Goal: Contribute content: Add original content to the website for others to see

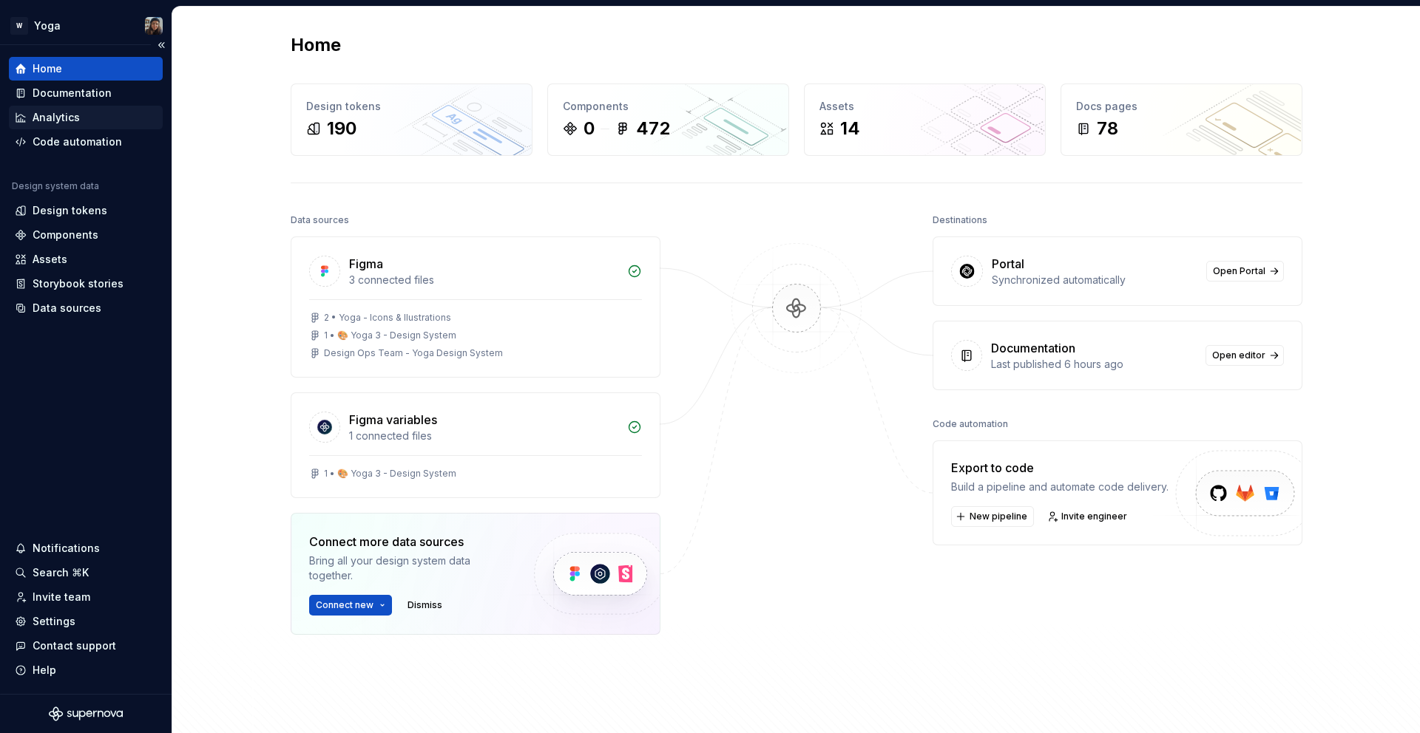
click at [83, 111] on div "Analytics" at bounding box center [86, 117] width 142 height 15
click at [77, 98] on div "Documentation" at bounding box center [72, 93] width 79 height 15
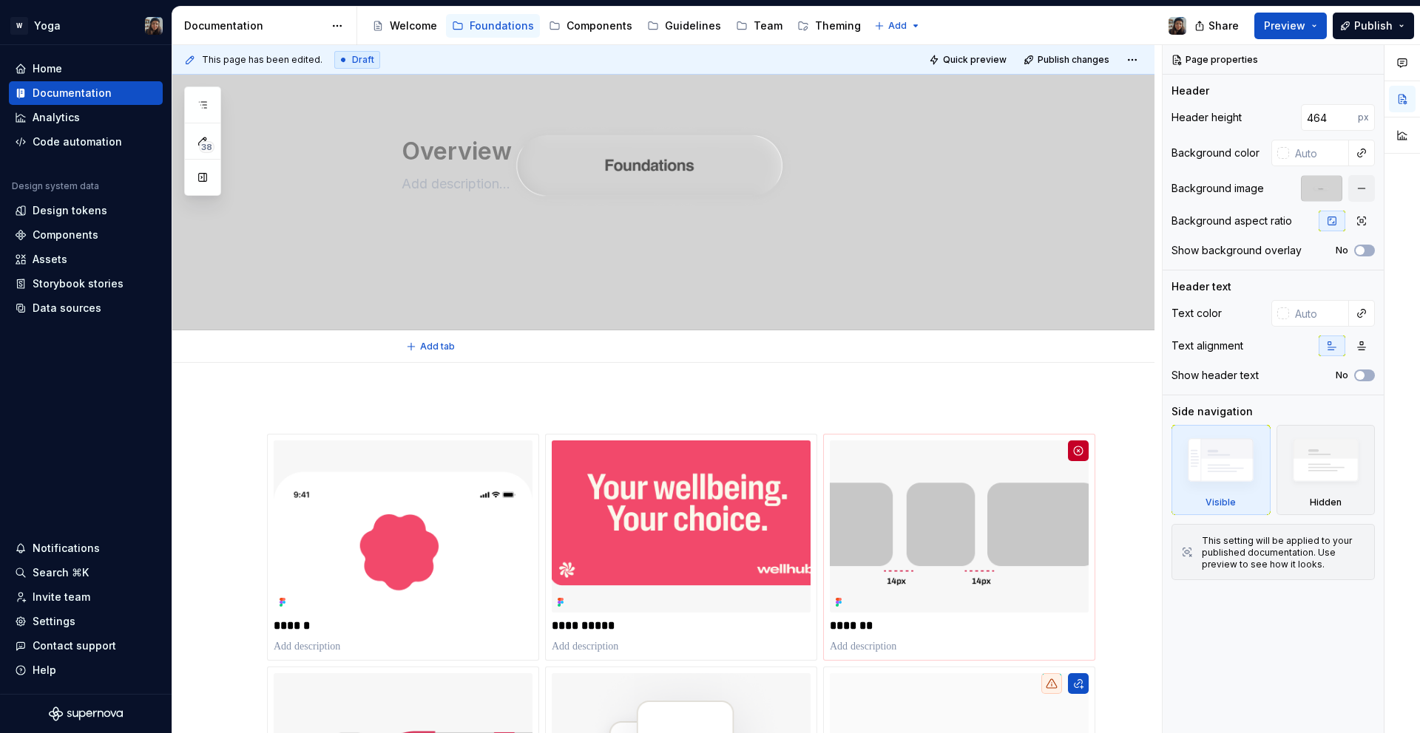
scroll to position [82, 0]
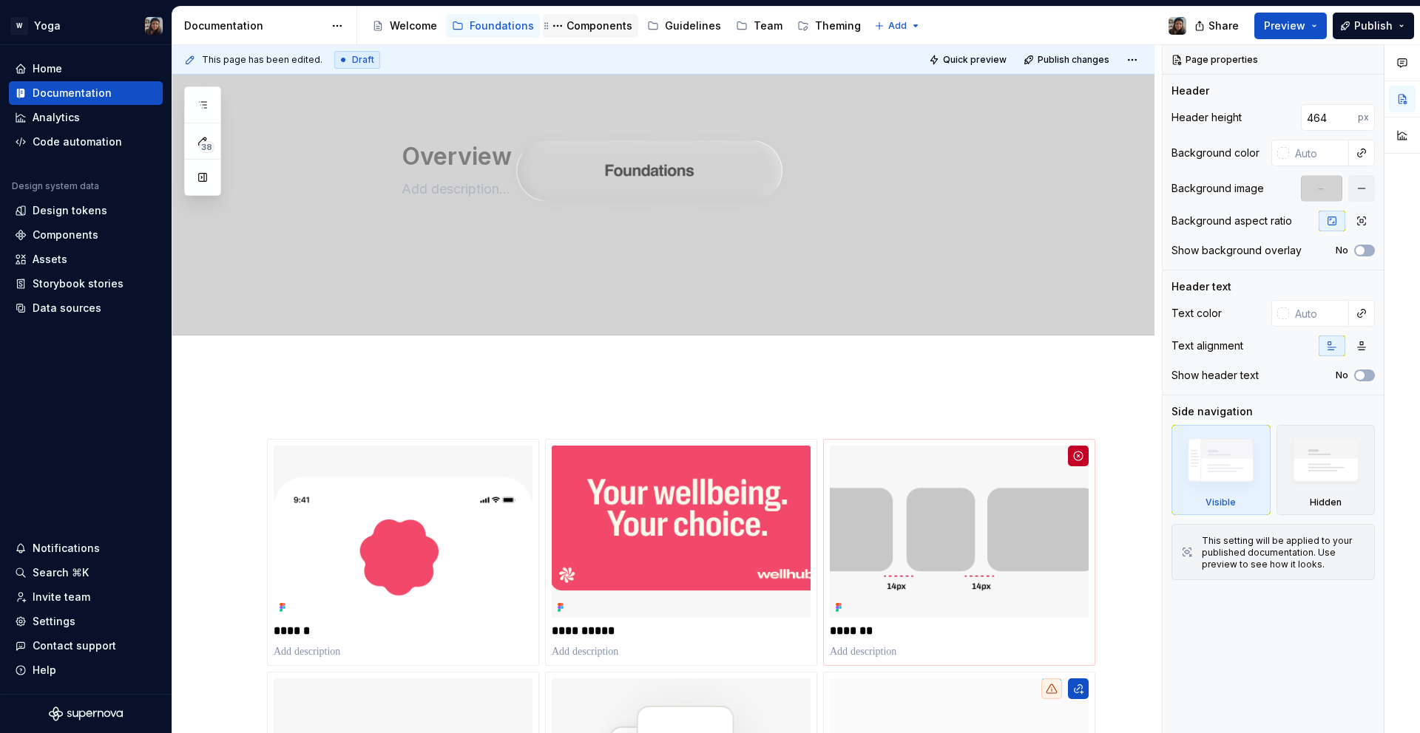
click at [581, 27] on div "Components" at bounding box center [599, 25] width 66 height 15
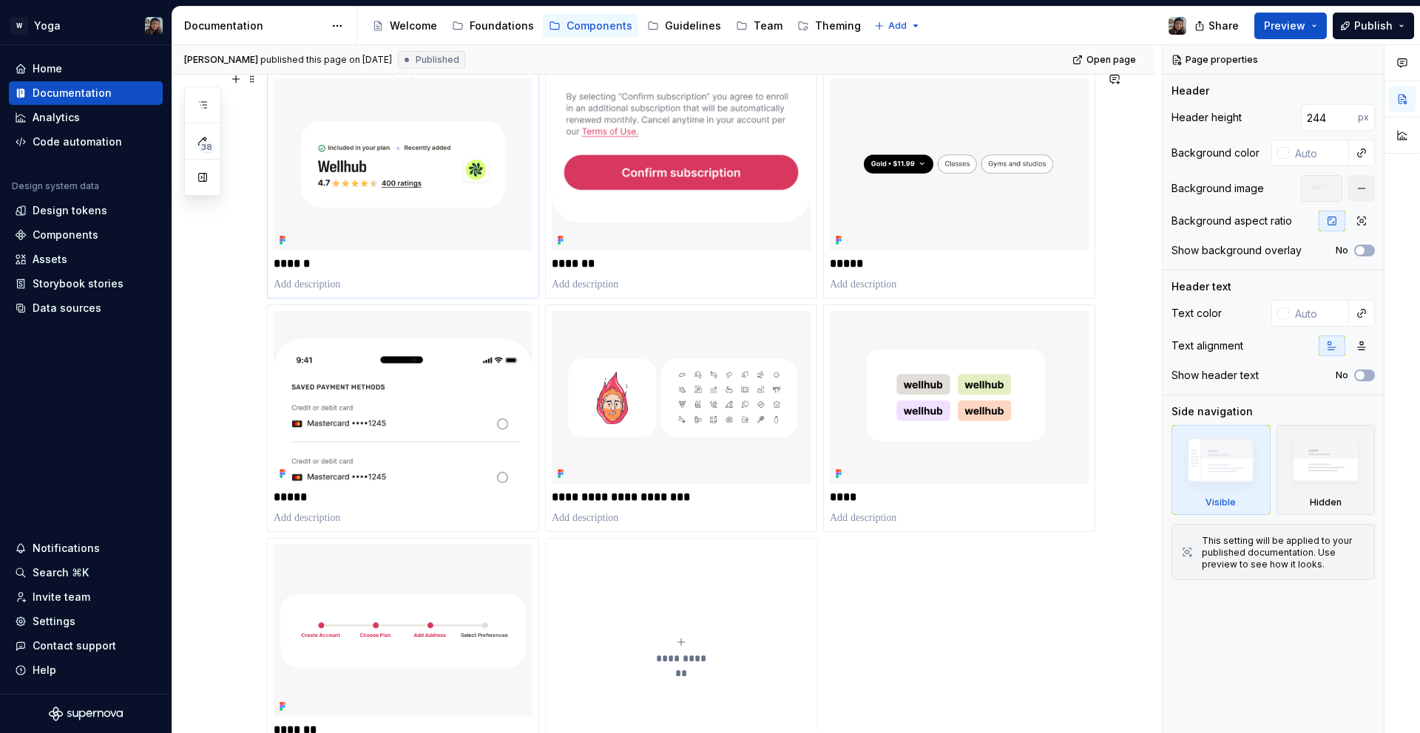
scroll to position [252, 0]
click at [206, 108] on icon "button" at bounding box center [203, 105] width 12 height 12
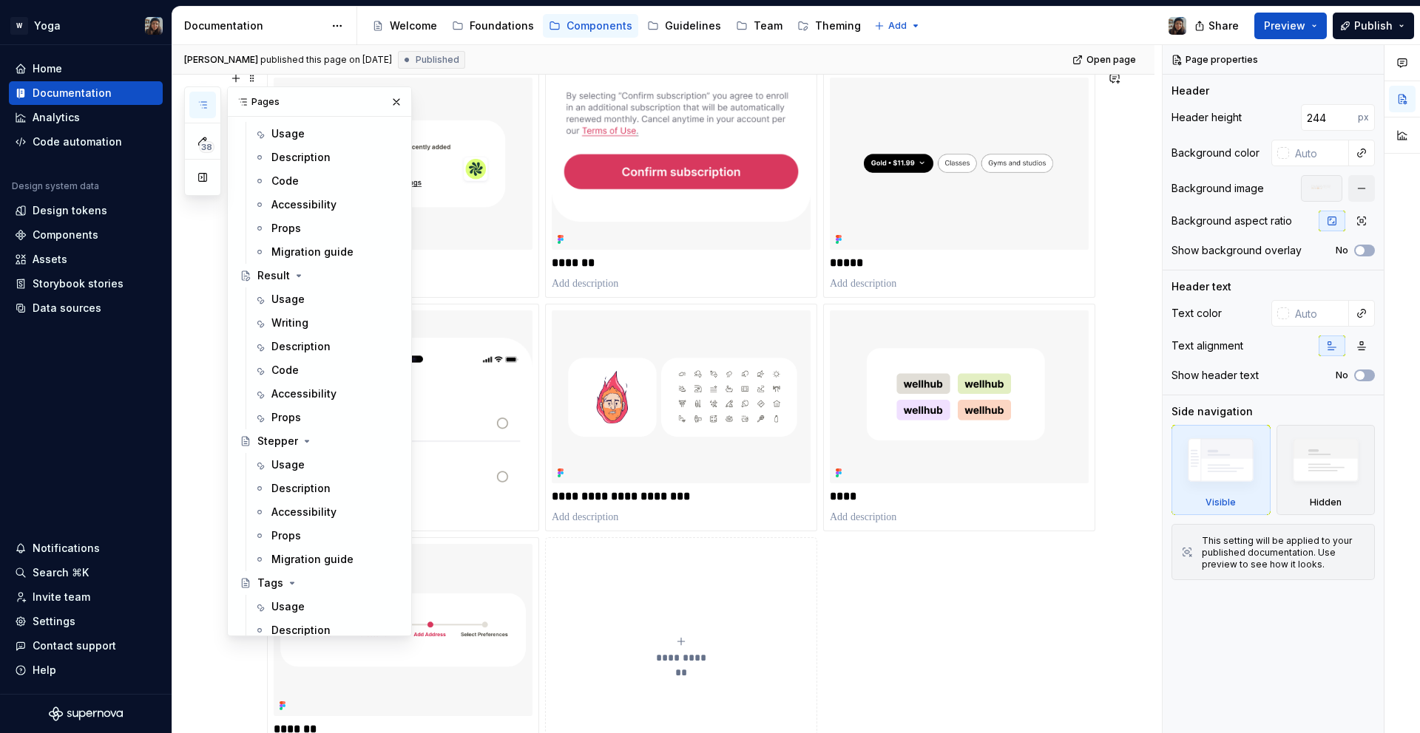
scroll to position [807, 0]
click at [847, 600] on div "**********" at bounding box center [681, 418] width 828 height 694
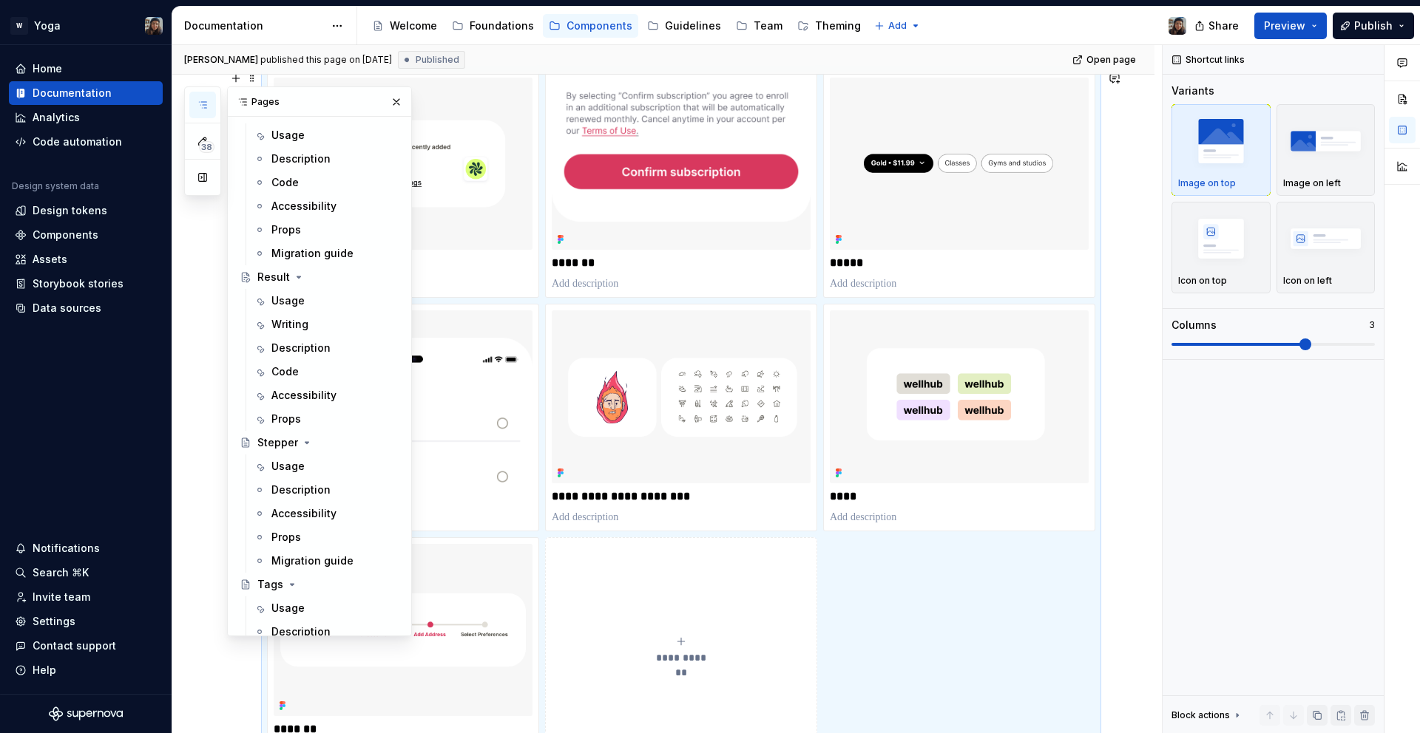
click at [665, 604] on button "**********" at bounding box center [681, 651] width 272 height 227
type textarea "*"
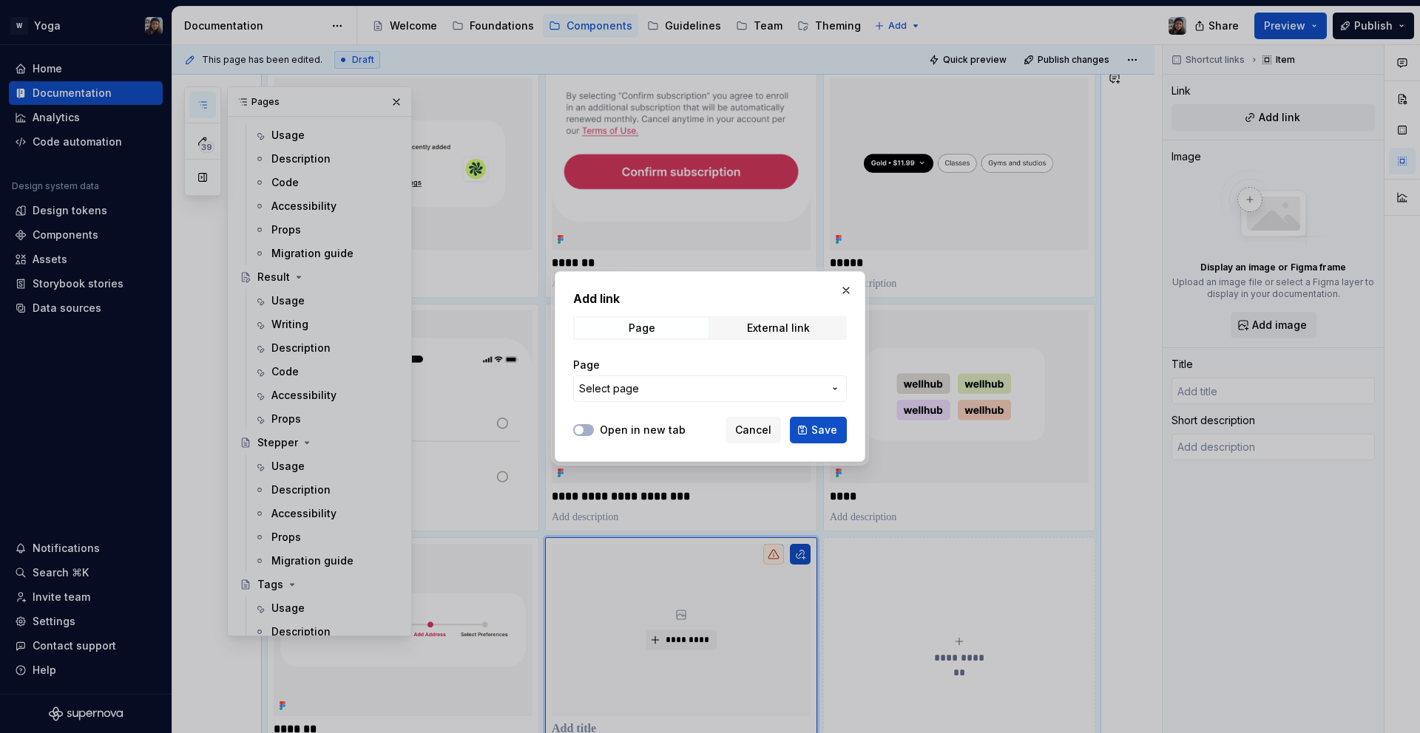
click at [669, 384] on span "Select page" at bounding box center [701, 389] width 244 height 15
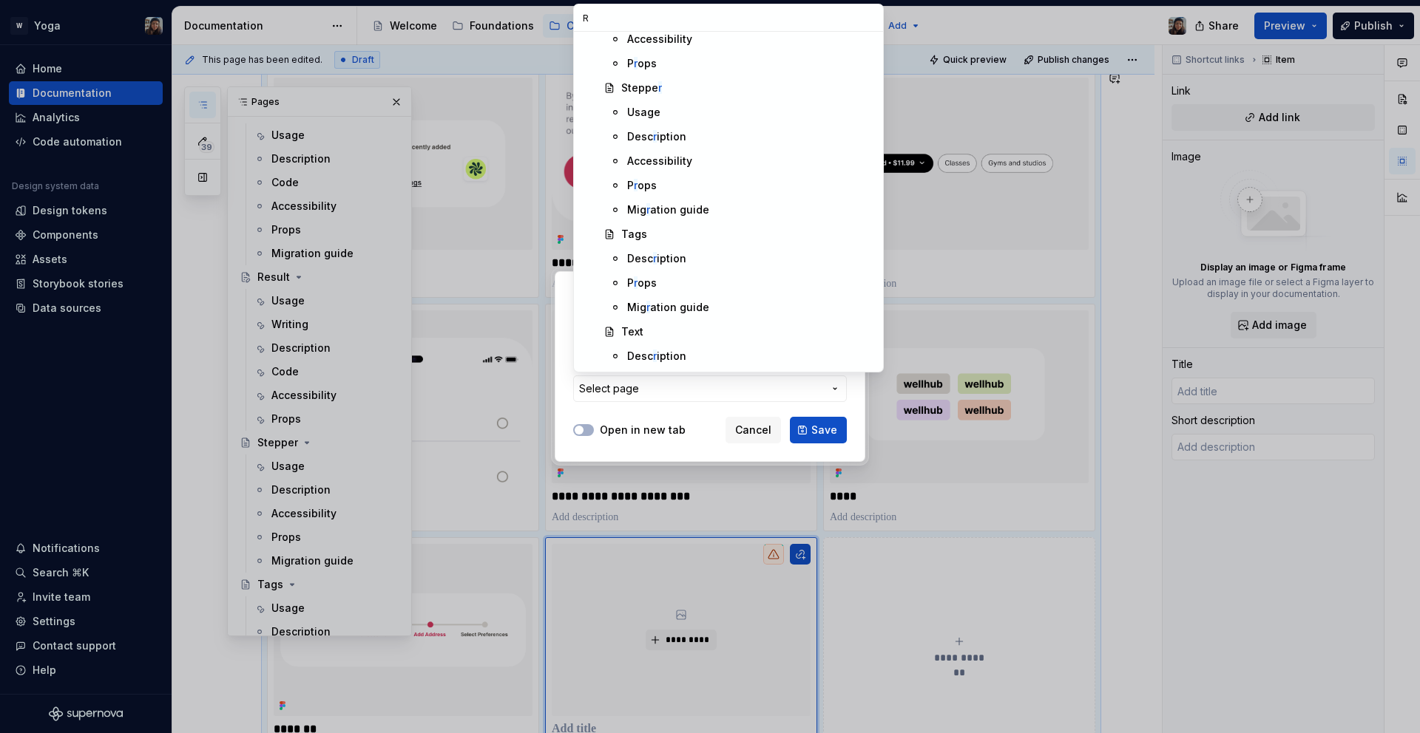
scroll to position [0, 0]
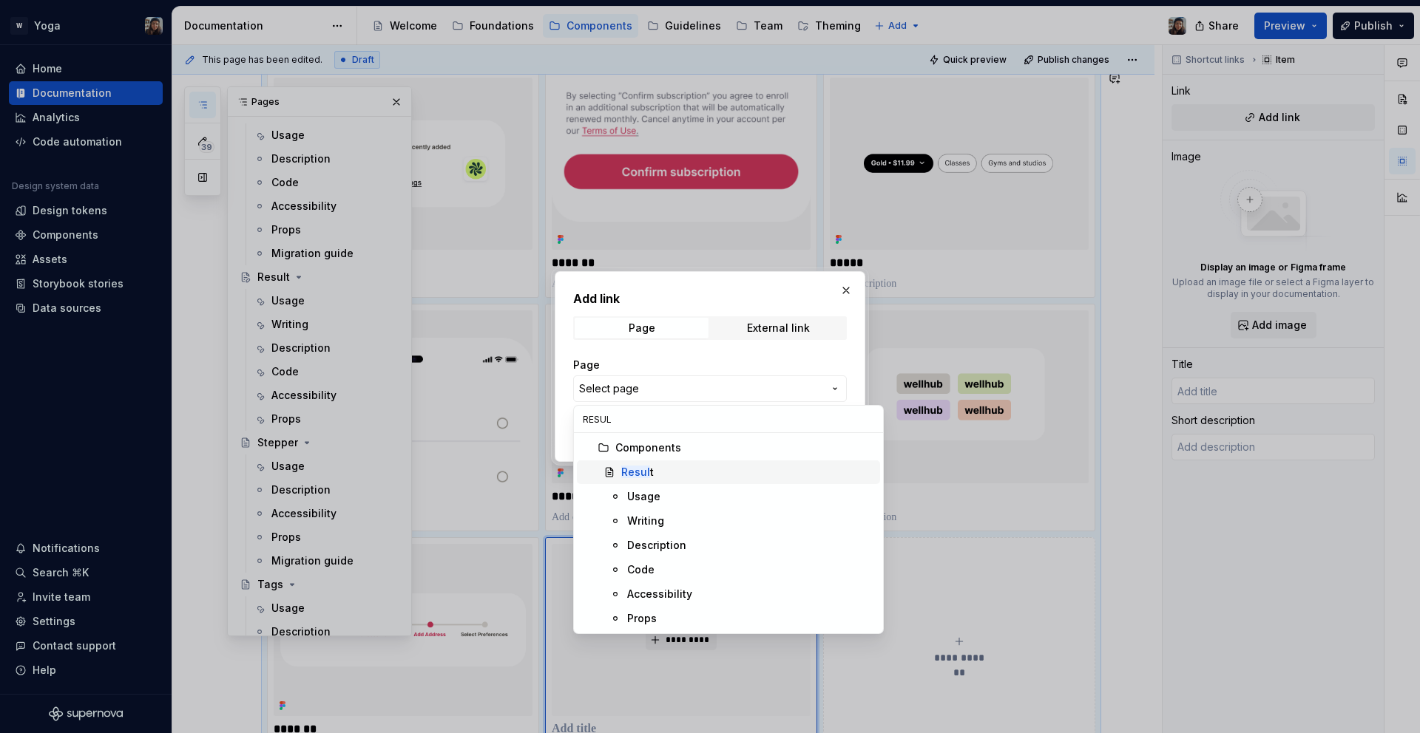
type input "RESUL"
click at [633, 476] on mark "Resul" at bounding box center [635, 472] width 29 height 13
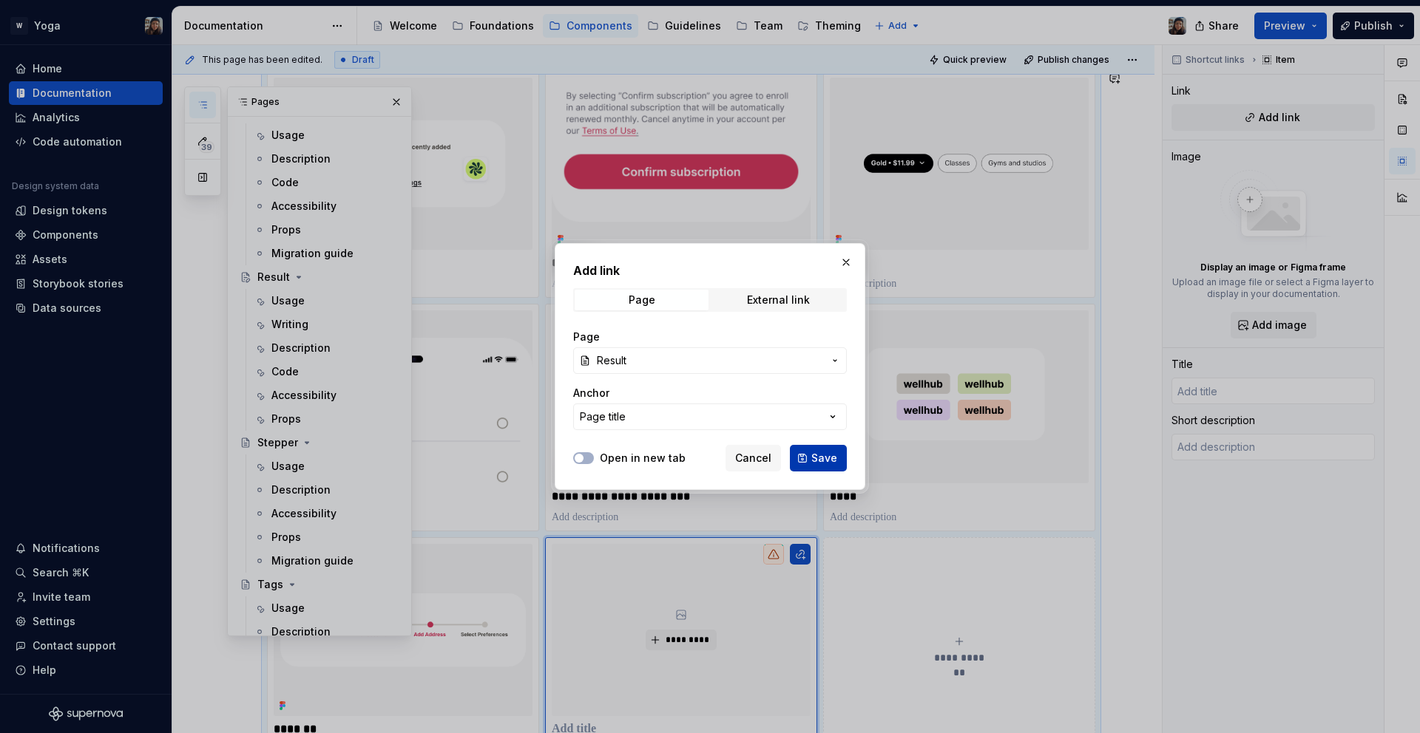
click at [817, 465] on span "Save" at bounding box center [824, 458] width 26 height 15
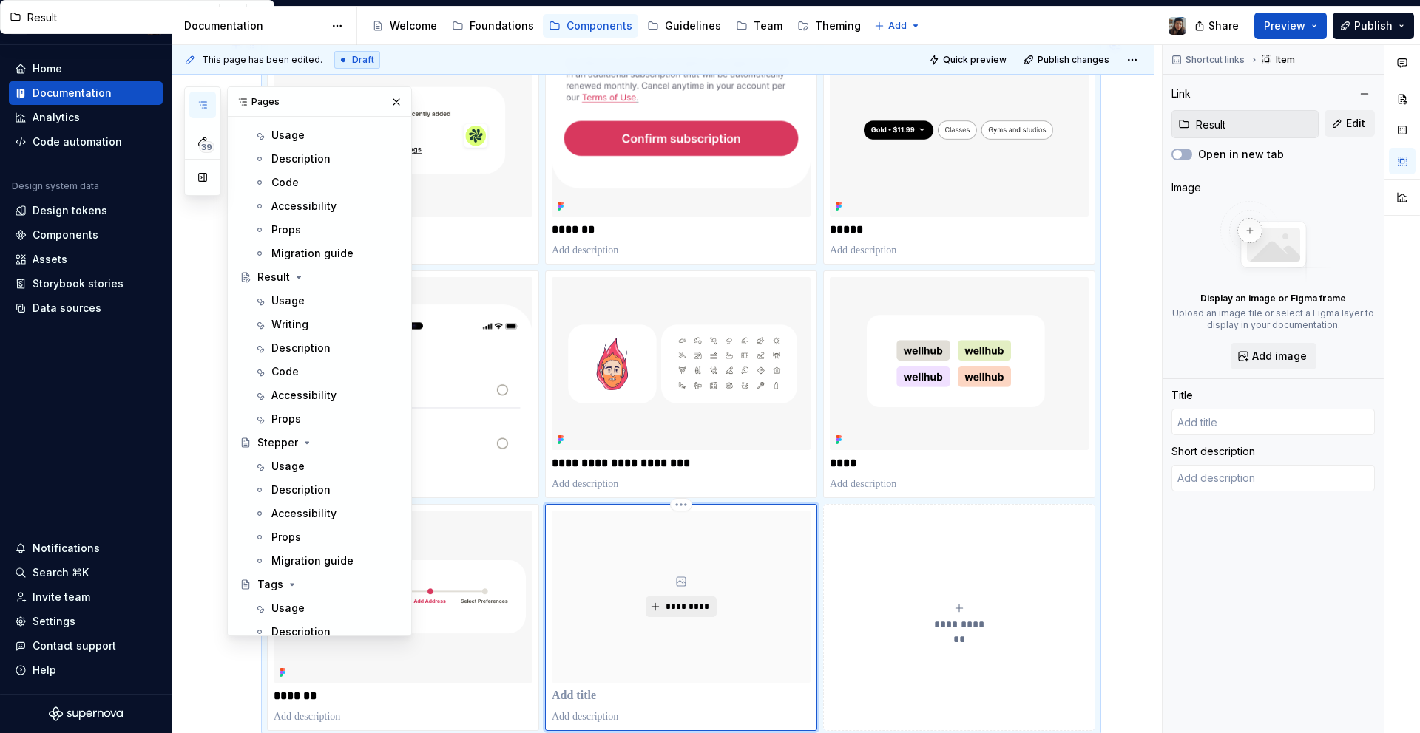
click at [694, 615] on button "*********" at bounding box center [681, 607] width 70 height 21
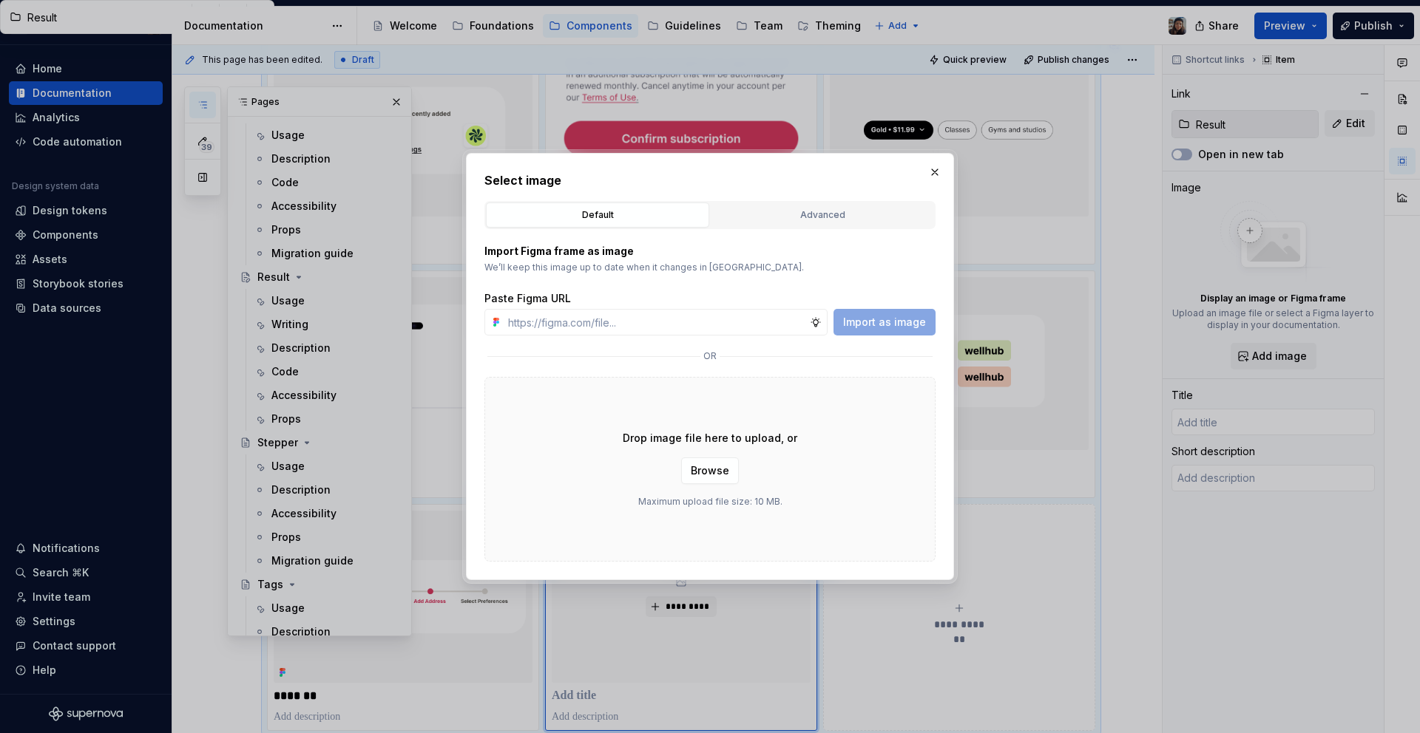
type textarea "*"
type input "Result"
type textarea "*"
click at [727, 321] on input "text" at bounding box center [656, 322] width 308 height 27
paste input "[URL][DOMAIN_NAME]"
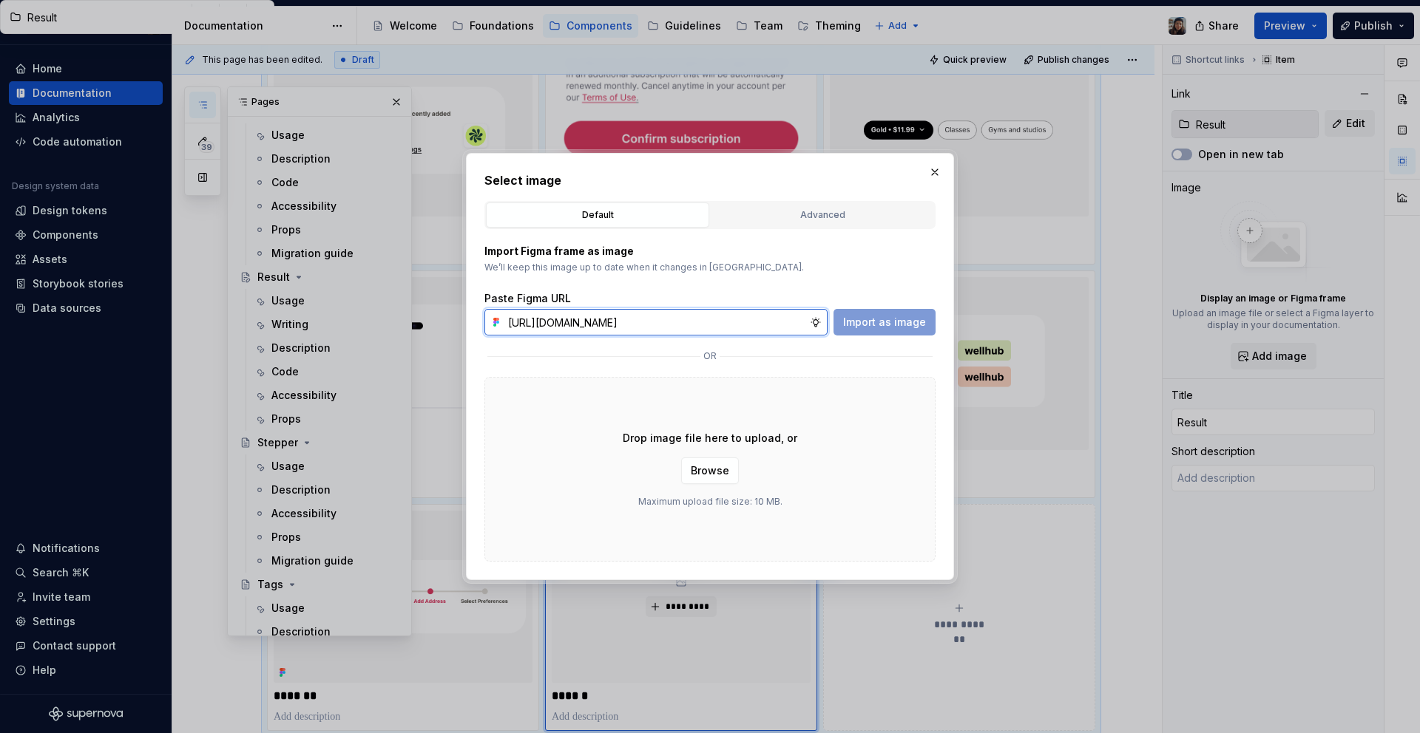
scroll to position [0, 430]
type input "[URL][DOMAIN_NAME]"
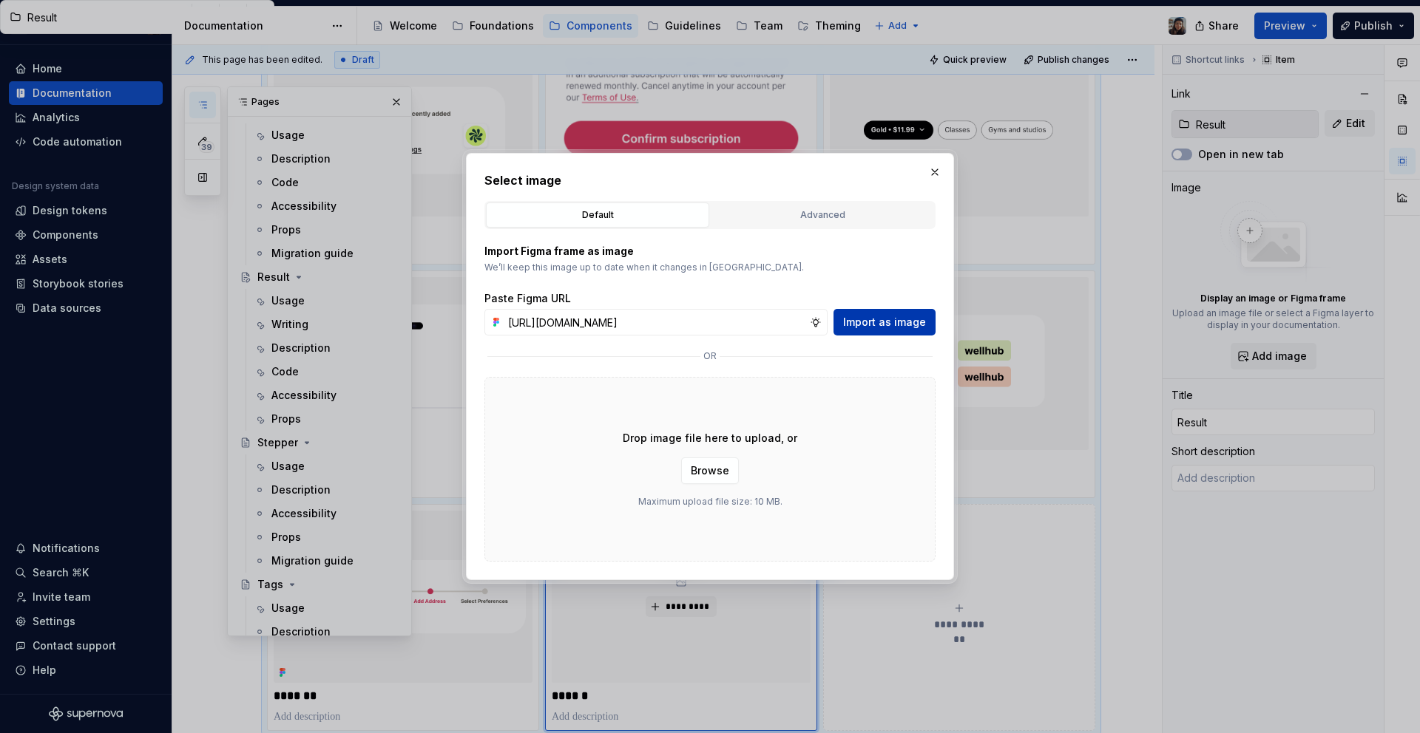
scroll to position [0, 0]
click at [920, 320] on span "Import as image" at bounding box center [884, 322] width 83 height 15
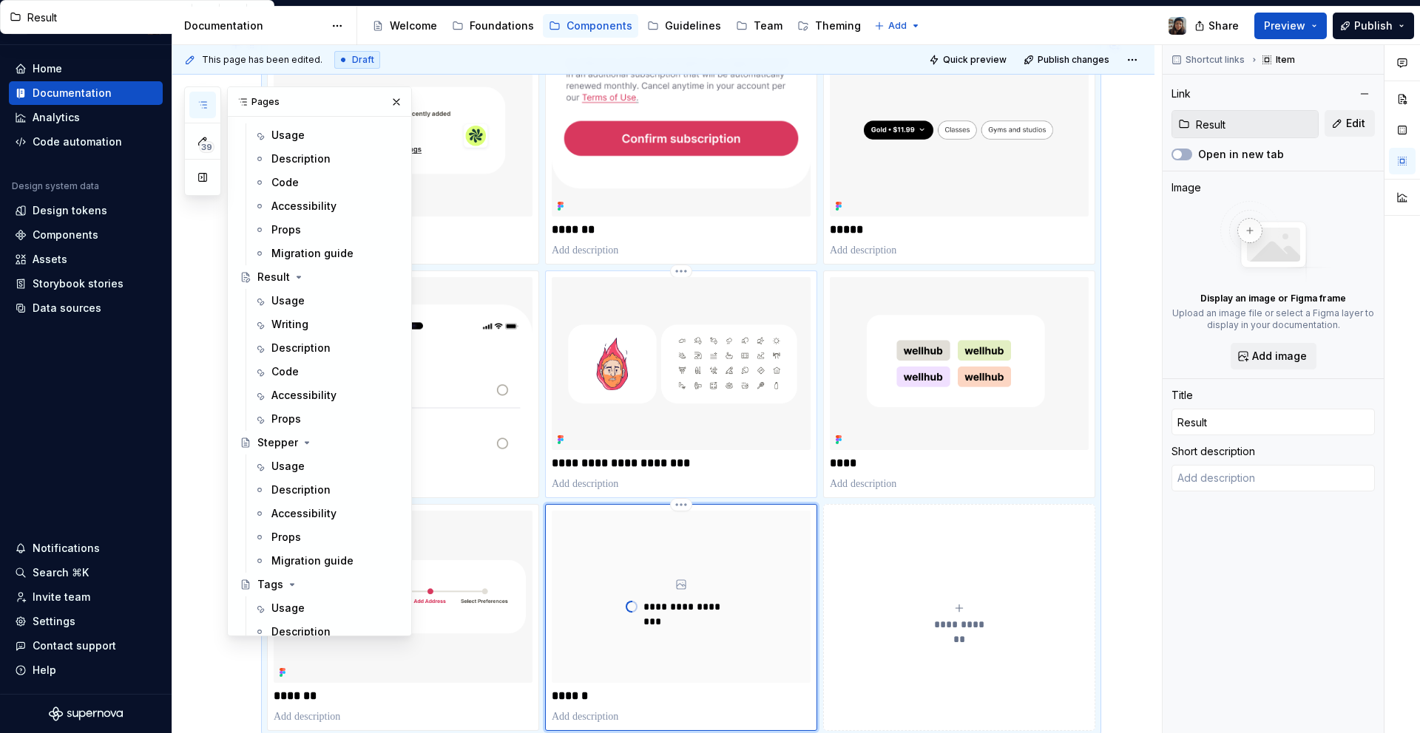
scroll to position [325, 0]
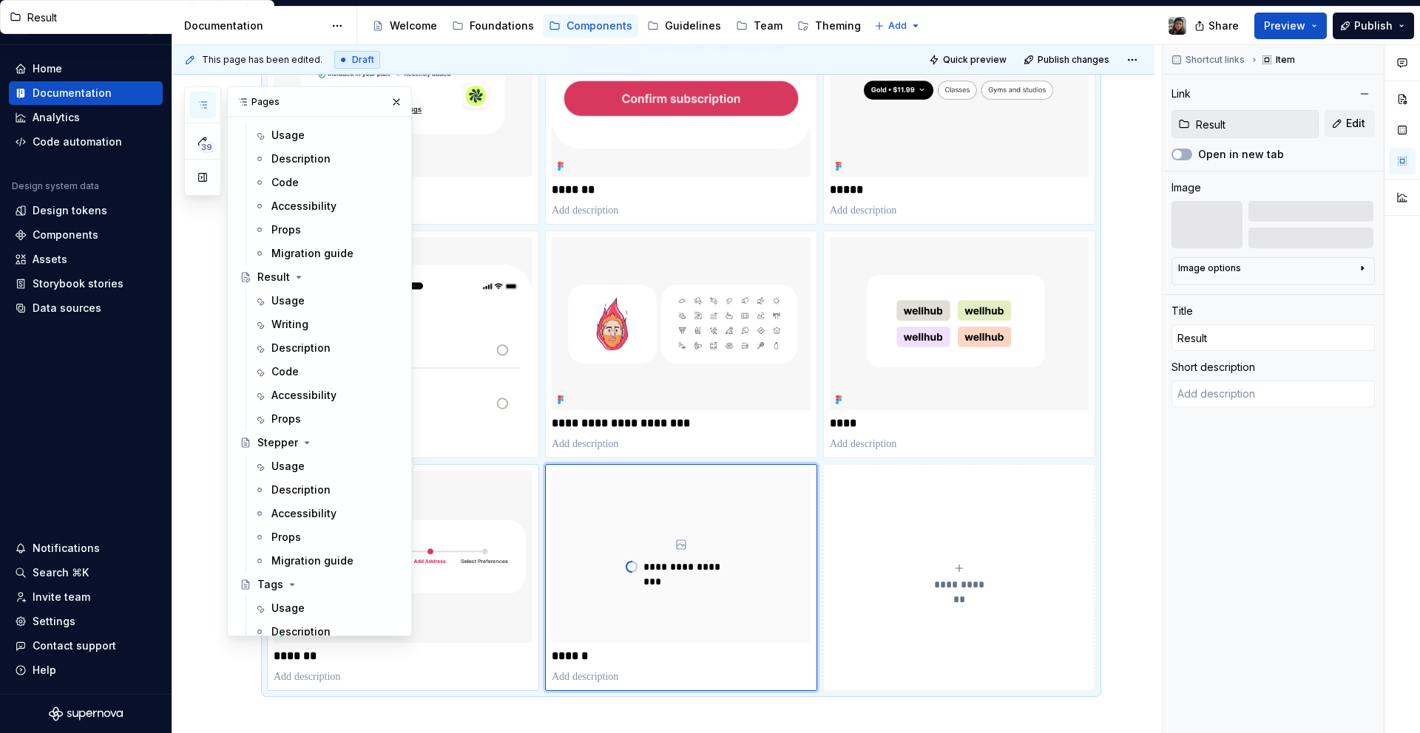
type textarea "*"
type input "Stepper"
click at [468, 603] on img at bounding box center [403, 557] width 259 height 172
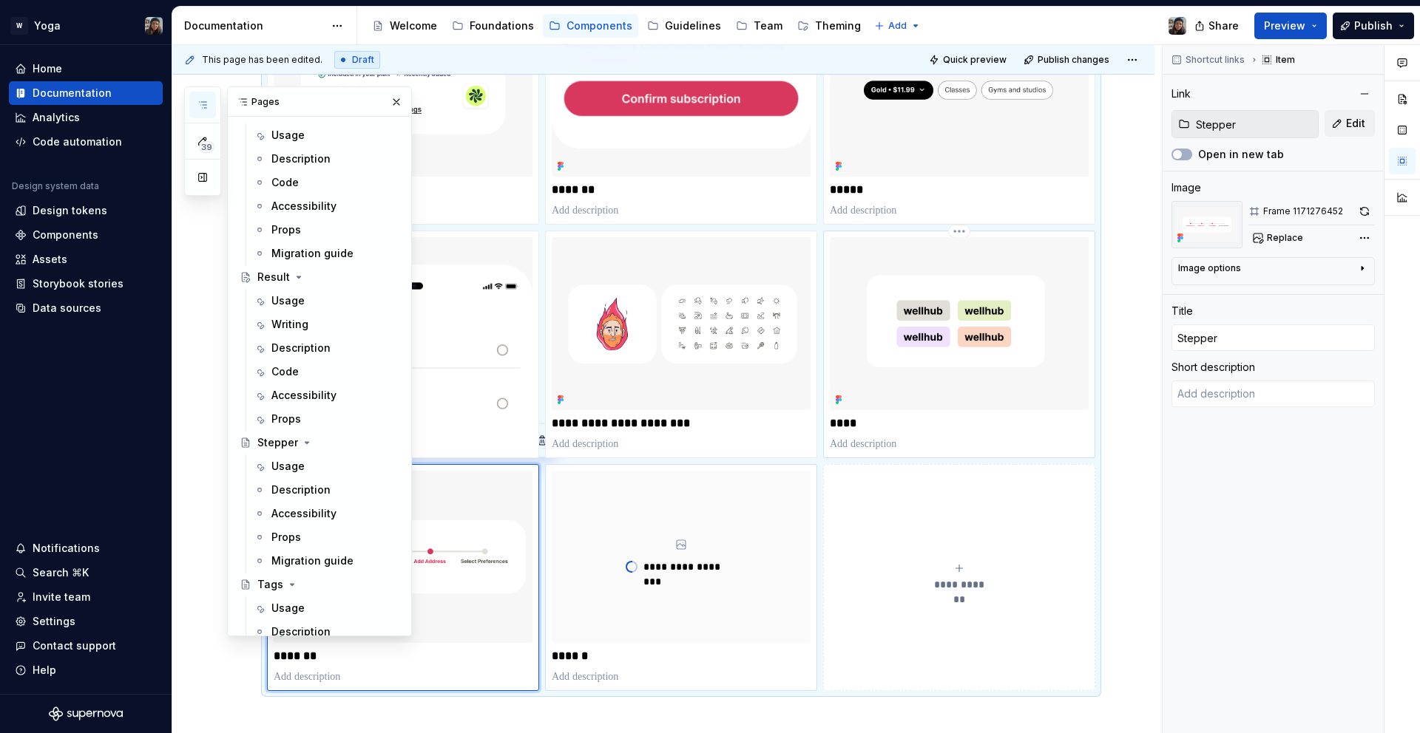
type textarea "*"
type input "Tags"
click at [1059, 350] on img at bounding box center [959, 323] width 259 height 172
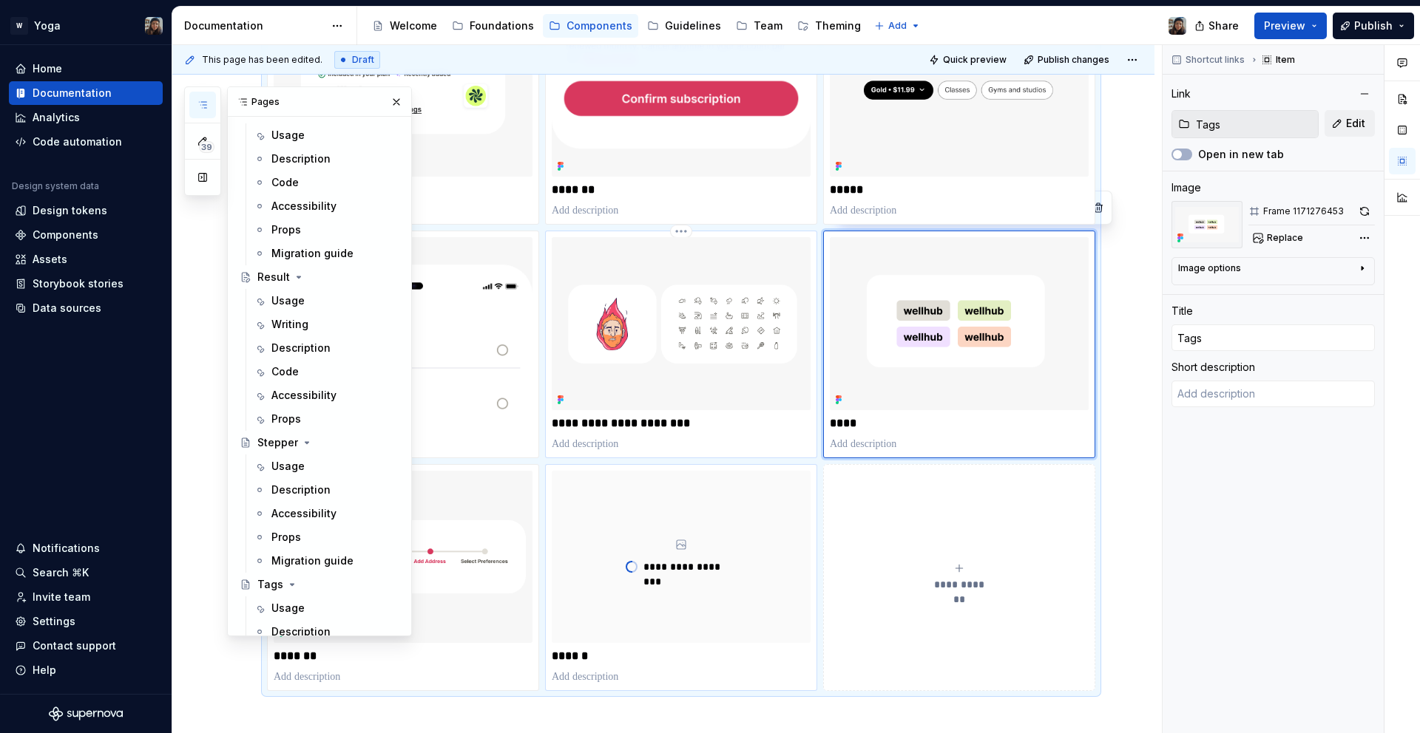
type textarea "*"
type input "Icons and Ilustrations"
type input "Icons and Illustrations"
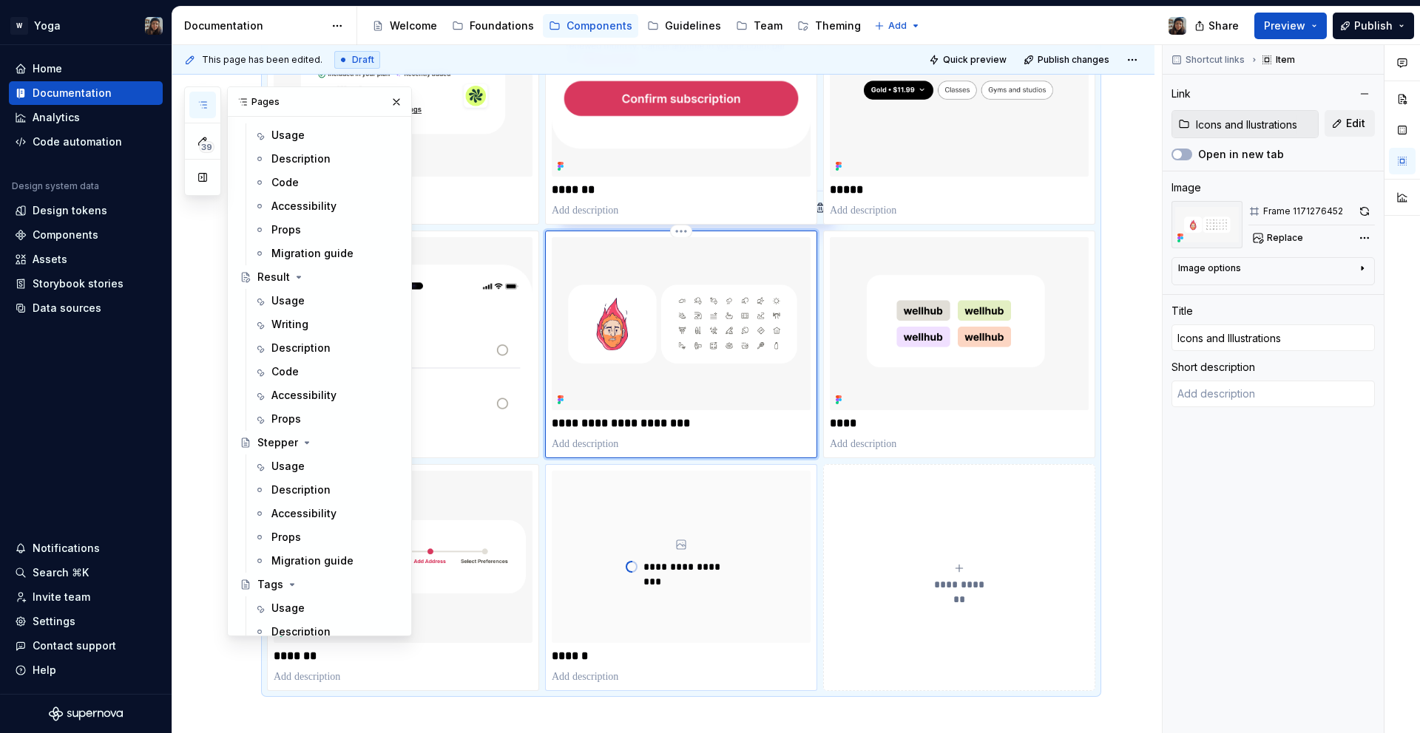
click at [620, 358] on img at bounding box center [681, 323] width 259 height 172
type textarea "*"
type input "Documentation Root / Welcome"
type input "Lists"
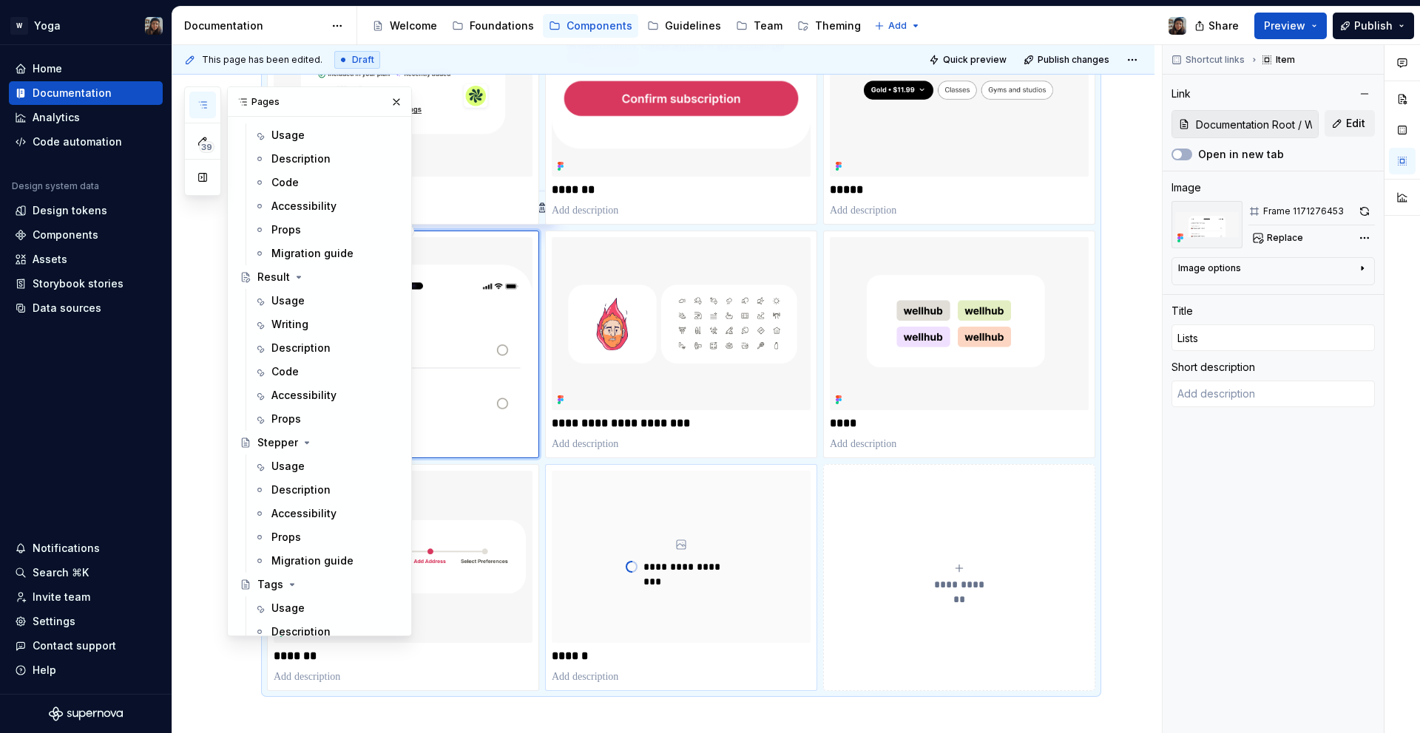
click at [450, 350] on img at bounding box center [403, 323] width 259 height 172
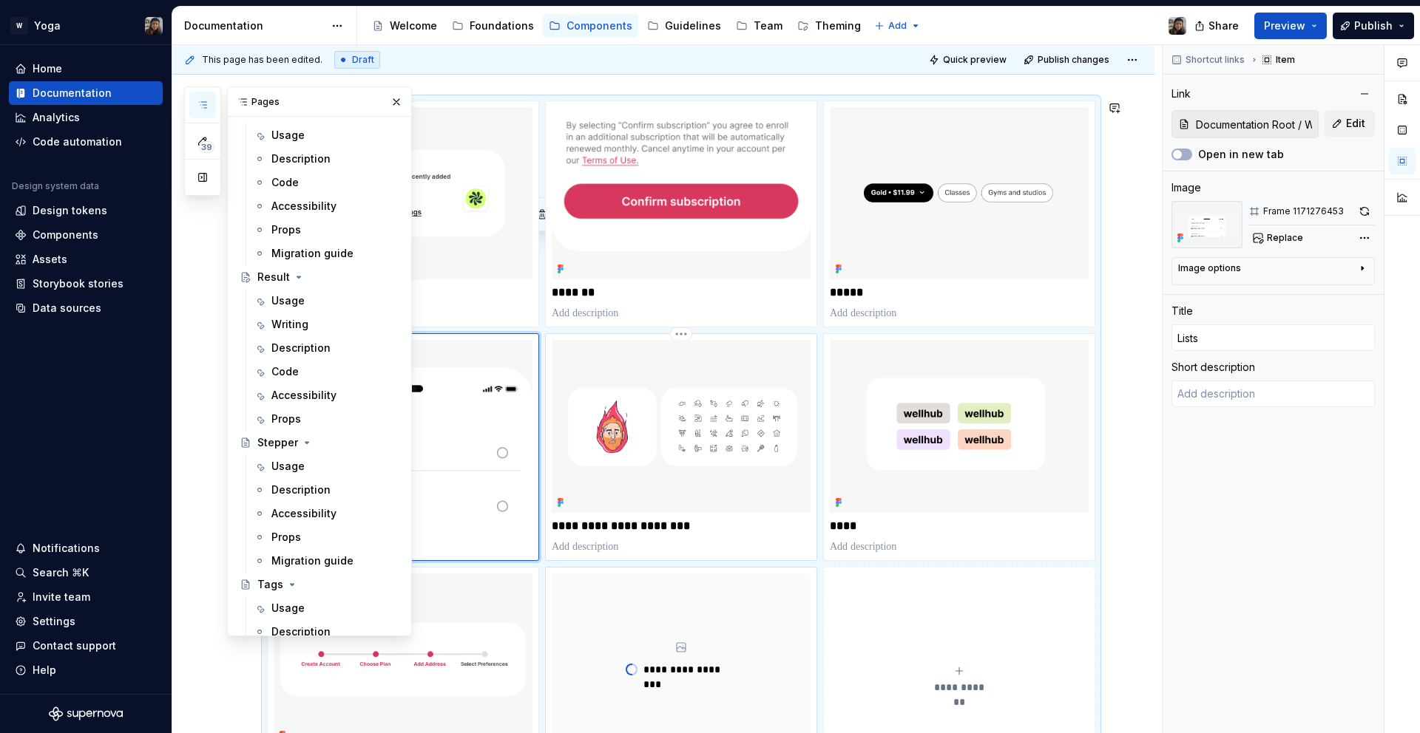
scroll to position [181, 0]
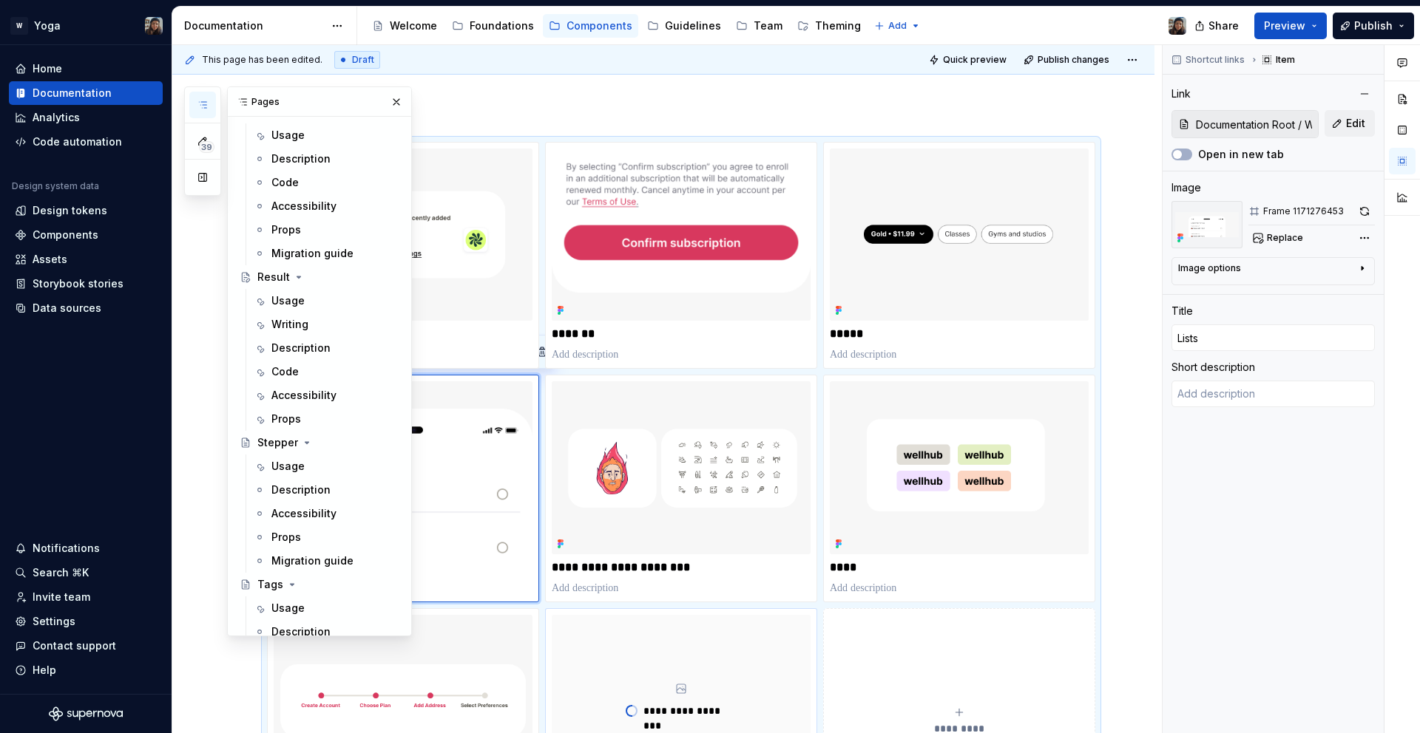
click at [390, 87] on div "Pages" at bounding box center [319, 102] width 183 height 30
click at [388, 90] on div "Pages" at bounding box center [319, 102] width 183 height 30
click at [382, 89] on div "Pages" at bounding box center [319, 102] width 183 height 30
click at [386, 95] on button "button" at bounding box center [396, 102] width 21 height 21
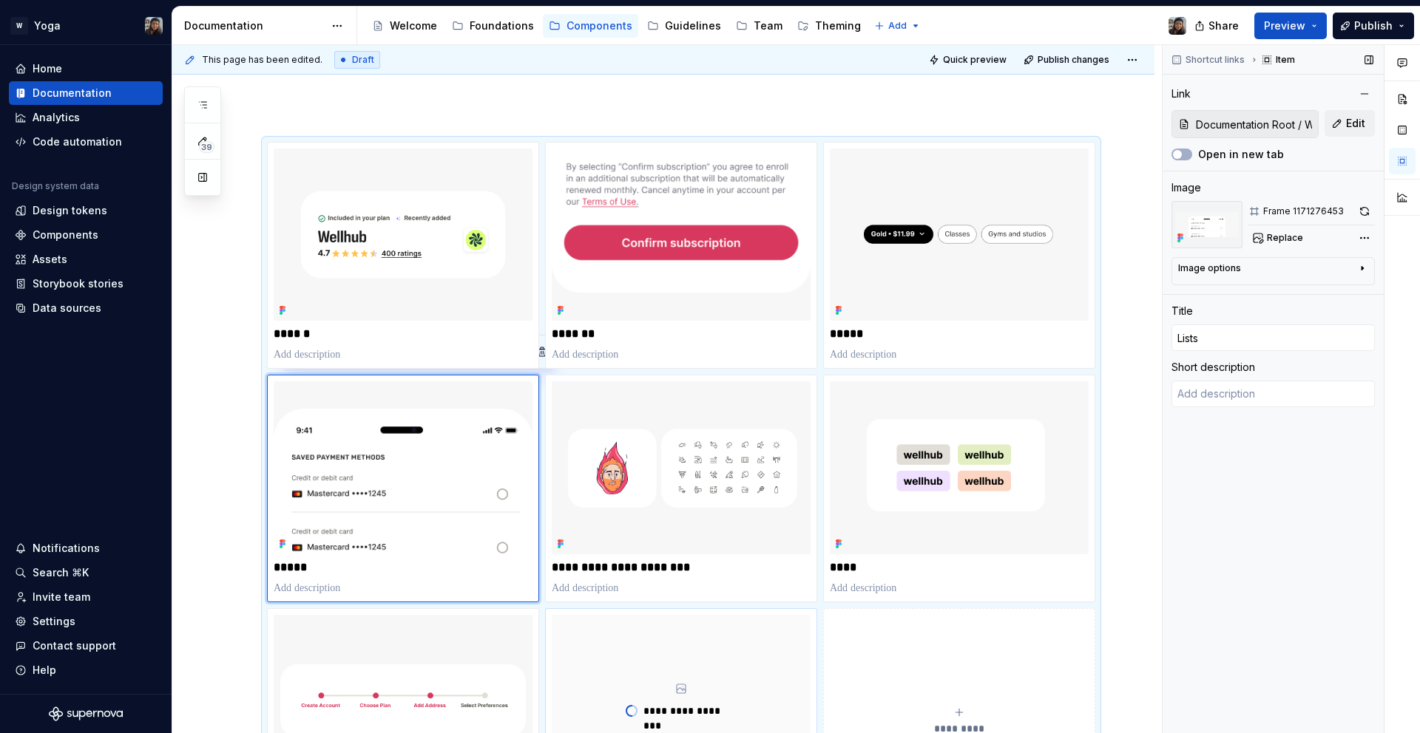
click at [1278, 136] on input "Documentation Root / Welcome" at bounding box center [1254, 124] width 128 height 27
click at [1332, 129] on button "Edit" at bounding box center [1349, 123] width 50 height 27
type textarea "*"
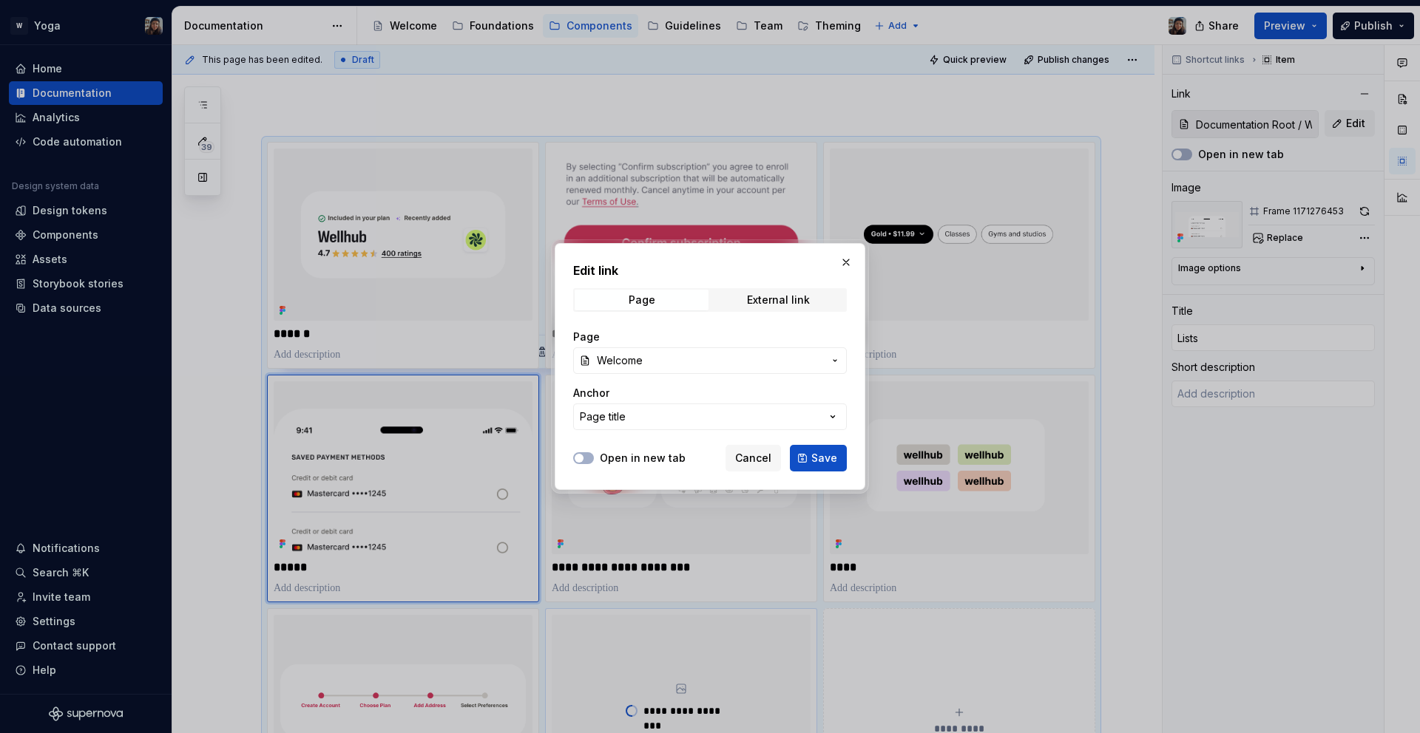
click at [694, 366] on span "Welcome" at bounding box center [710, 360] width 226 height 15
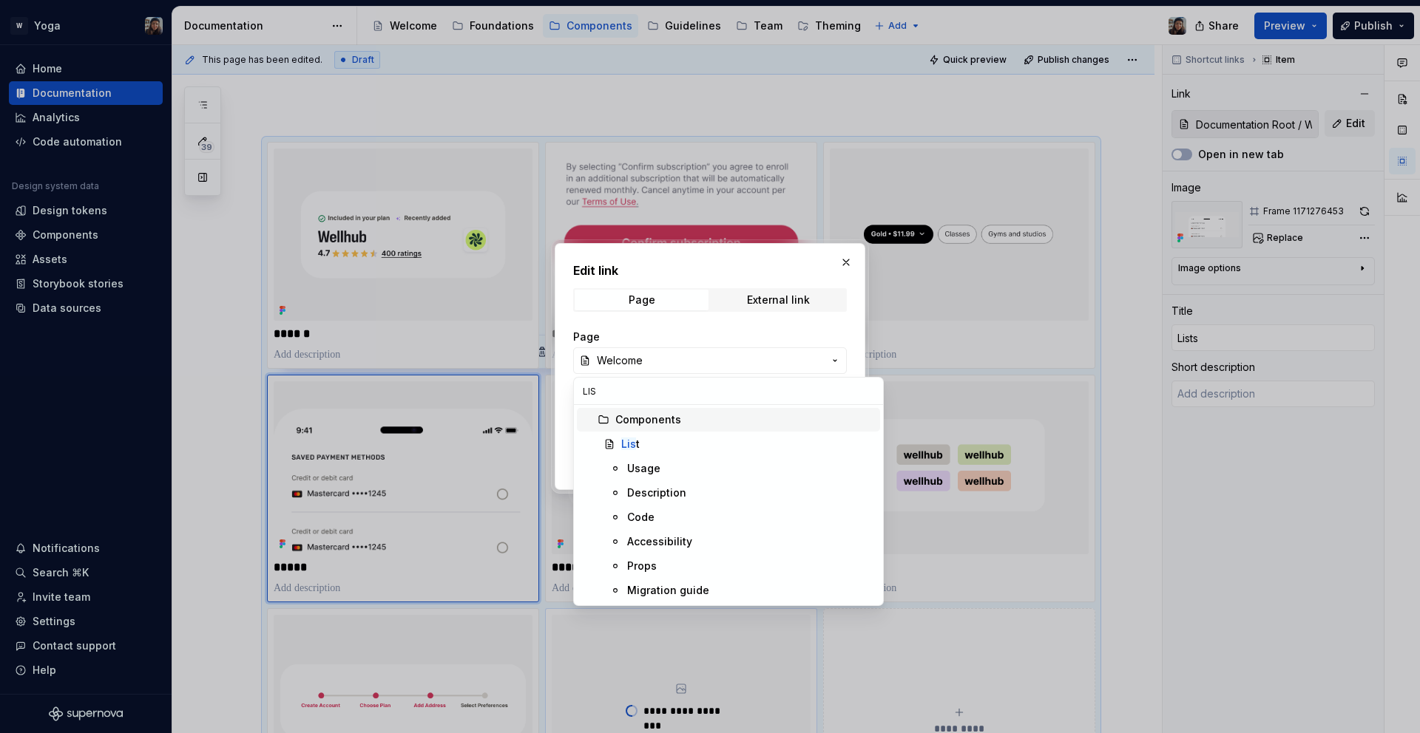
type input "LIS"
click at [647, 448] on div "Lis t" at bounding box center [747, 444] width 253 height 15
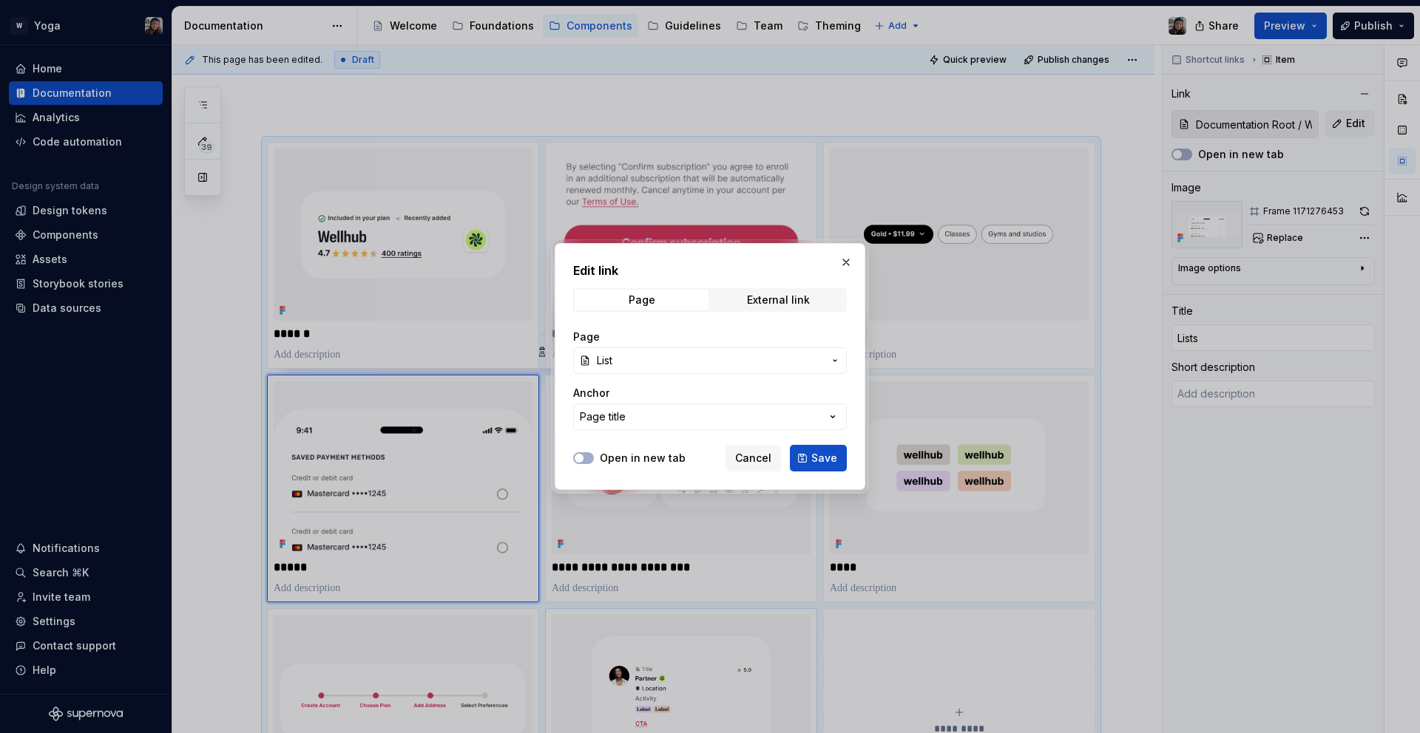
click at [825, 441] on div "Open in new tab Cancel Save" at bounding box center [710, 455] width 274 height 33
click at [824, 448] on button "Save" at bounding box center [818, 458] width 57 height 27
type textarea "*"
type input "List"
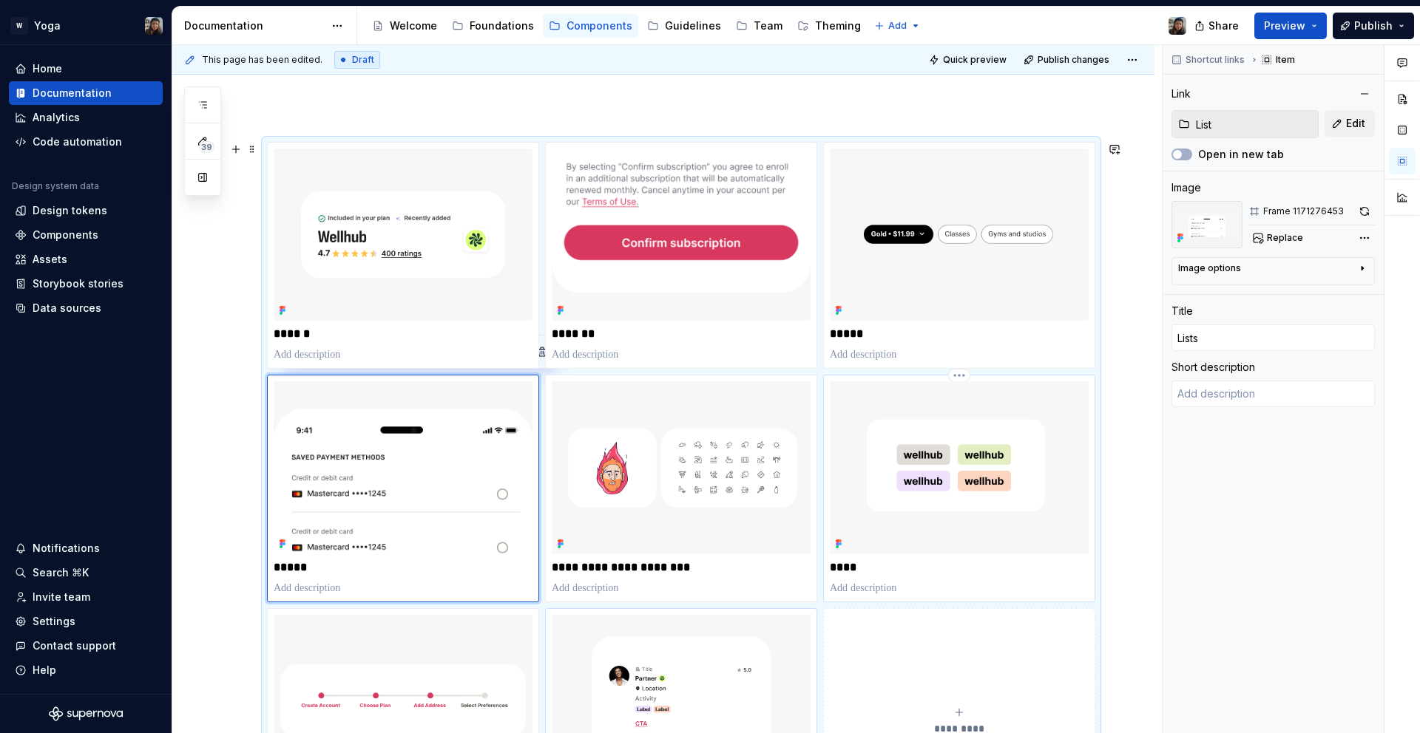
type input "List"
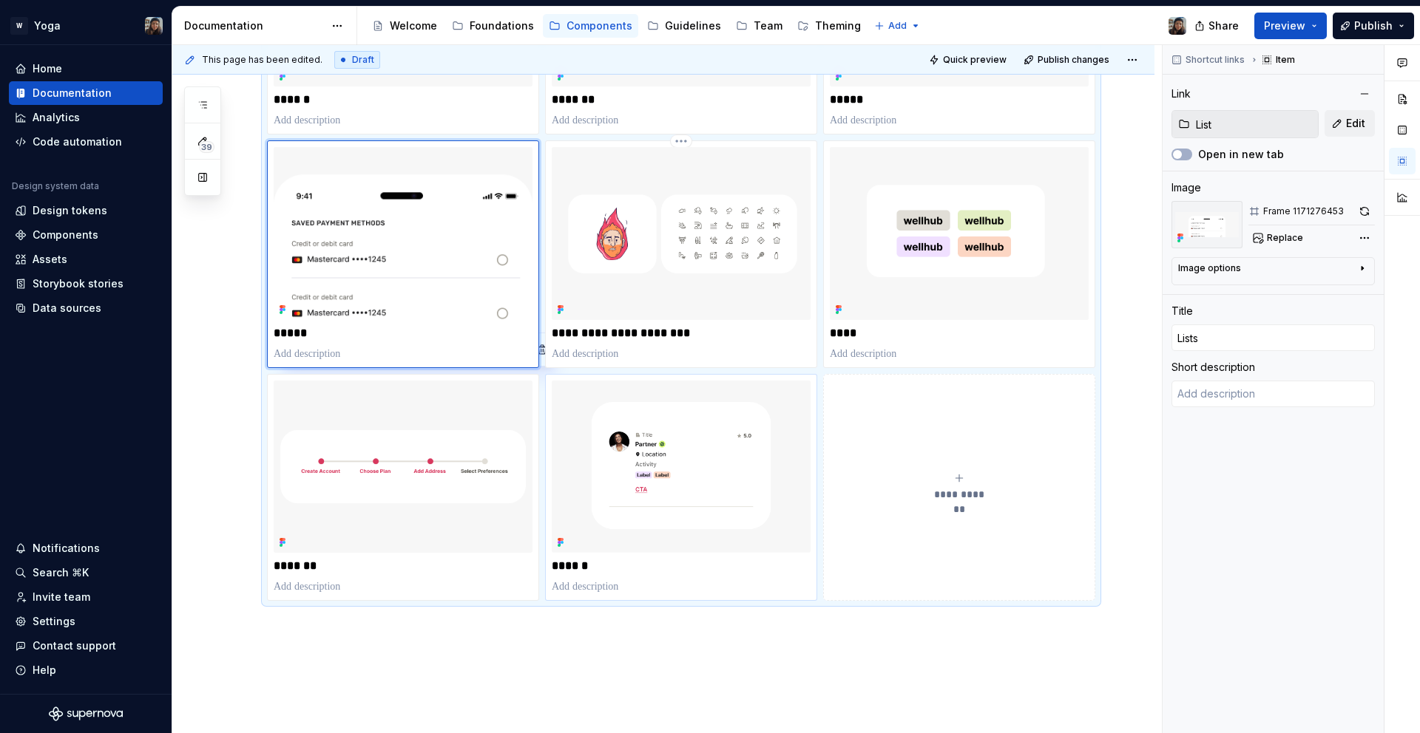
scroll to position [416, 0]
type textarea "*"
type input "Result"
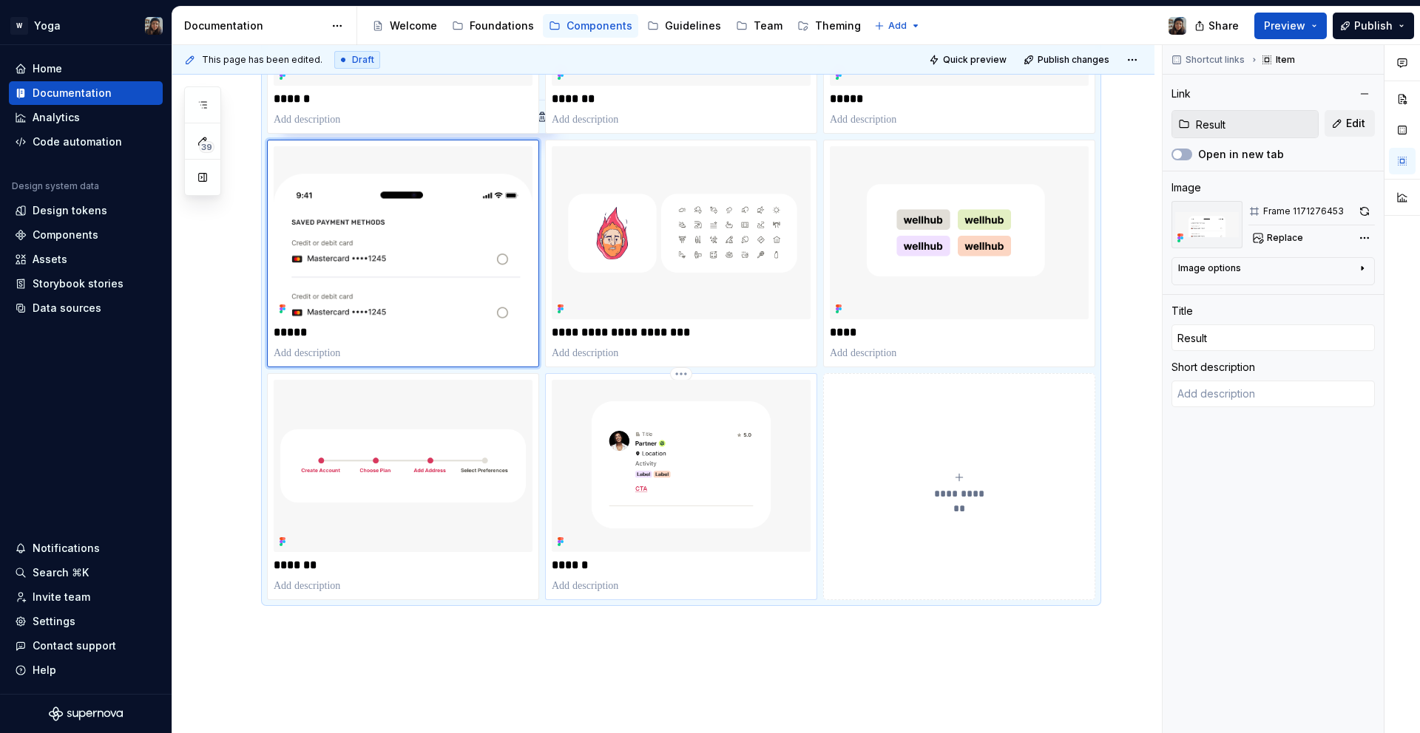
click at [691, 494] on img at bounding box center [681, 466] width 259 height 172
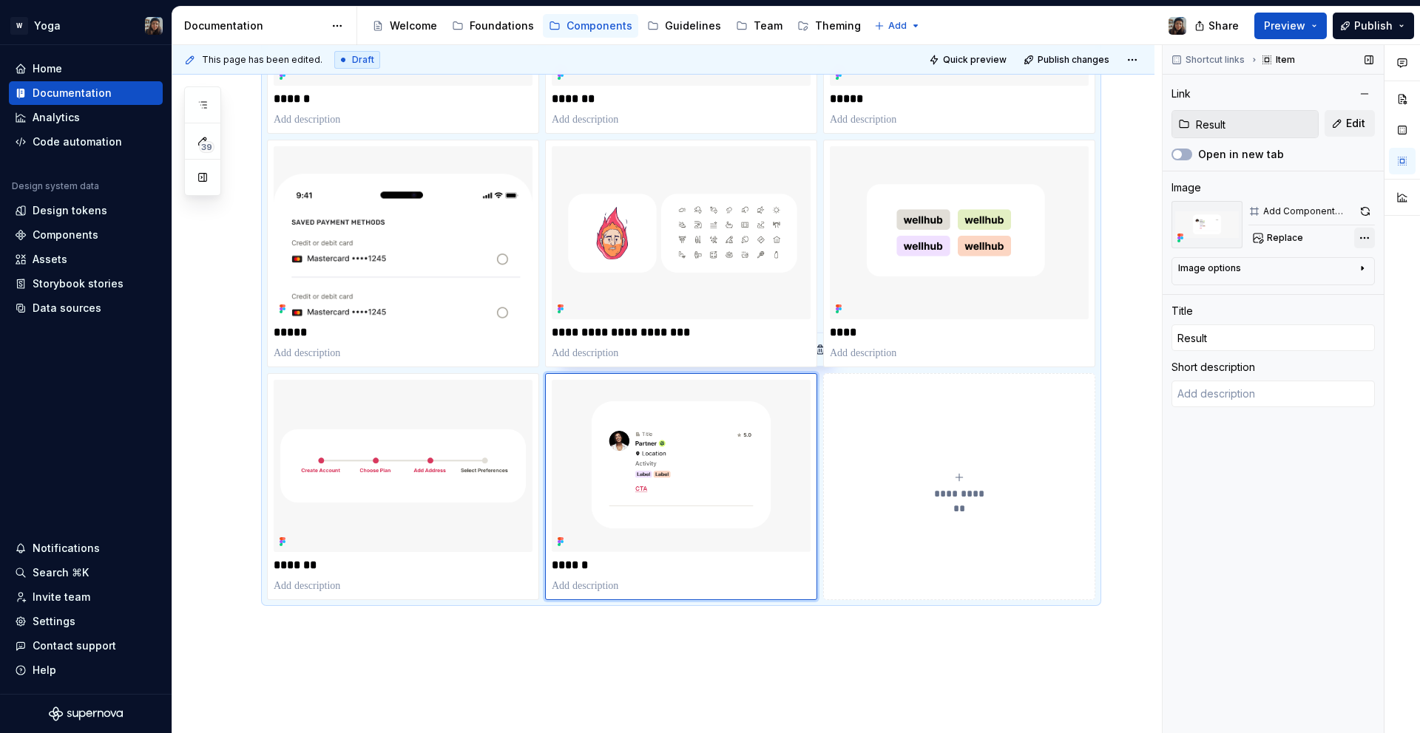
click at [1355, 235] on div "Comments Open comments No comments yet Select ‘Comment’ from the block context …" at bounding box center [1290, 389] width 257 height 689
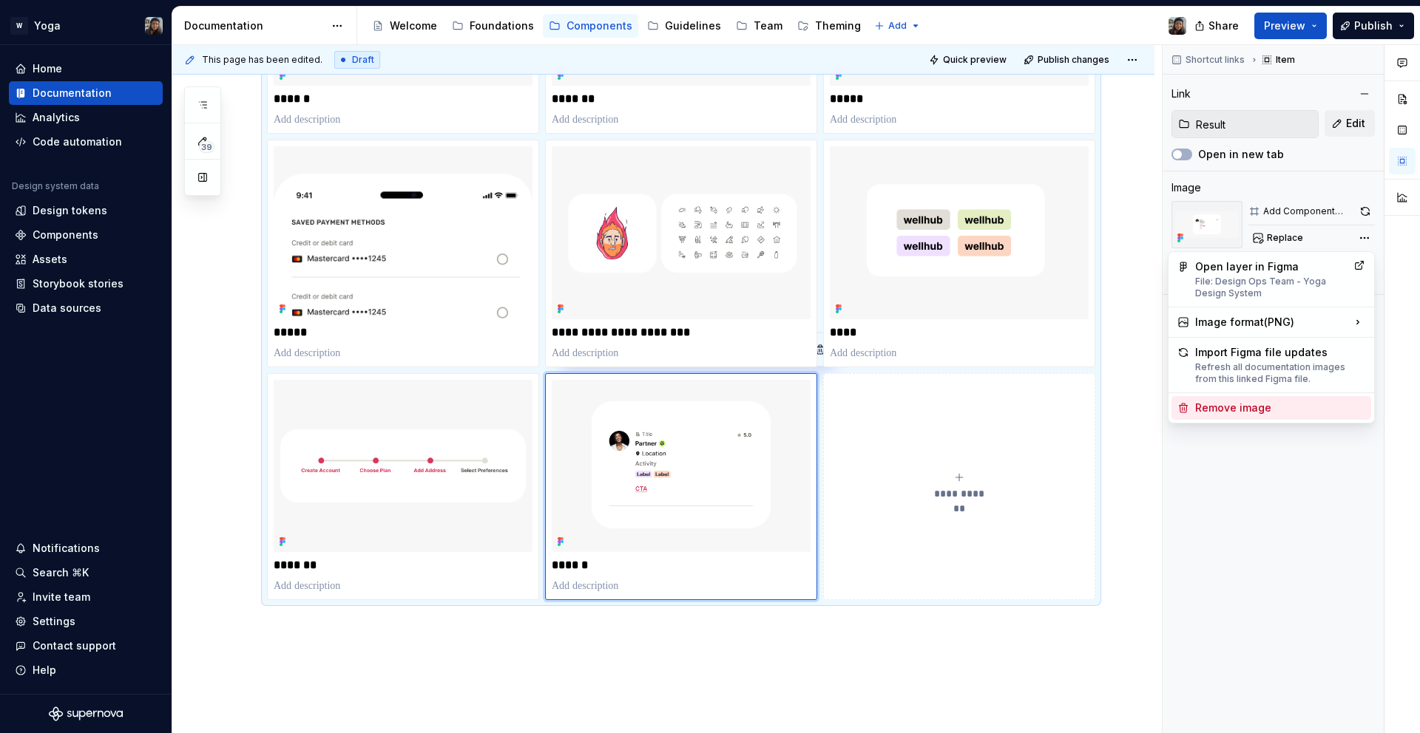
click at [1213, 403] on div "Remove image" at bounding box center [1280, 408] width 170 height 15
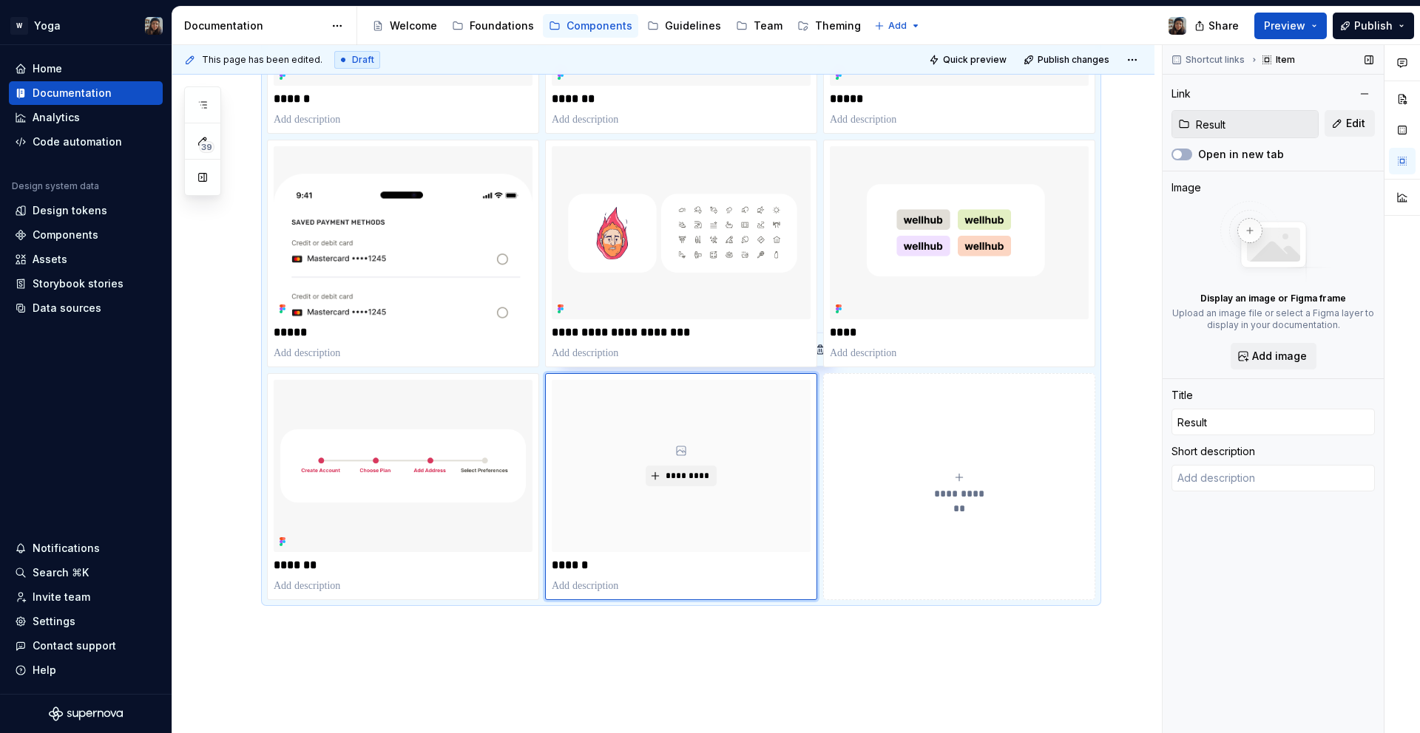
click at [1286, 342] on div "Display an image or Figma frame Upload an image file or select a Figma layer to…" at bounding box center [1272, 285] width 203 height 169
click at [1285, 352] on span "Add image" at bounding box center [1279, 356] width 55 height 15
type textarea "*"
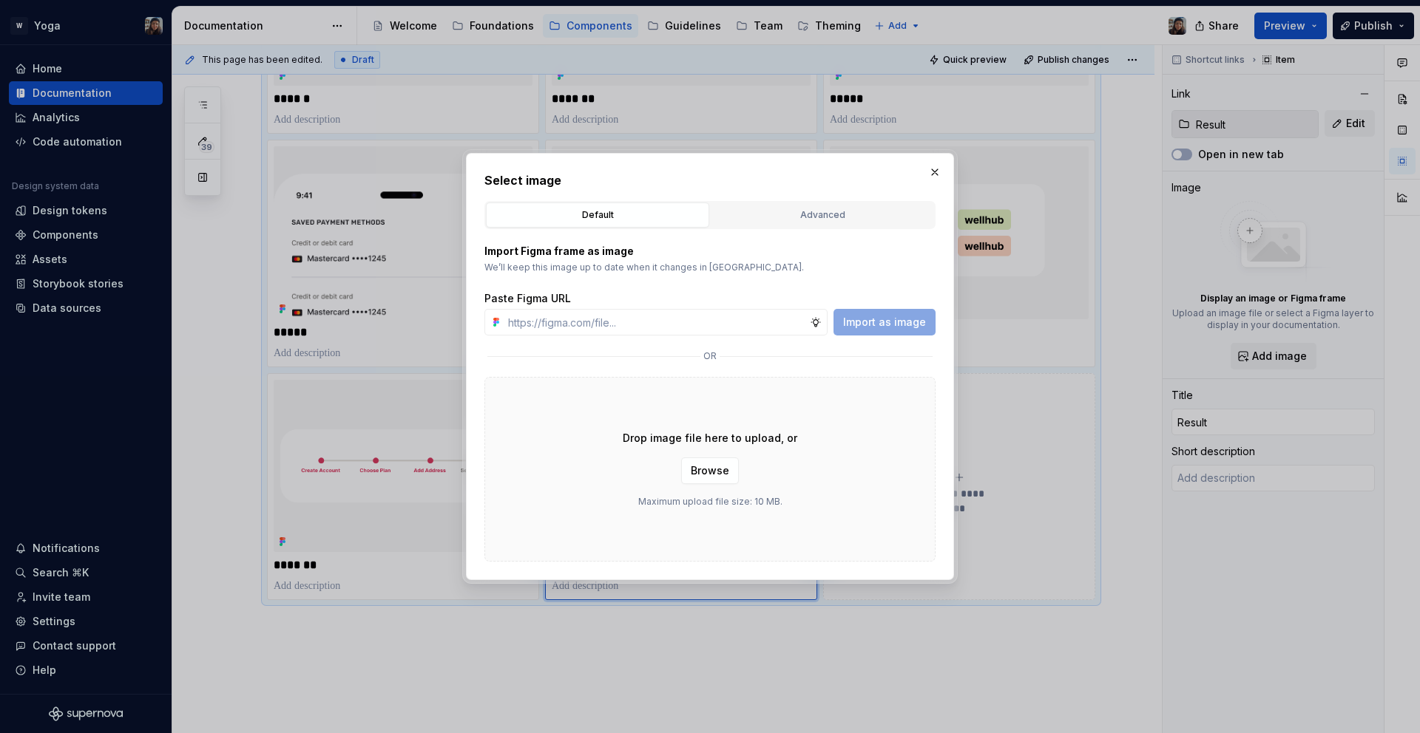
type input "[URL][DOMAIN_NAME]"
type textarea "*"
type input "[URL][DOMAIN_NAME]"
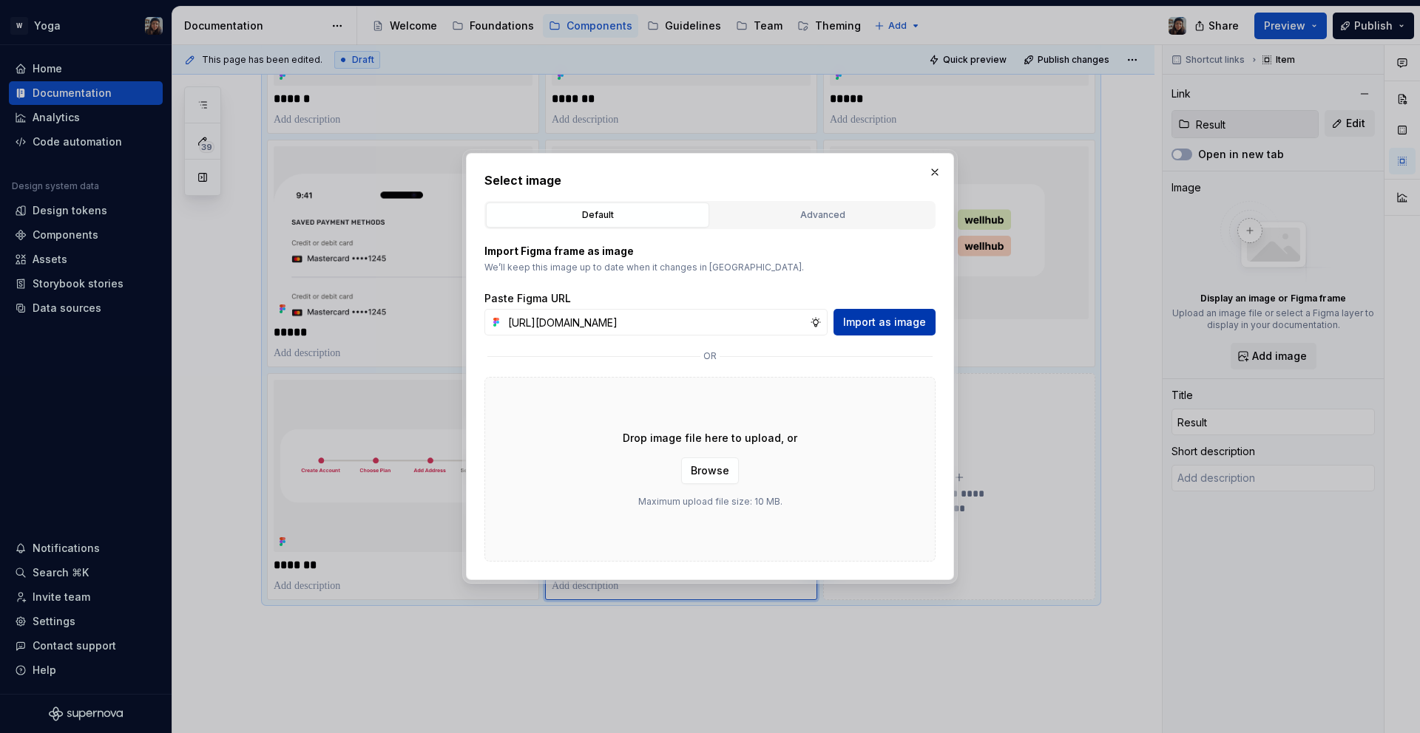
click at [930, 334] on button "Import as image" at bounding box center [884, 322] width 102 height 27
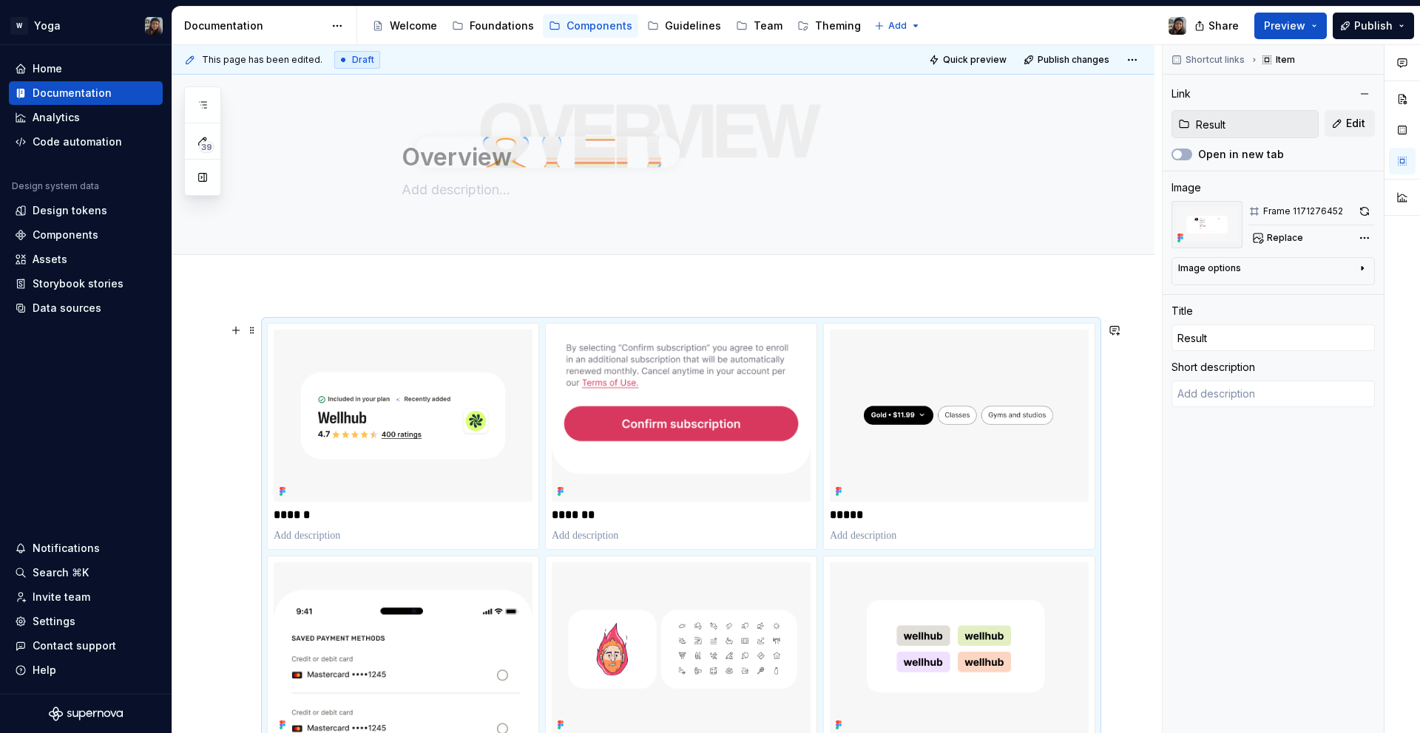
scroll to position [245, 0]
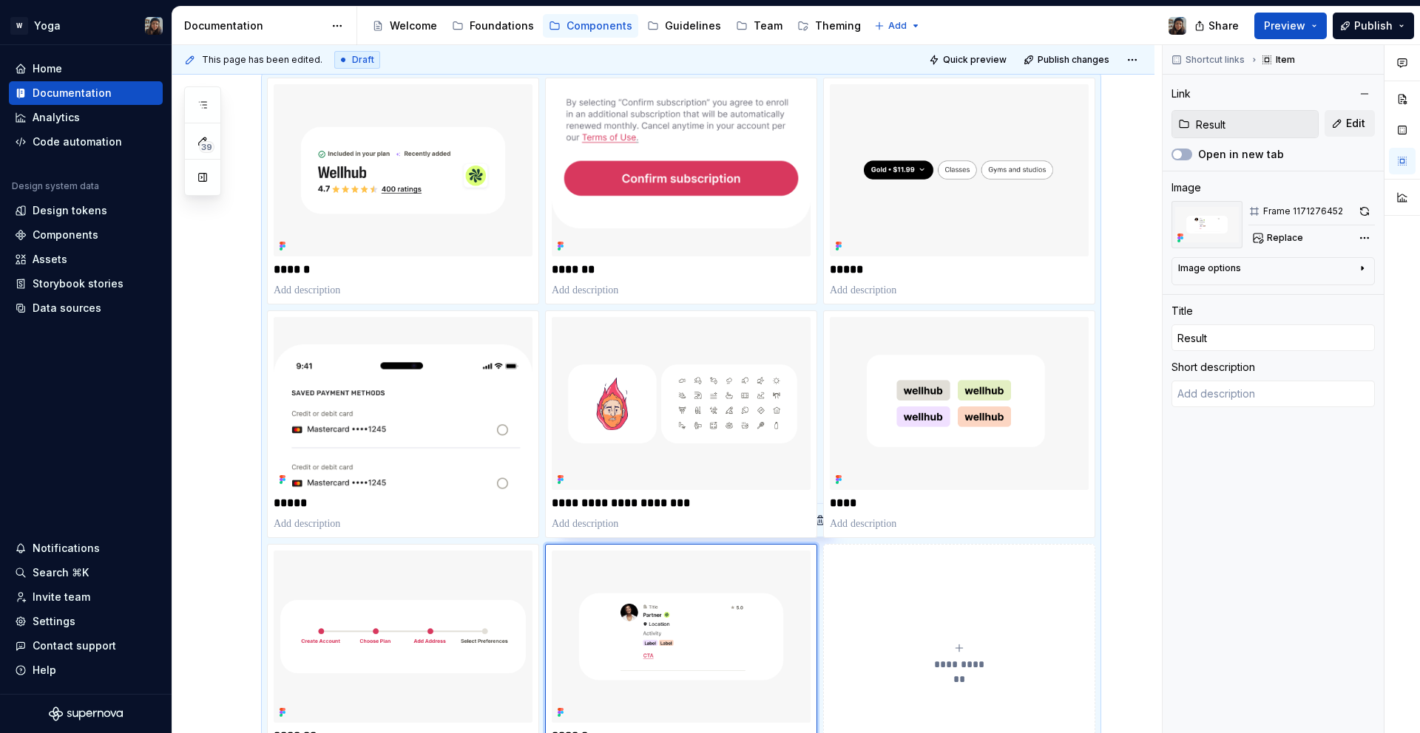
click at [1257, 15] on div "Share Preview Publish" at bounding box center [1309, 26] width 222 height 38
click at [1270, 26] on span "Preview" at bounding box center [1284, 25] width 41 height 15
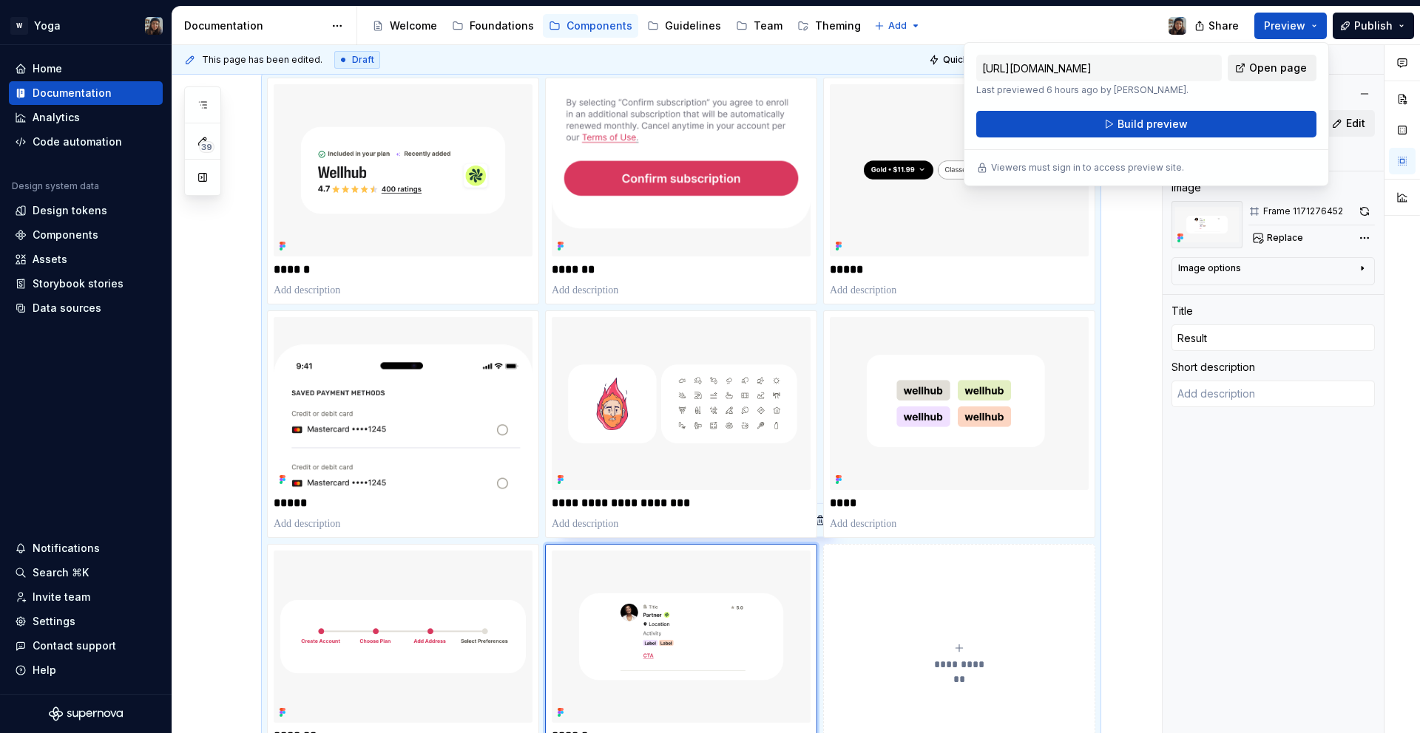
click at [1284, 66] on span "Open page" at bounding box center [1278, 68] width 58 height 15
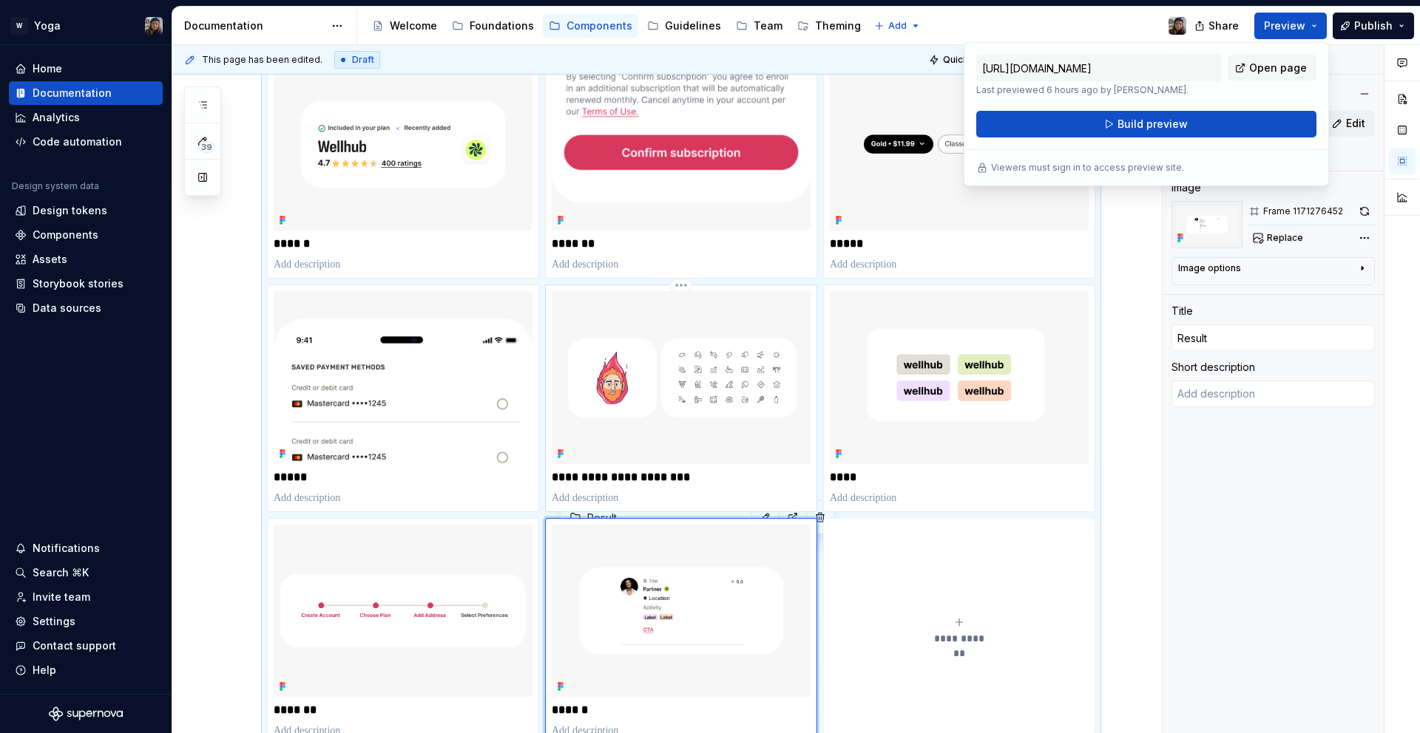
scroll to position [297, 0]
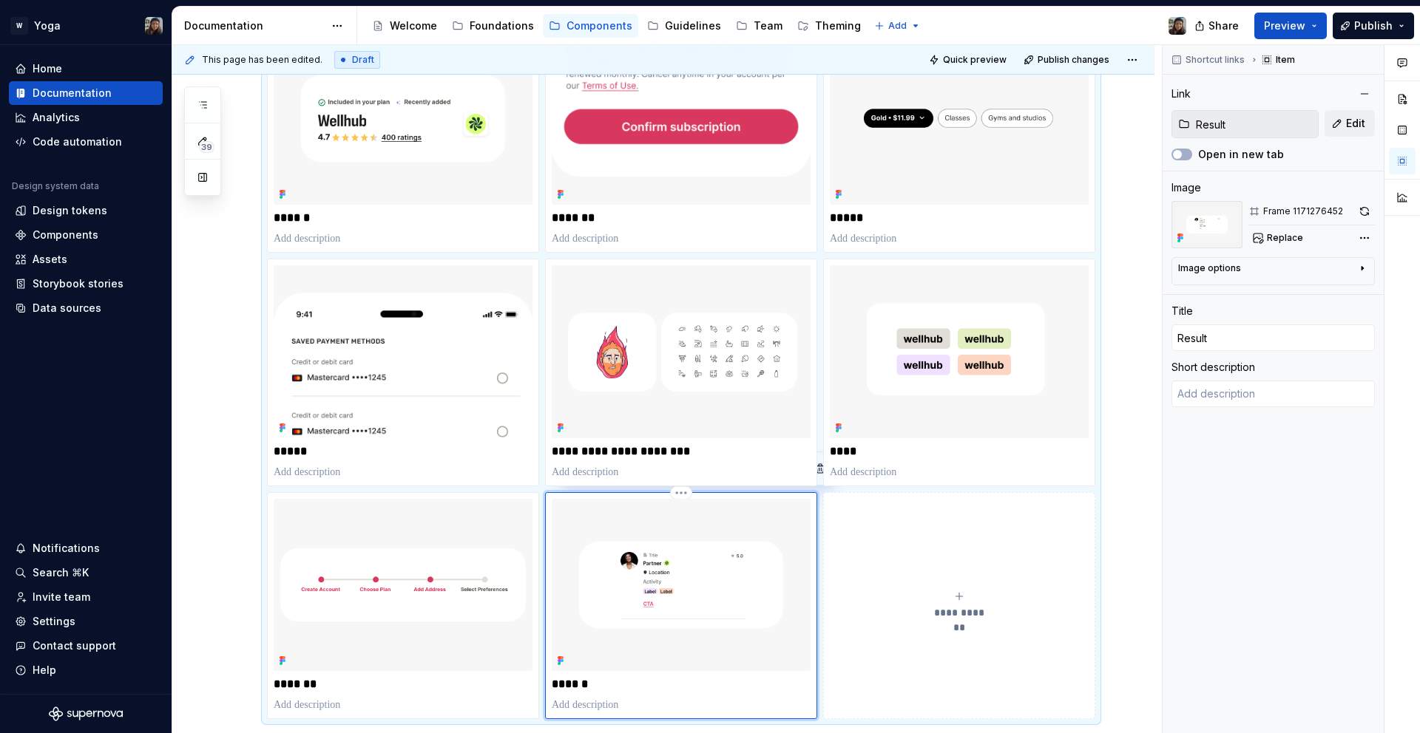
click at [678, 504] on img at bounding box center [681, 585] width 259 height 172
click at [1363, 226] on div "Frame 1171276452 Replace" at bounding box center [1311, 224] width 126 height 47
click at [1363, 237] on div "Comments Open comments No comments yet Select ‘Comment’ from the block context …" at bounding box center [1290, 389] width 257 height 689
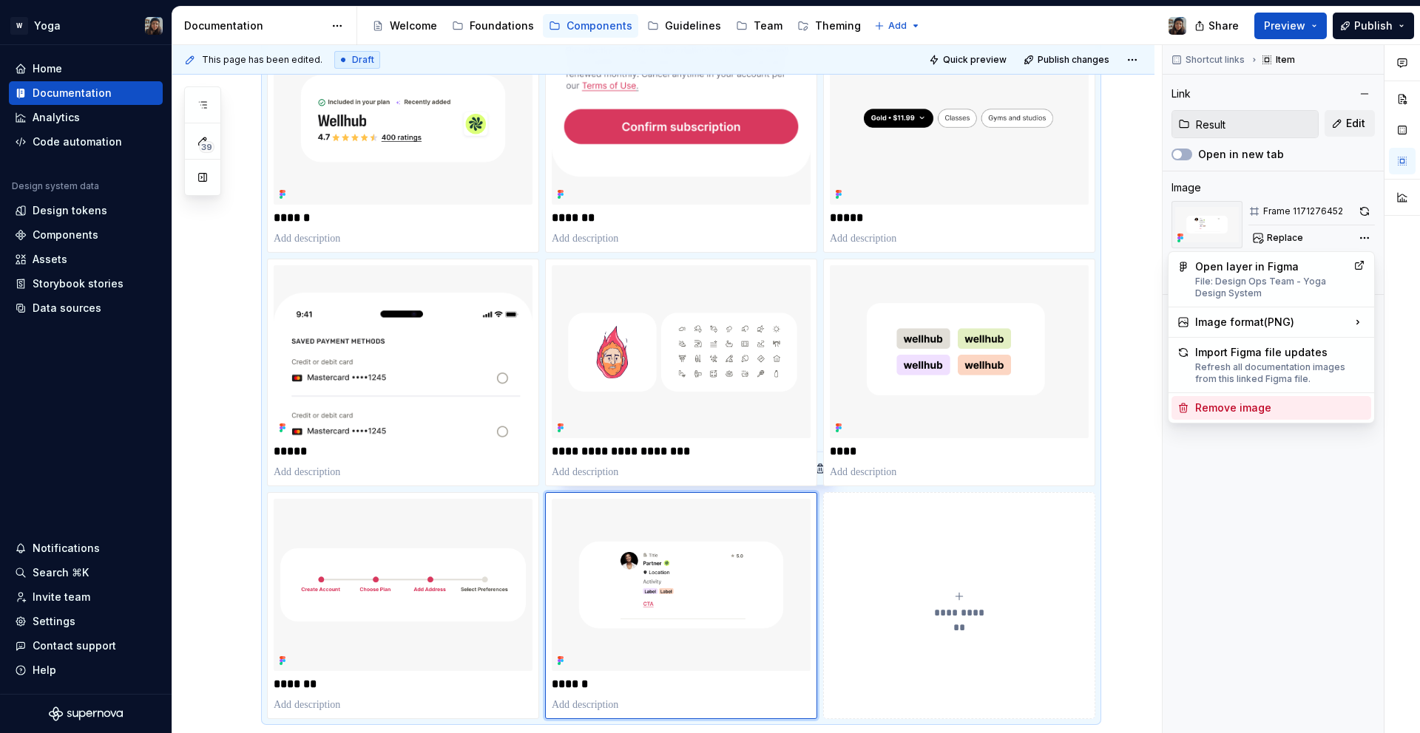
click at [1256, 406] on div "Remove image" at bounding box center [1280, 408] width 170 height 15
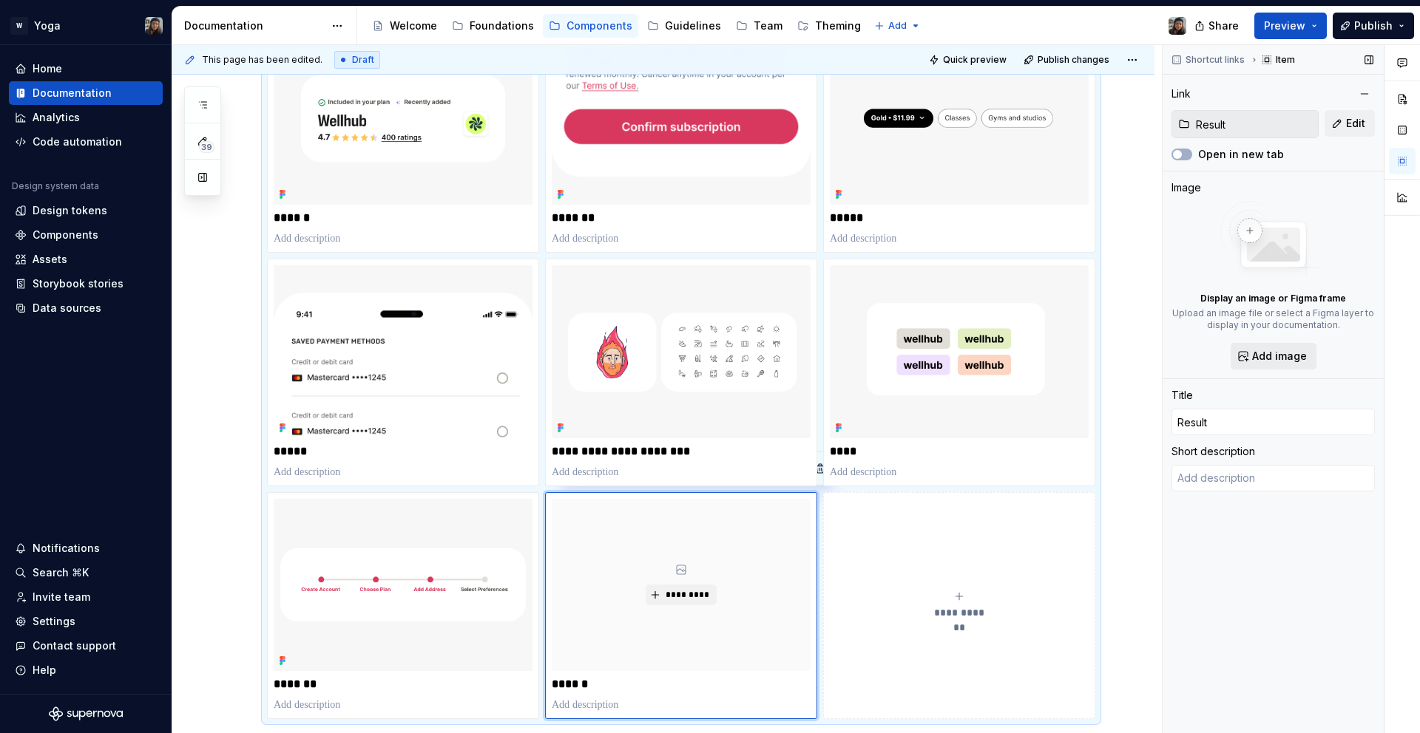
click at [1276, 353] on span "Add image" at bounding box center [1279, 356] width 55 height 15
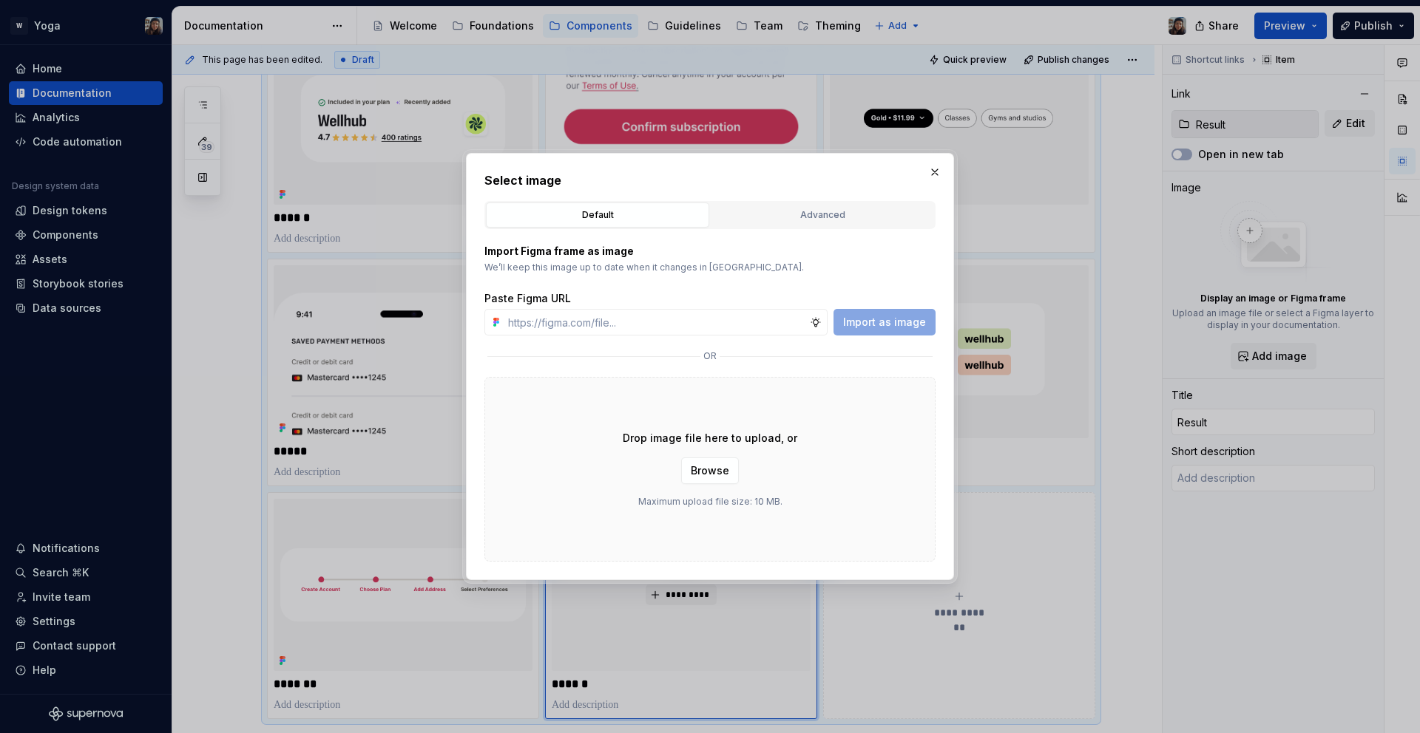
type textarea "*"
type input "[URL][DOMAIN_NAME]"
type textarea "*"
type input "[URL][DOMAIN_NAME]"
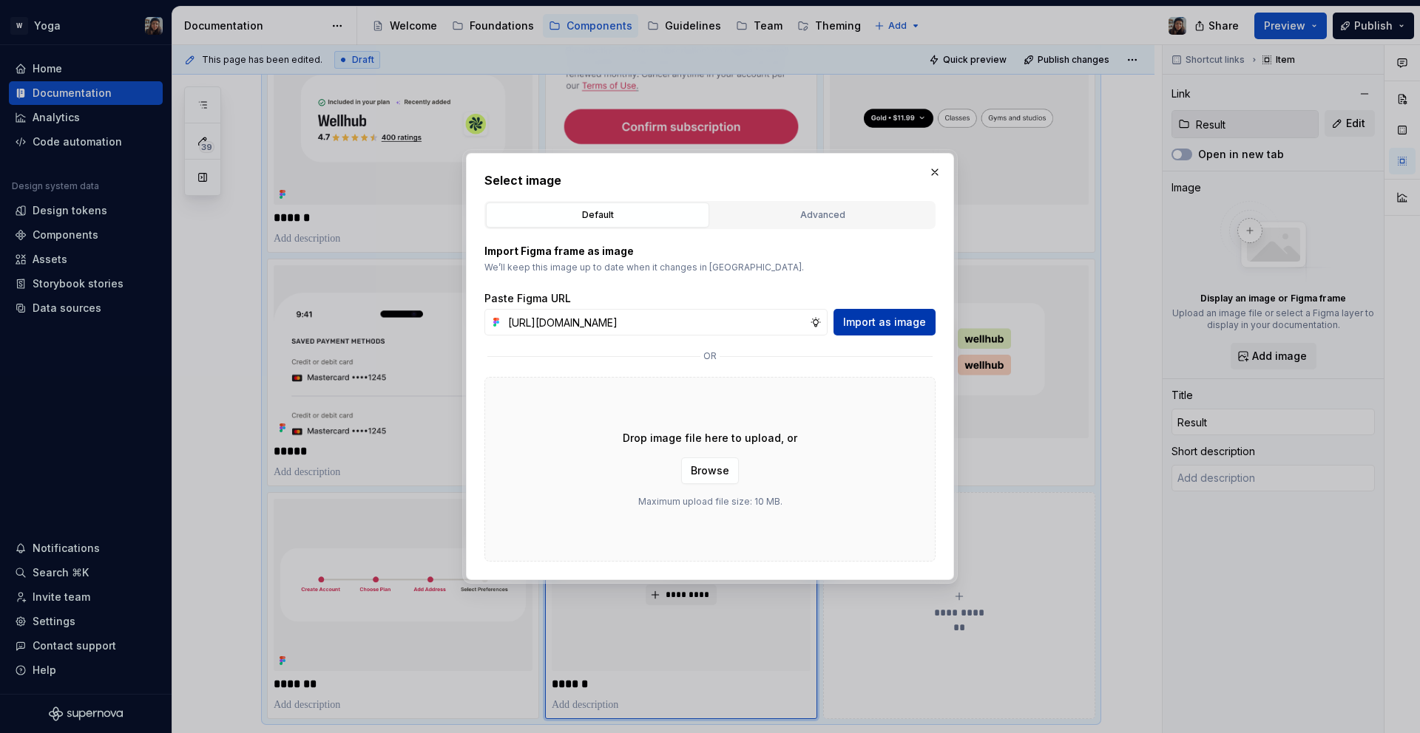
scroll to position [0, 0]
click at [916, 325] on span "Import as image" at bounding box center [884, 322] width 83 height 15
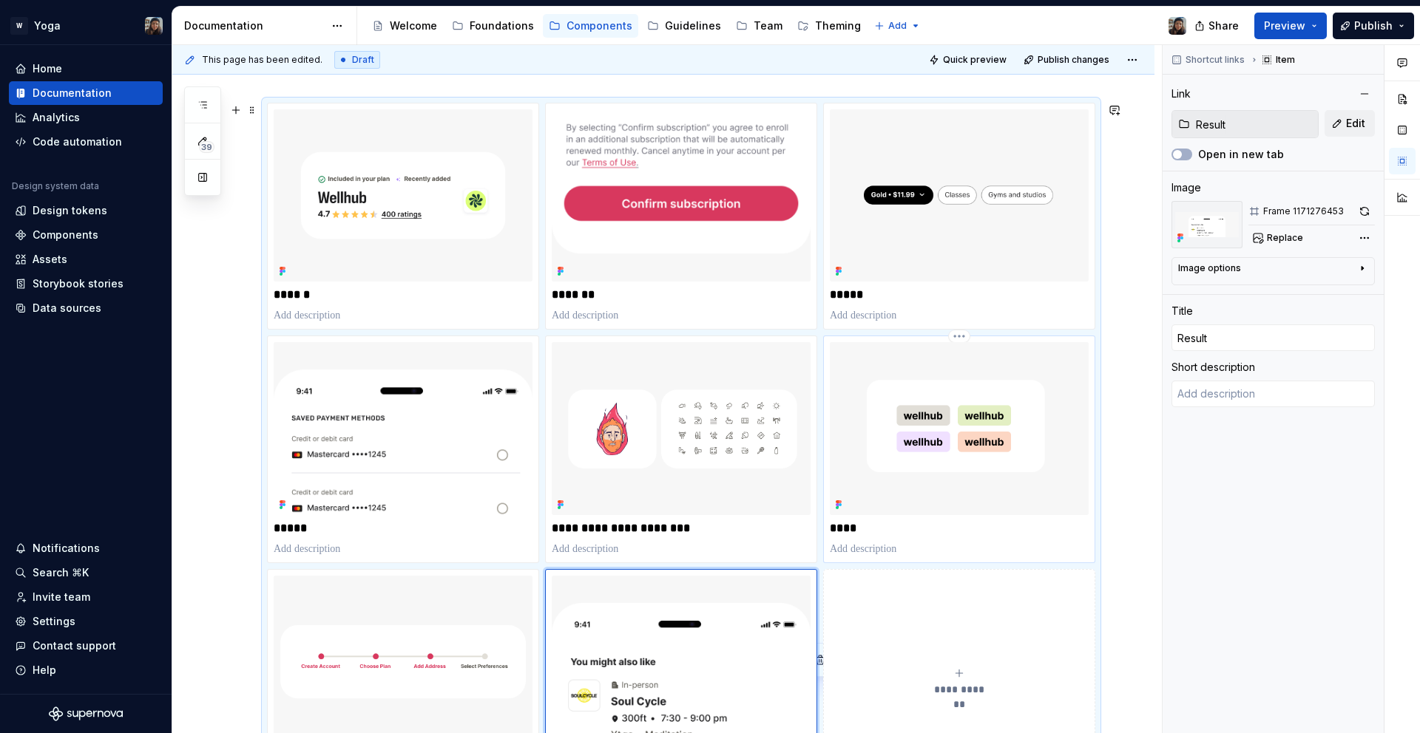
scroll to position [98, 0]
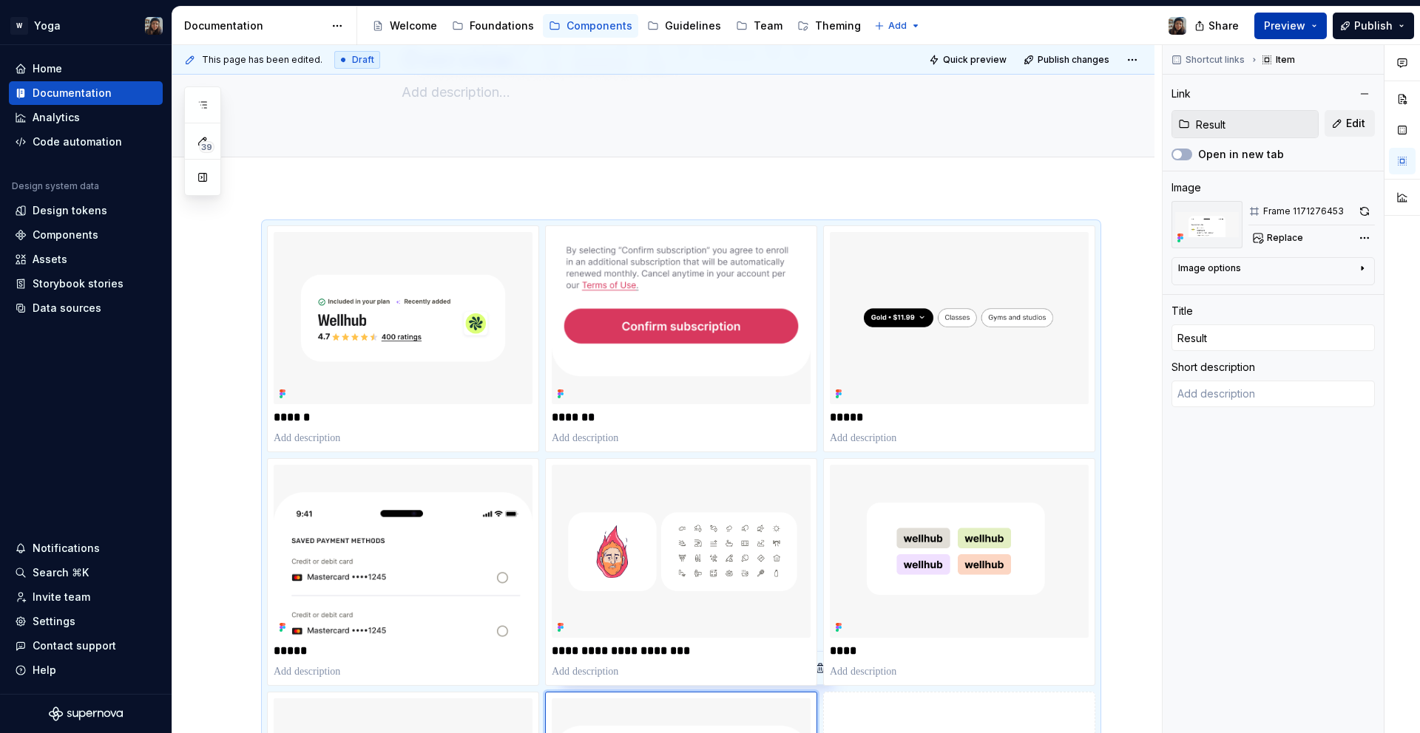
click at [1315, 24] on button "Preview" at bounding box center [1290, 26] width 72 height 27
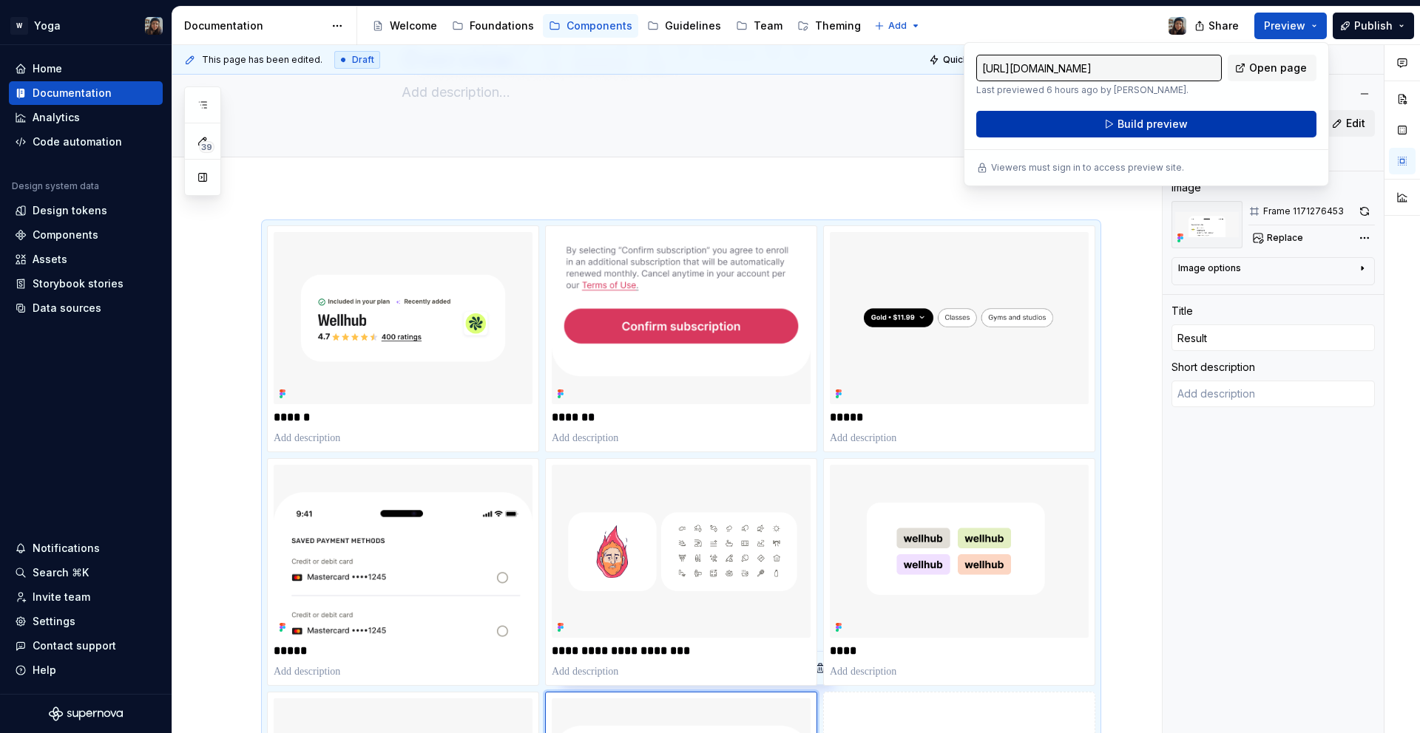
click at [1239, 124] on button "Build preview" at bounding box center [1146, 124] width 340 height 27
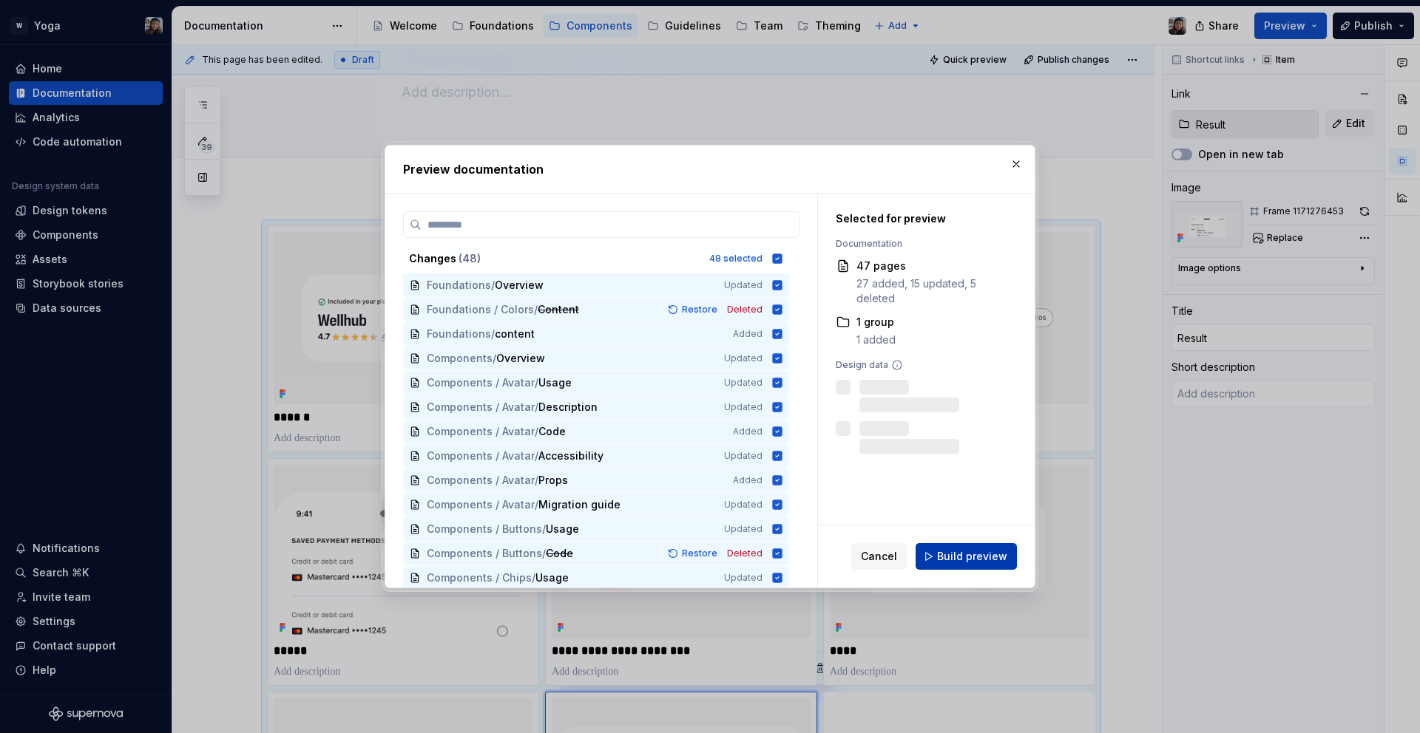
click at [992, 545] on button "Build preview" at bounding box center [965, 556] width 101 height 27
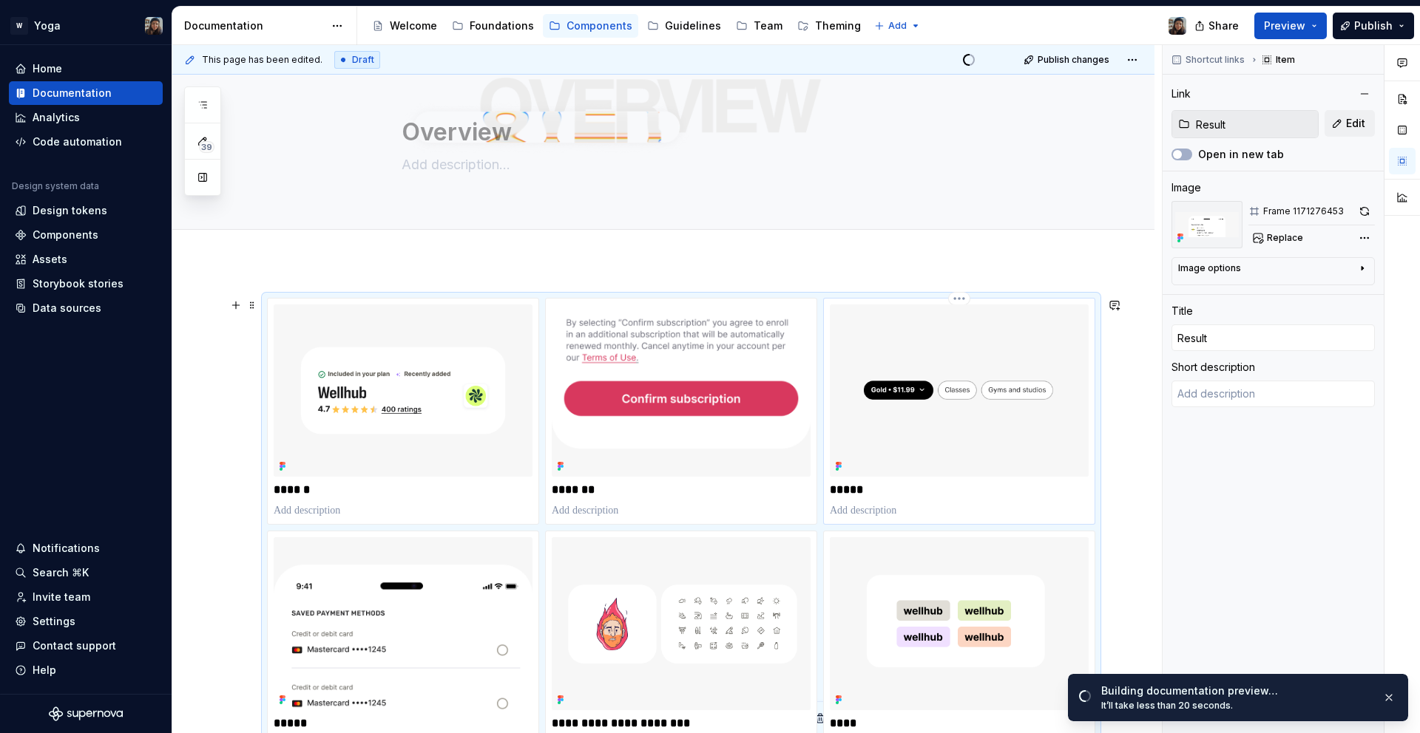
scroll to position [0, 0]
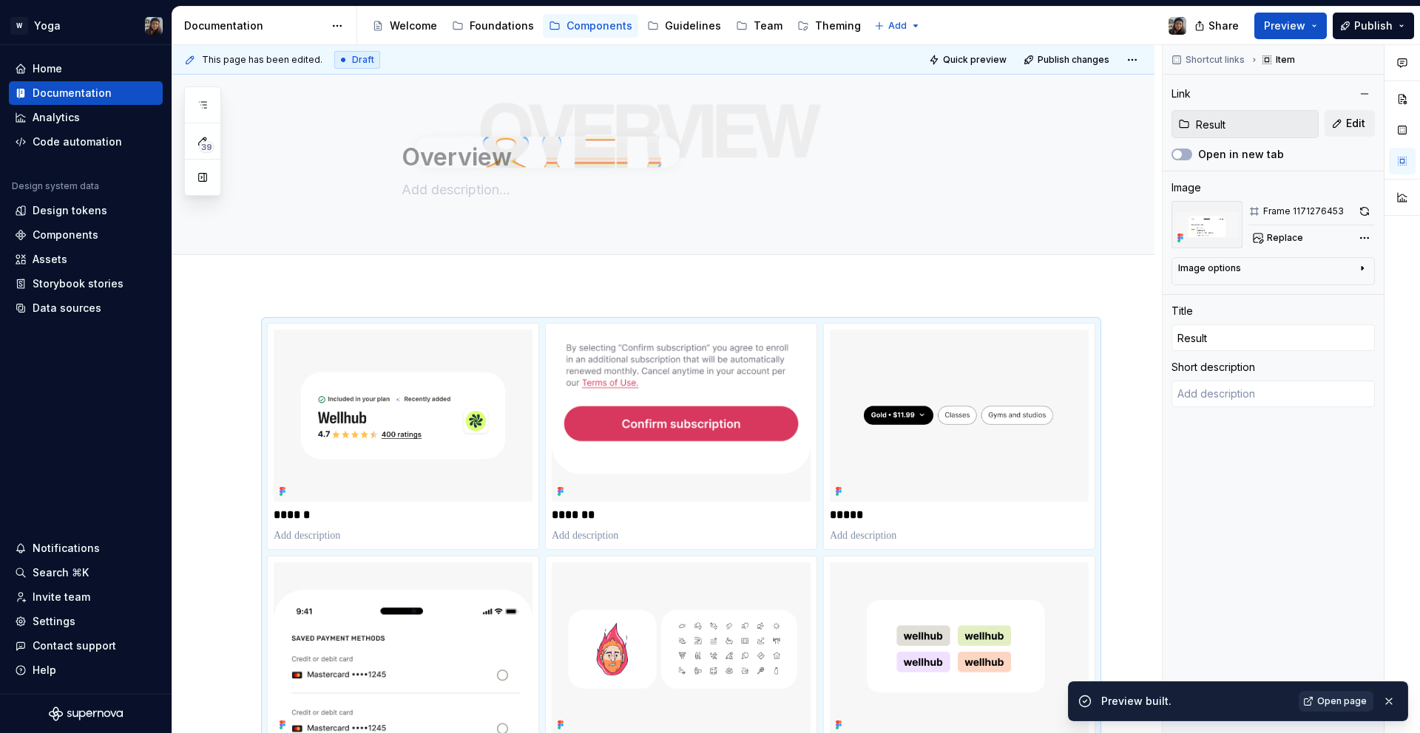
click at [1312, 699] on link "Open page" at bounding box center [1335, 701] width 75 height 21
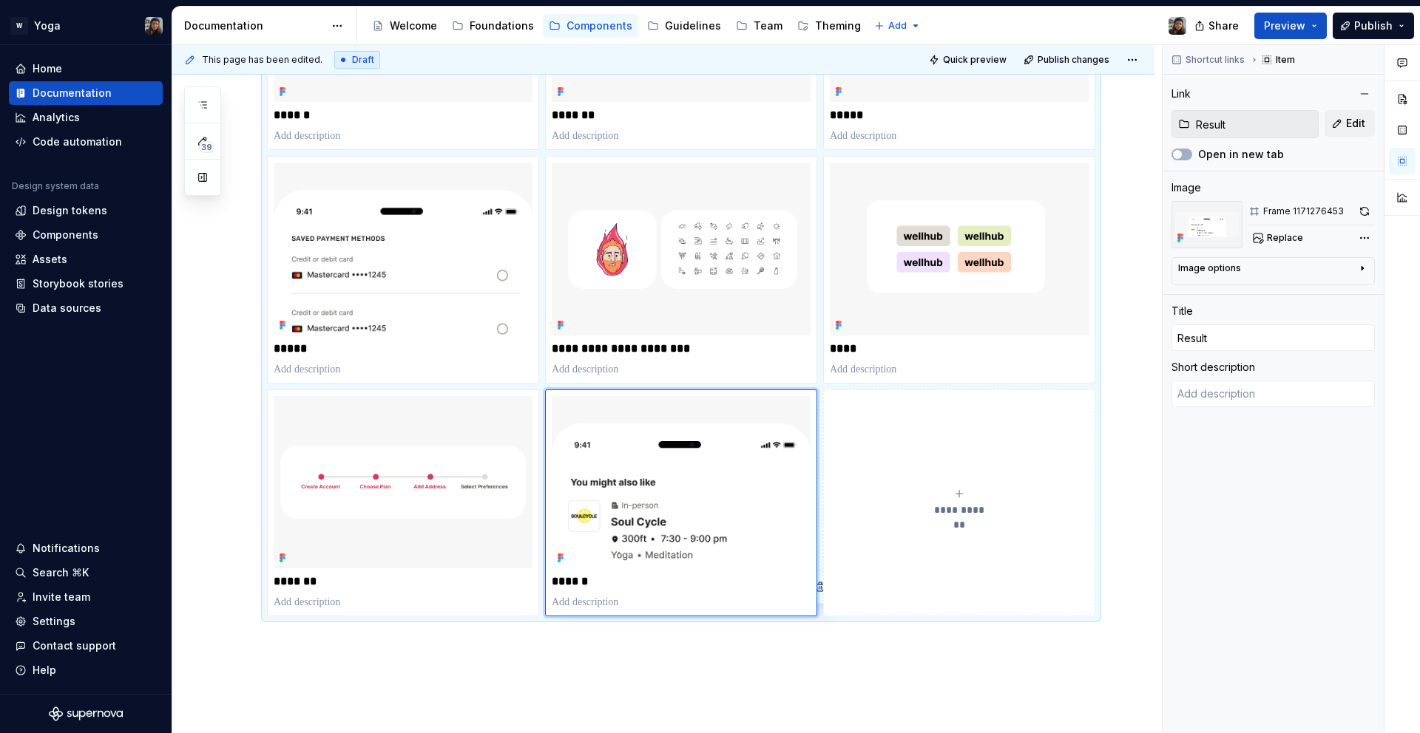
scroll to position [420, 0]
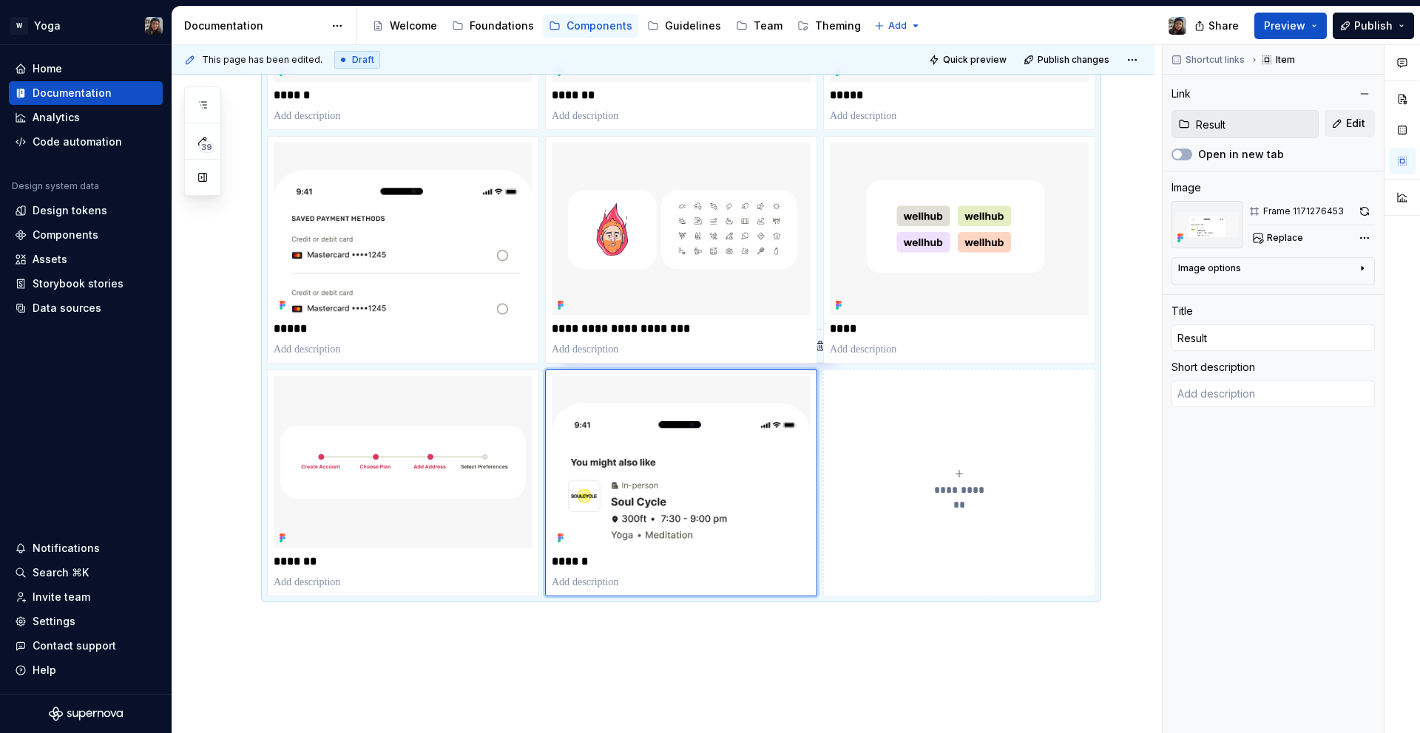
click at [966, 480] on div "**********" at bounding box center [959, 483] width 259 height 30
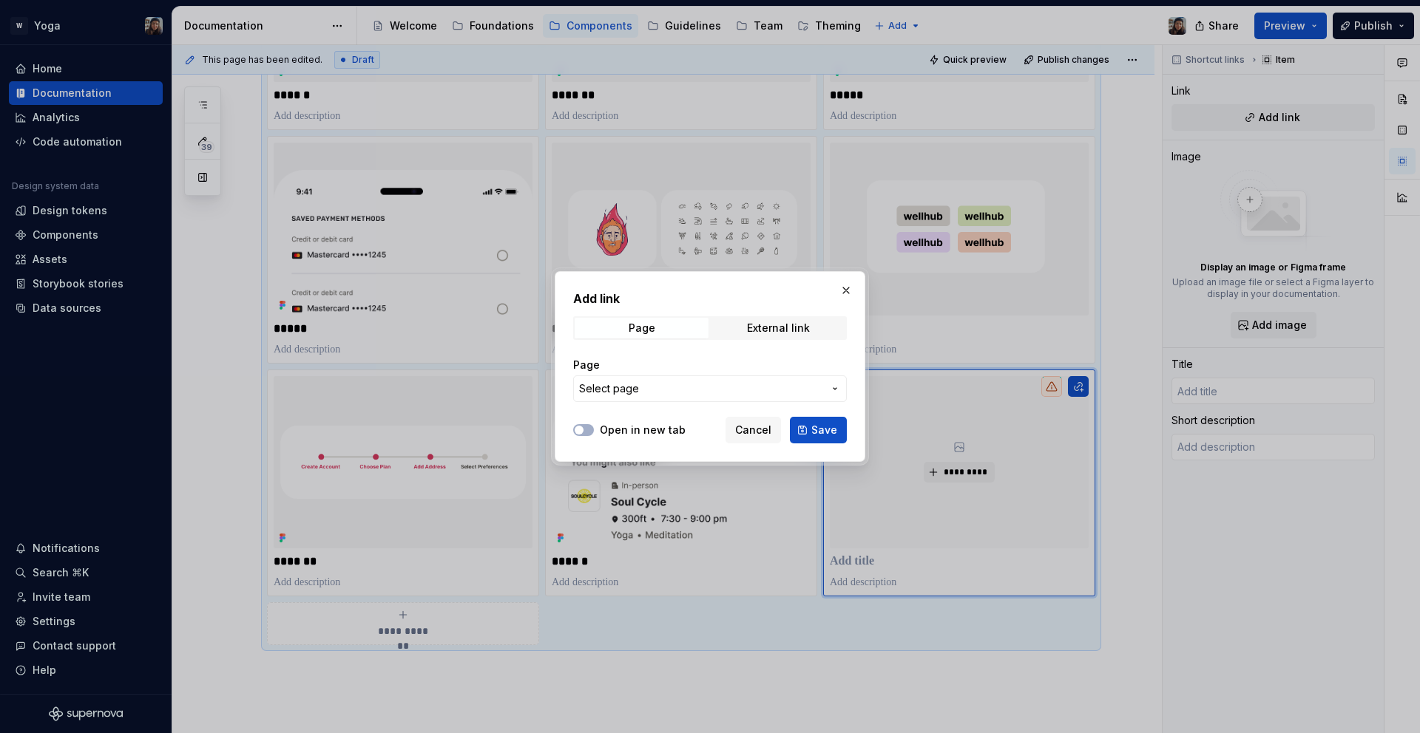
type textarea "*"
click at [748, 336] on span "External link" at bounding box center [778, 328] width 134 height 21
click at [690, 382] on input "URL" at bounding box center [710, 389] width 274 height 27
click at [825, 424] on span "Save" at bounding box center [824, 430] width 26 height 15
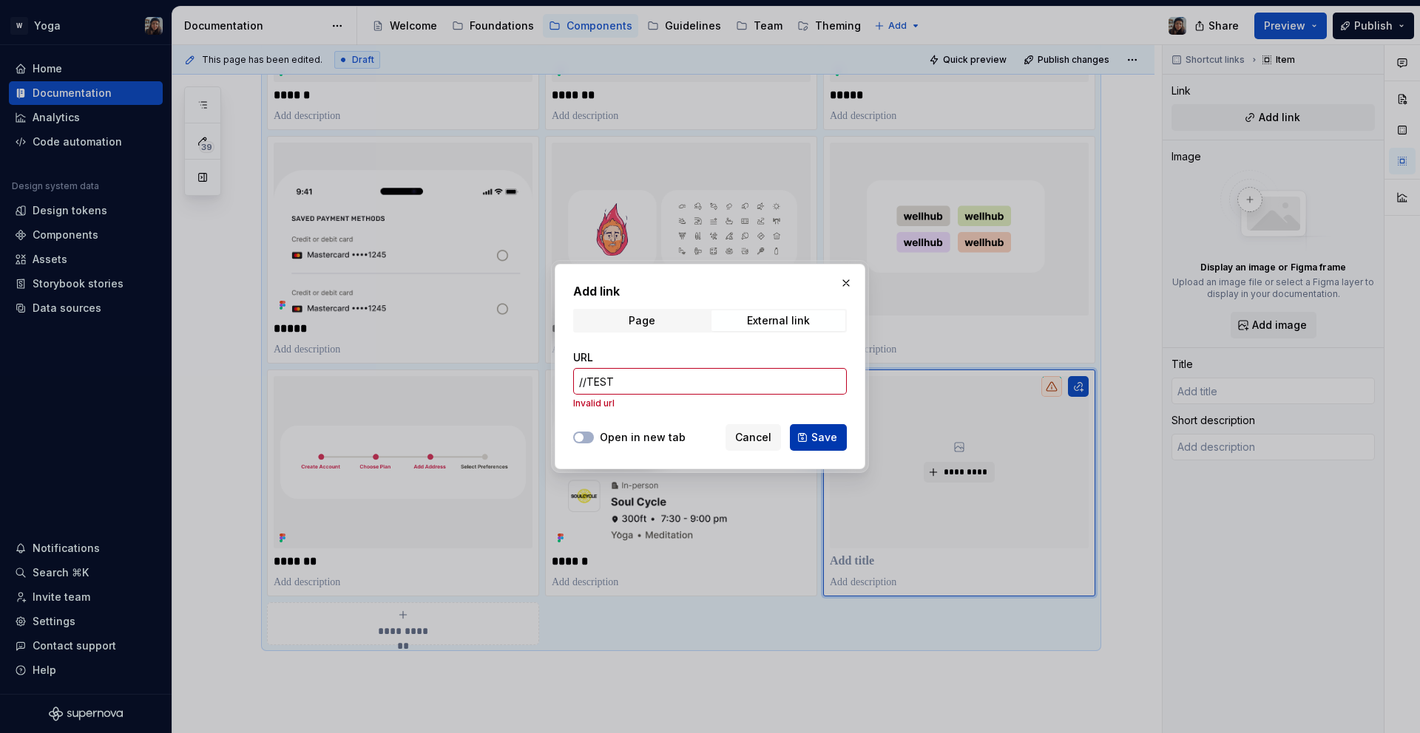
click at [808, 429] on button "Save" at bounding box center [818, 437] width 57 height 27
click at [748, 387] on input "//TEST" at bounding box center [710, 381] width 274 height 27
click at [748, 387] on input "//[DOMAIN_NAME]" at bounding box center [710, 381] width 274 height 27
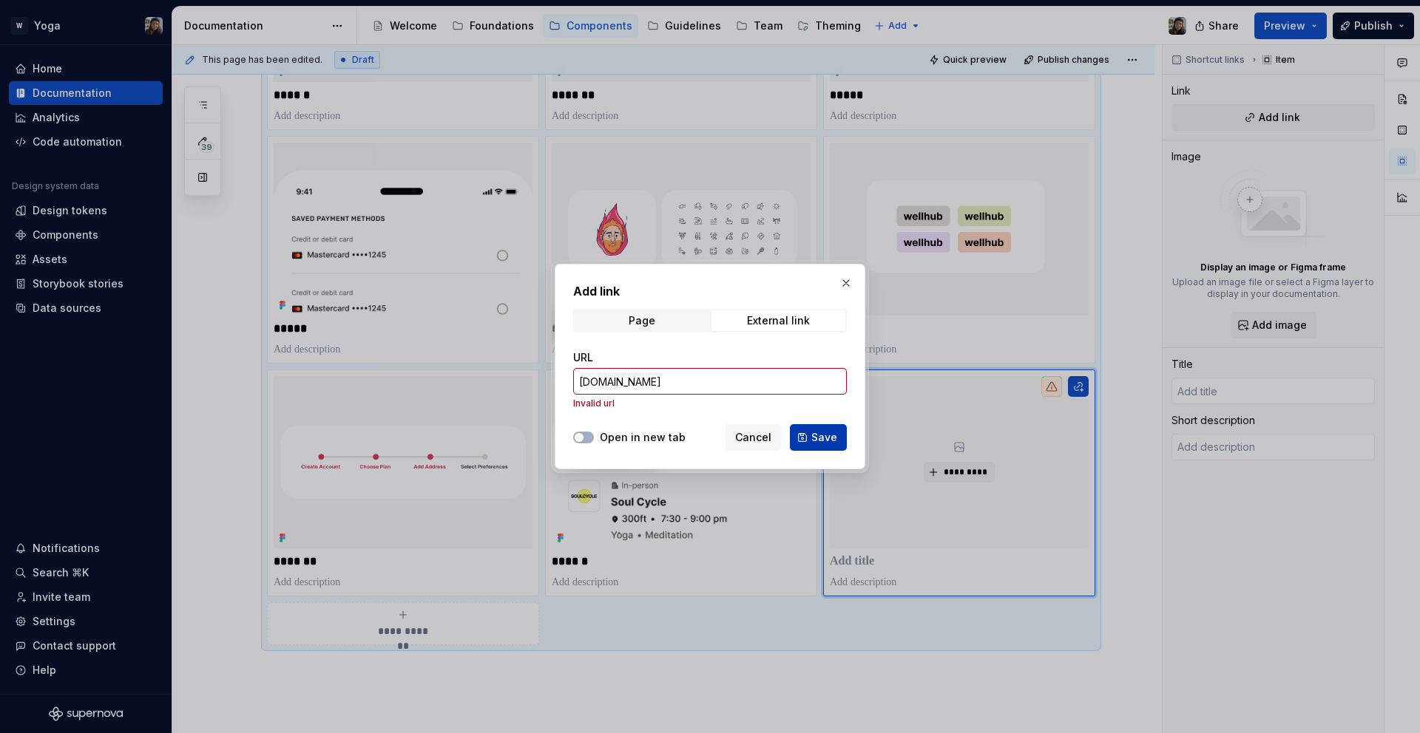
click at [813, 447] on button "Save" at bounding box center [818, 437] width 57 height 27
click at [569, 390] on div "Add link Page External link URL [DOMAIN_NAME] Invalid url Open in new tab Cance…" at bounding box center [710, 367] width 311 height 206
click at [577, 382] on input "[DOMAIN_NAME]" at bounding box center [710, 381] width 274 height 27
type input "[DOMAIN_NAME]"
click at [799, 427] on button "Save" at bounding box center [818, 437] width 57 height 27
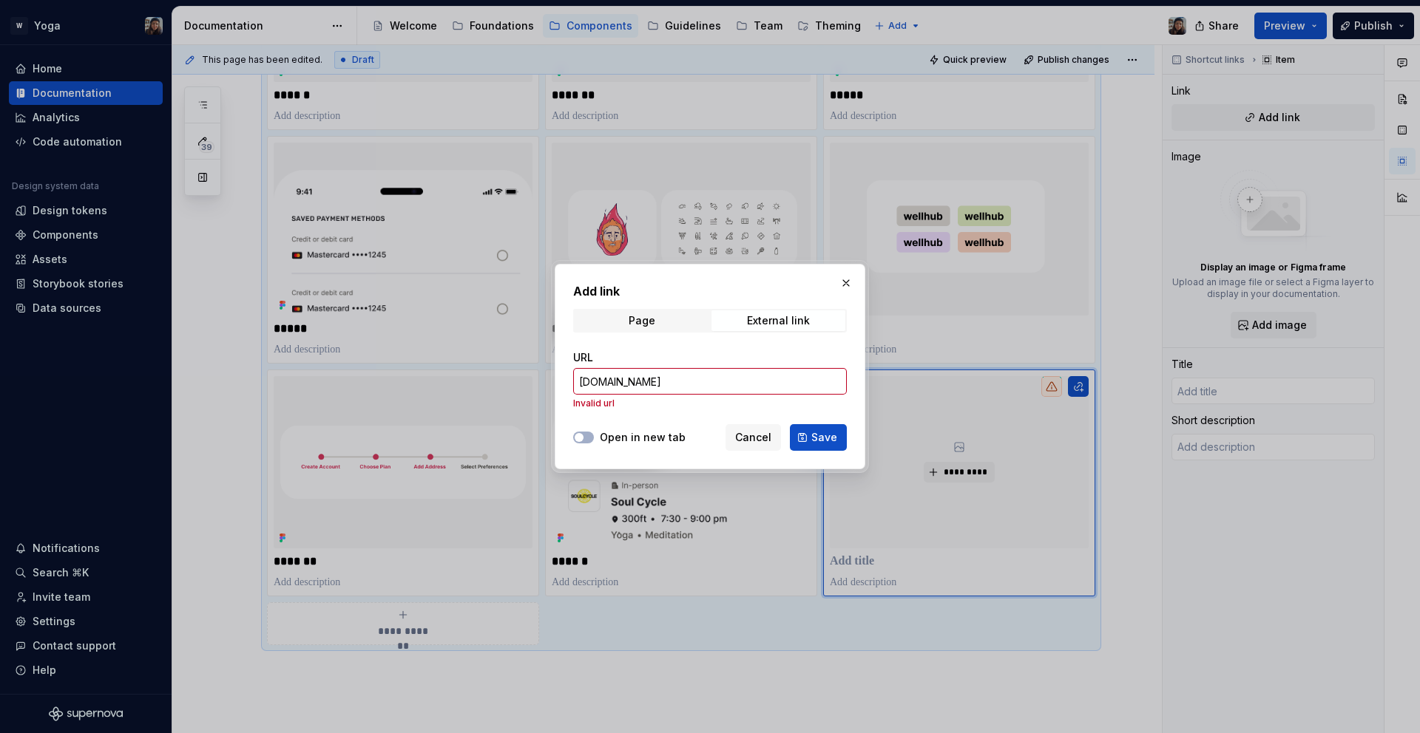
type textarea "*"
click at [714, 389] on input "[DOMAIN_NAME]" at bounding box center [710, 381] width 274 height 27
paste input "[URL][DOMAIN_NAME]"
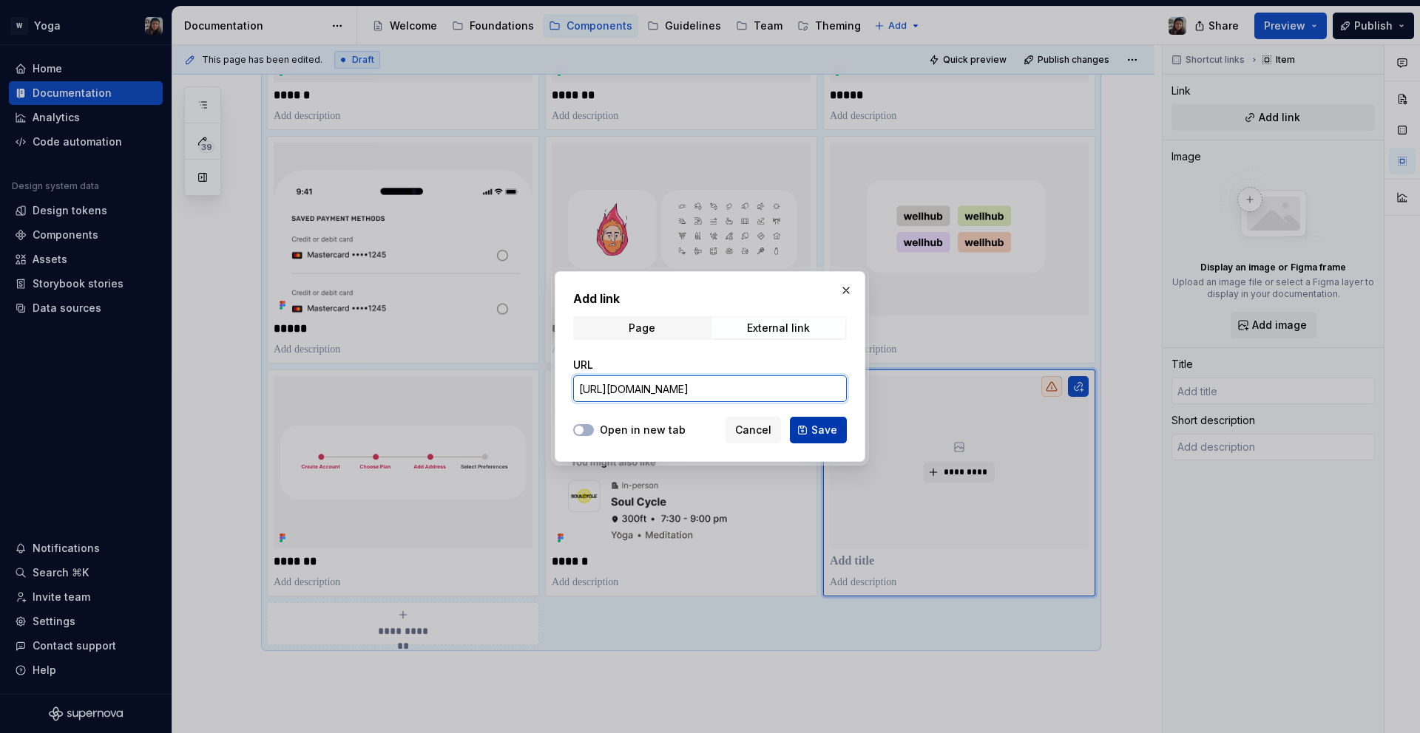
type input "[URL][DOMAIN_NAME]"
click at [844, 424] on button "Save" at bounding box center [818, 430] width 57 height 27
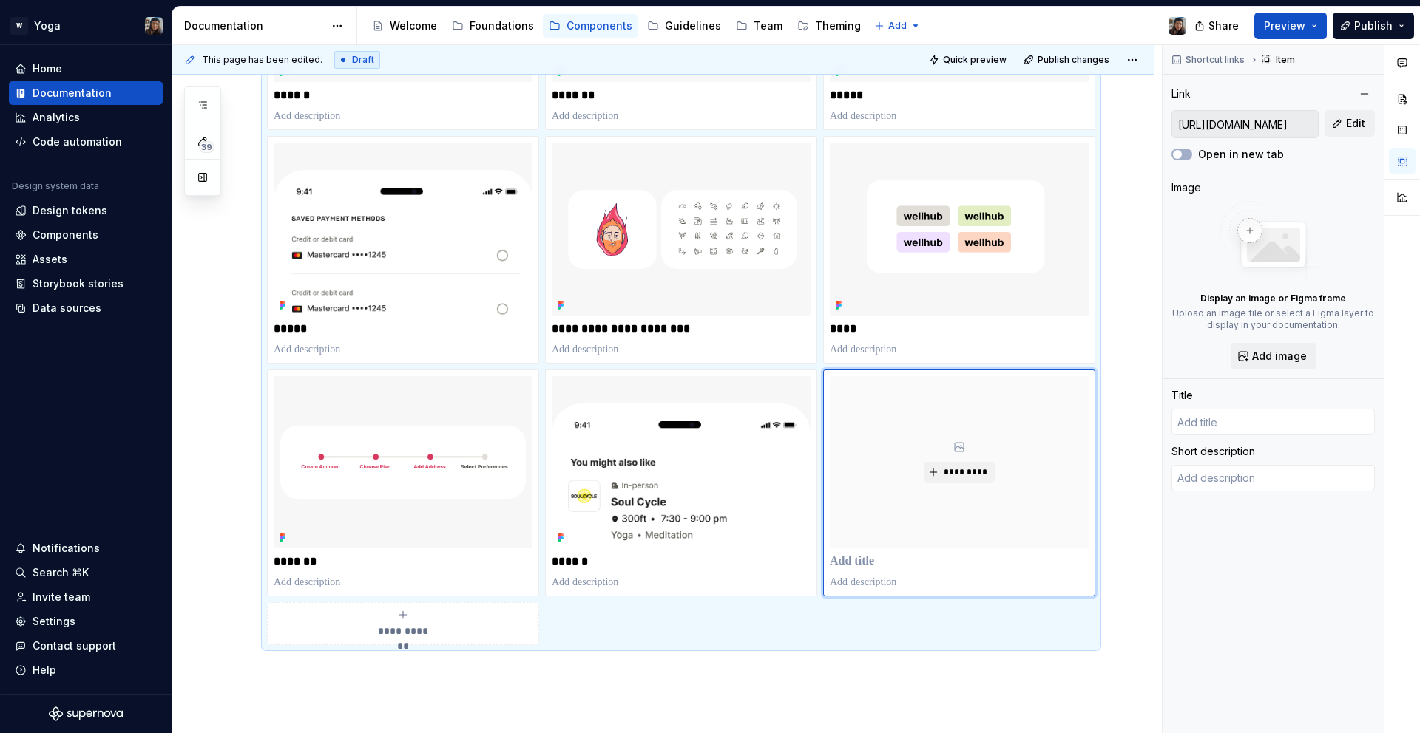
type textarea "*"
type input "Google"
click at [679, 515] on img at bounding box center [681, 462] width 259 height 172
click at [926, 472] on button "*********" at bounding box center [959, 472] width 70 height 21
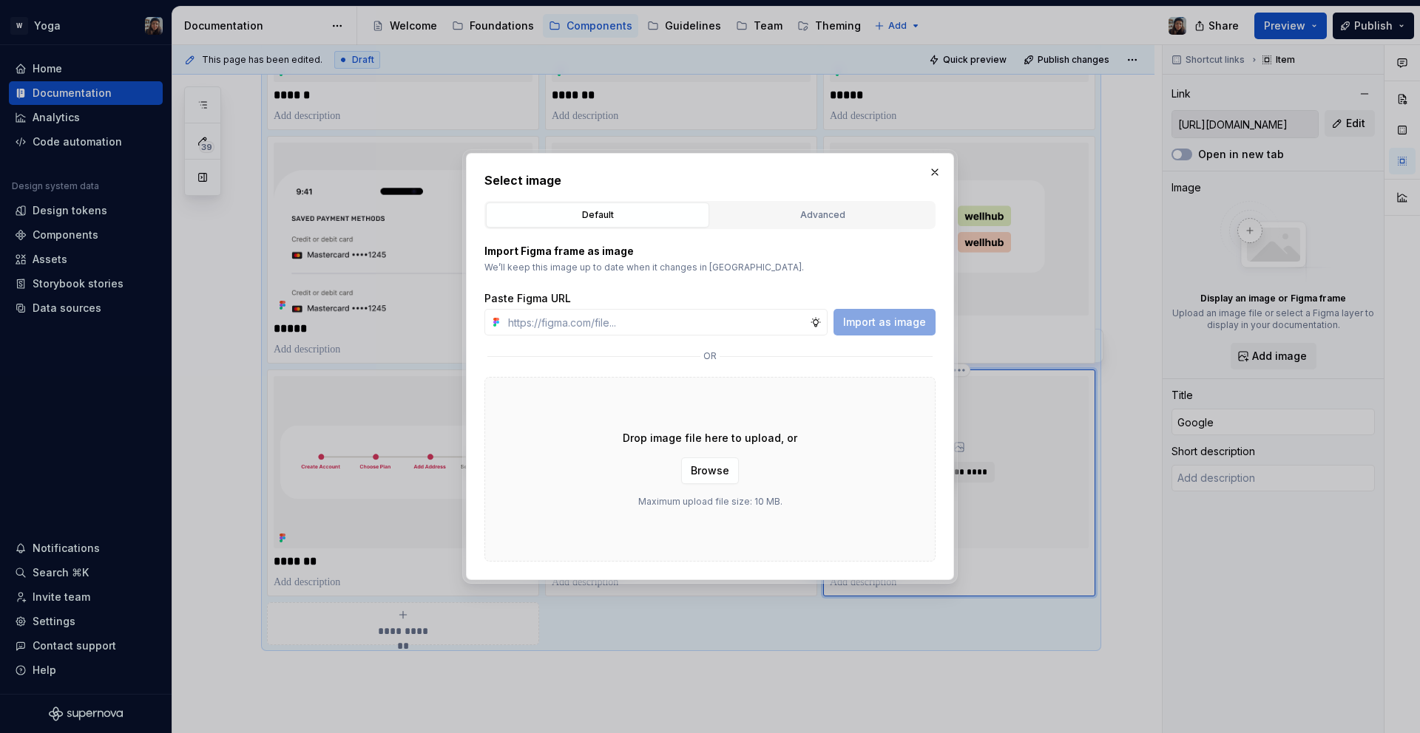
click at [923, 177] on h2 "Select image" at bounding box center [709, 181] width 451 height 18
click at [926, 173] on button "button" at bounding box center [934, 172] width 21 height 21
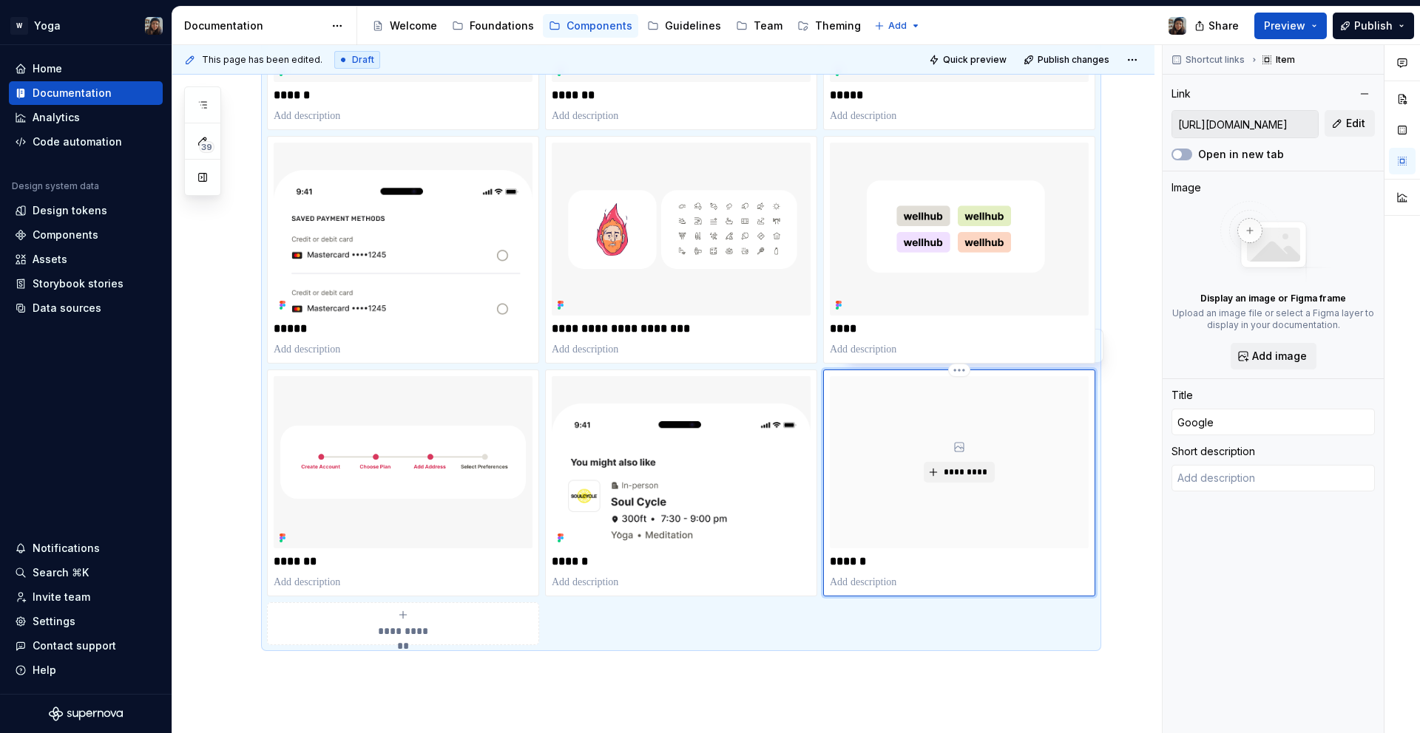
click at [867, 559] on p "******" at bounding box center [959, 562] width 259 height 15
type textarea "*"
type input "r"
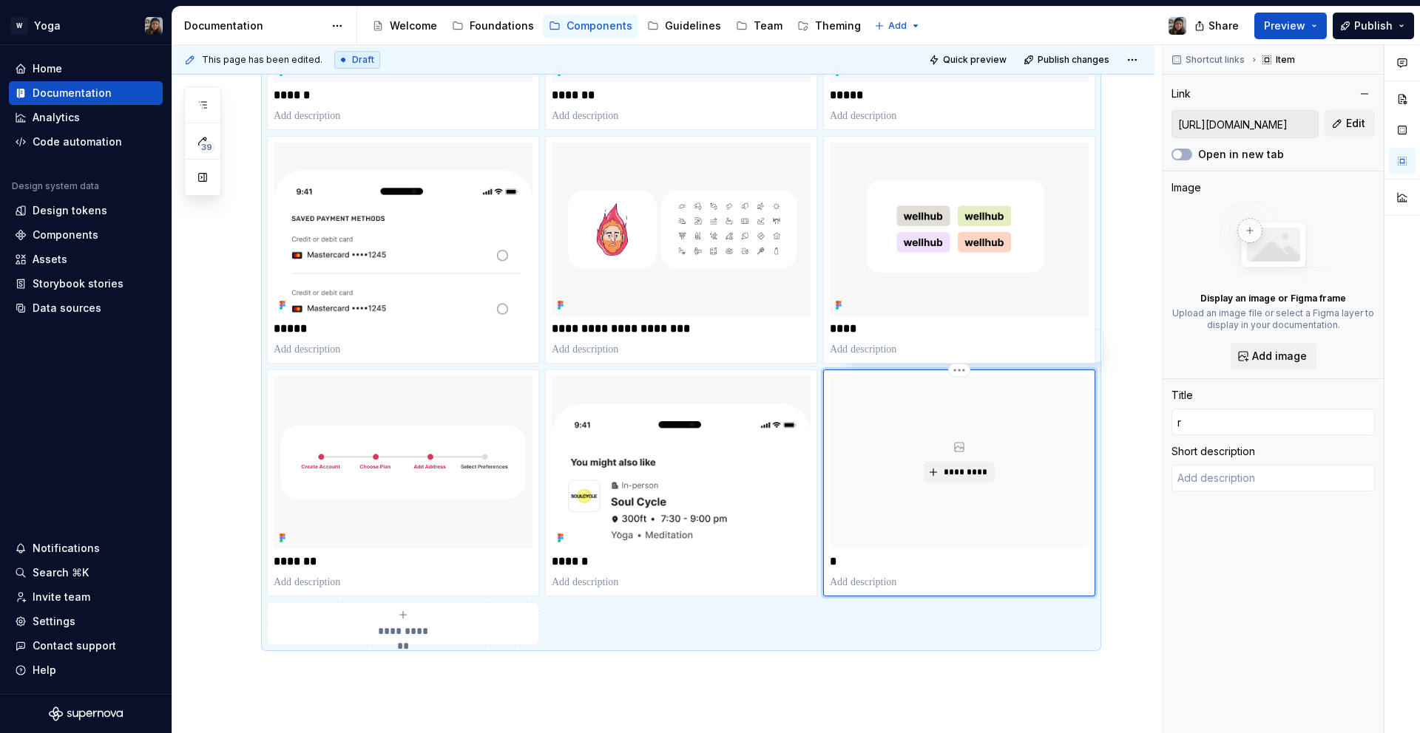
type textarea "*"
type input "rA"
type textarea "*"
type input "r"
type textarea "*"
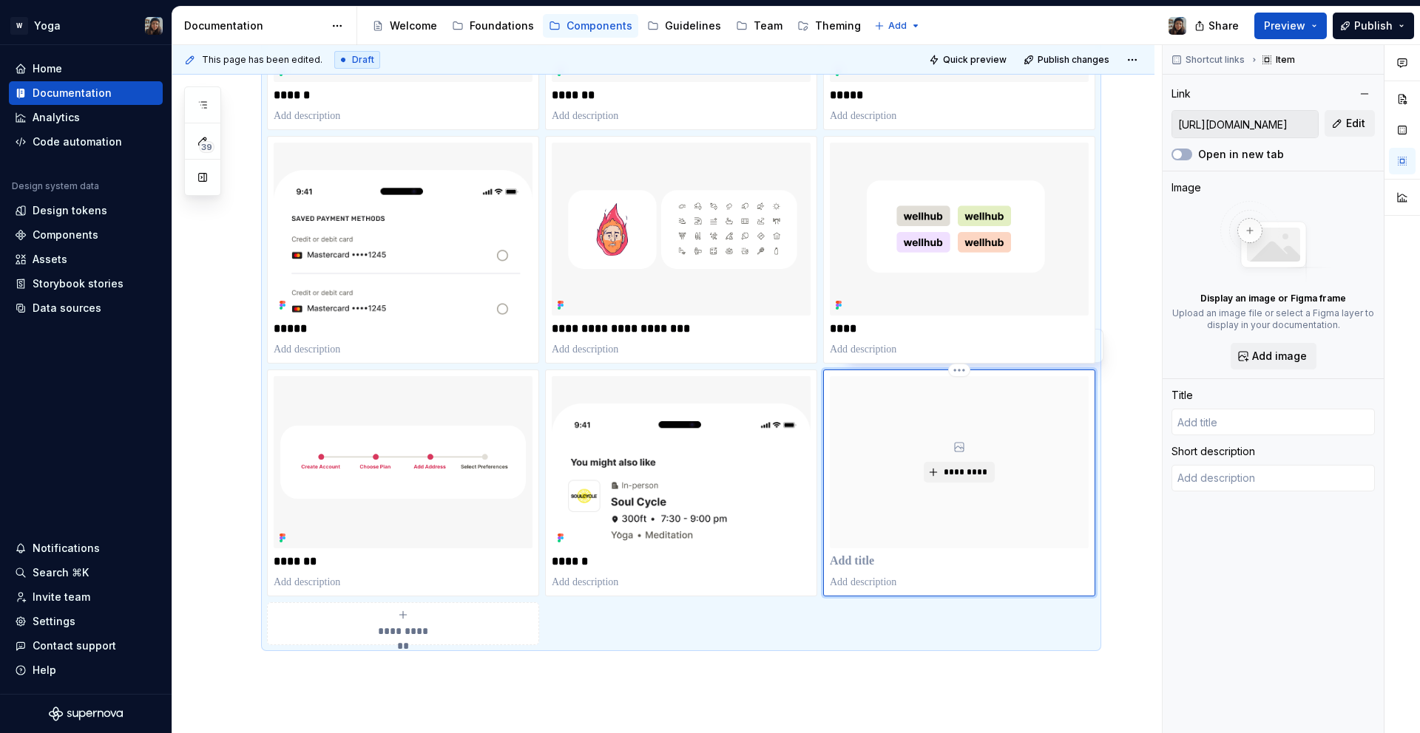
type textarea "*"
type input "R"
type textarea "*"
type input "Ra"
type textarea "*"
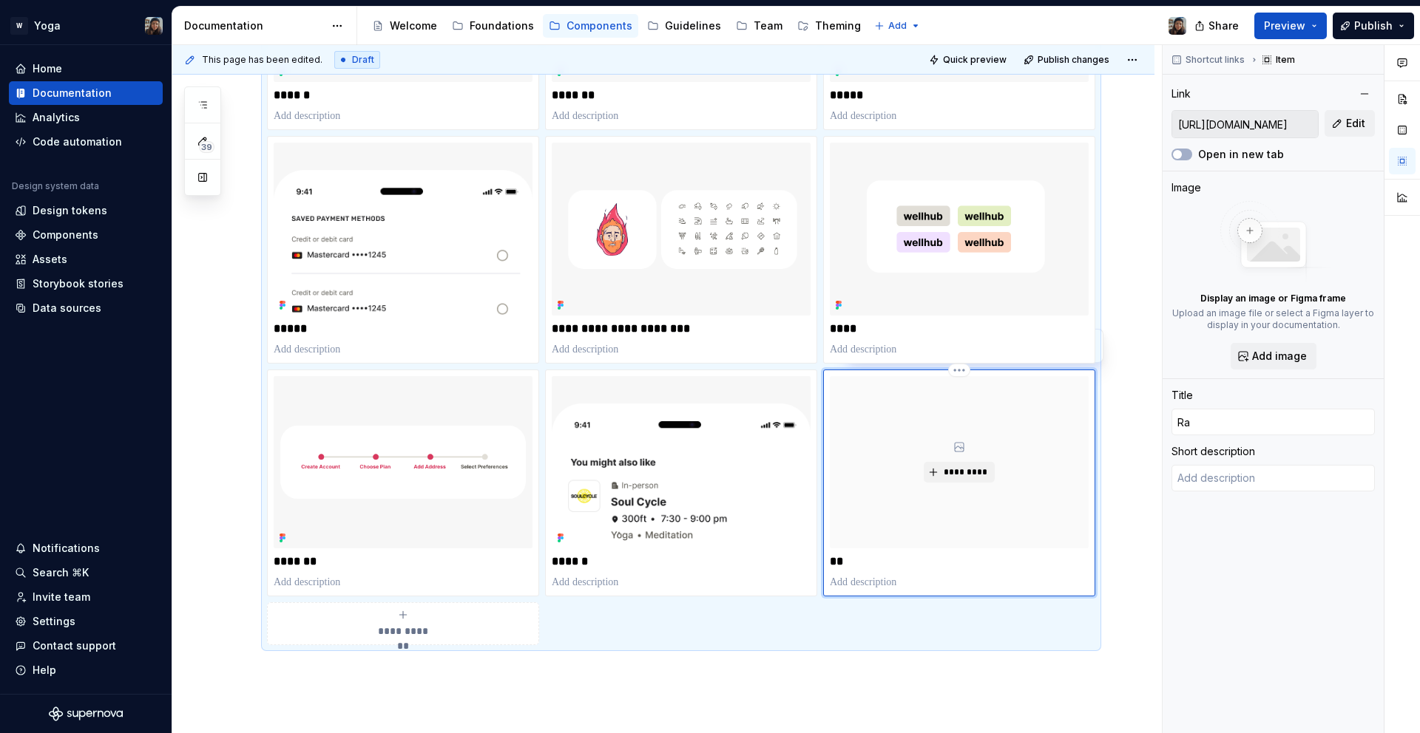
type input "Rat"
type textarea "*"
type input "Rati"
type textarea "*"
type input "Ratin"
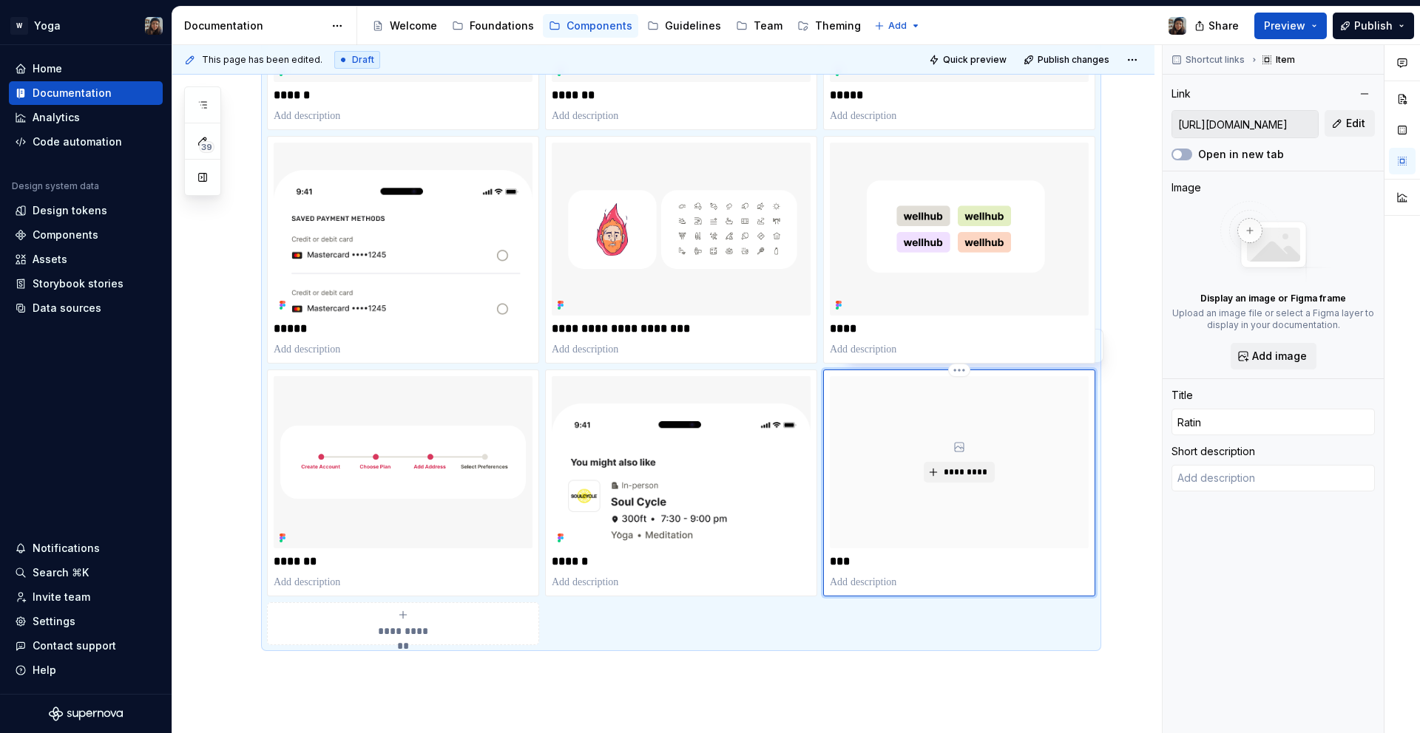
type textarea "*"
type input "Rating"
click at [964, 472] on span "*********" at bounding box center [964, 473] width 45 height 12
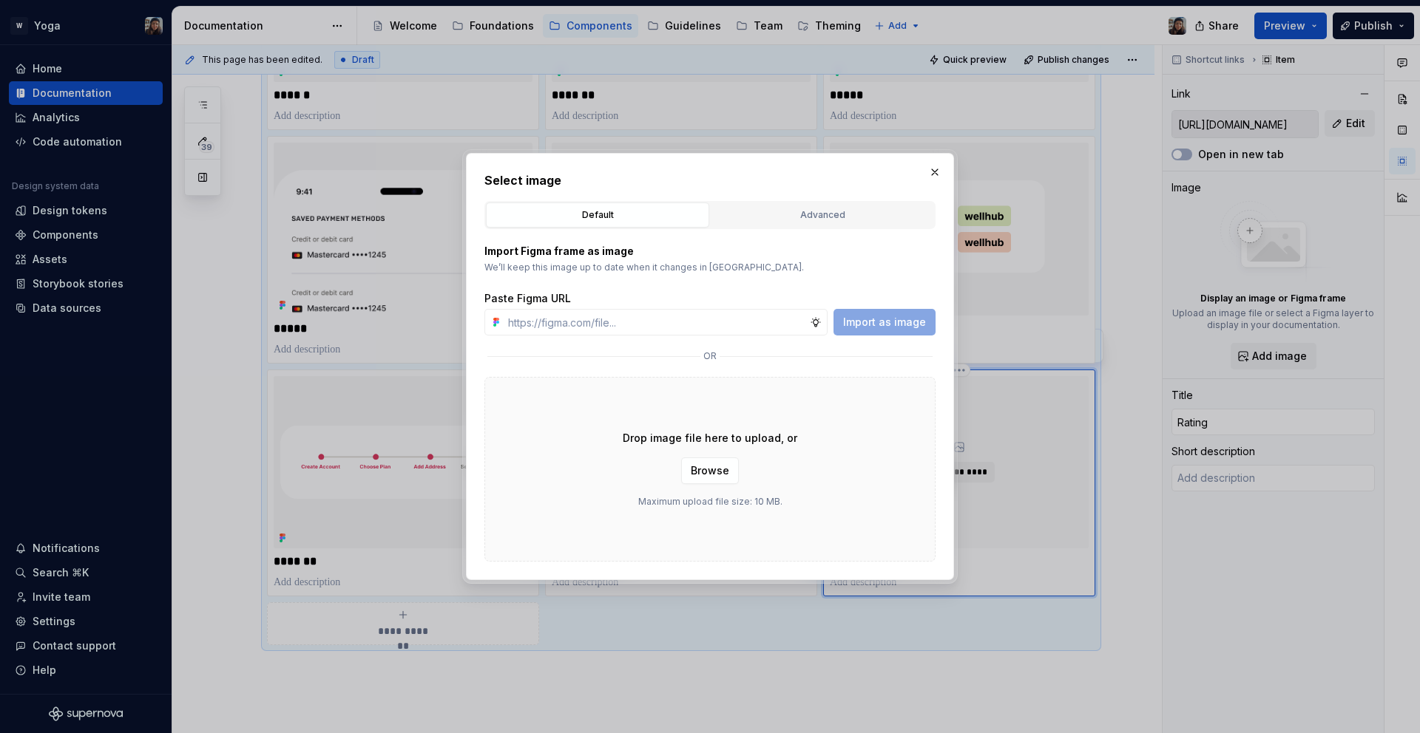
type textarea "*"
type input "[URL][DOMAIN_NAME]"
type textarea "*"
type input "[URL][DOMAIN_NAME]"
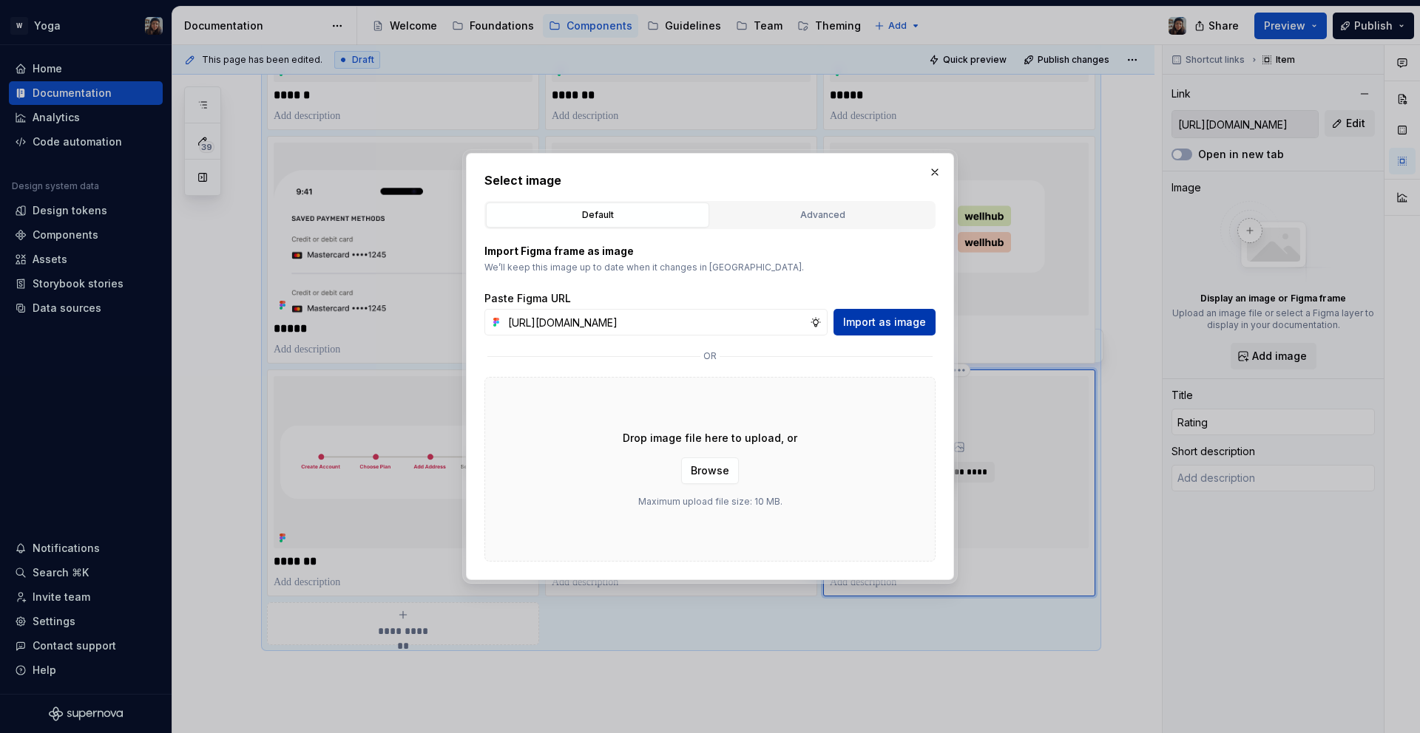
scroll to position [0, 0]
click at [857, 328] on span "Import as image" at bounding box center [884, 322] width 83 height 15
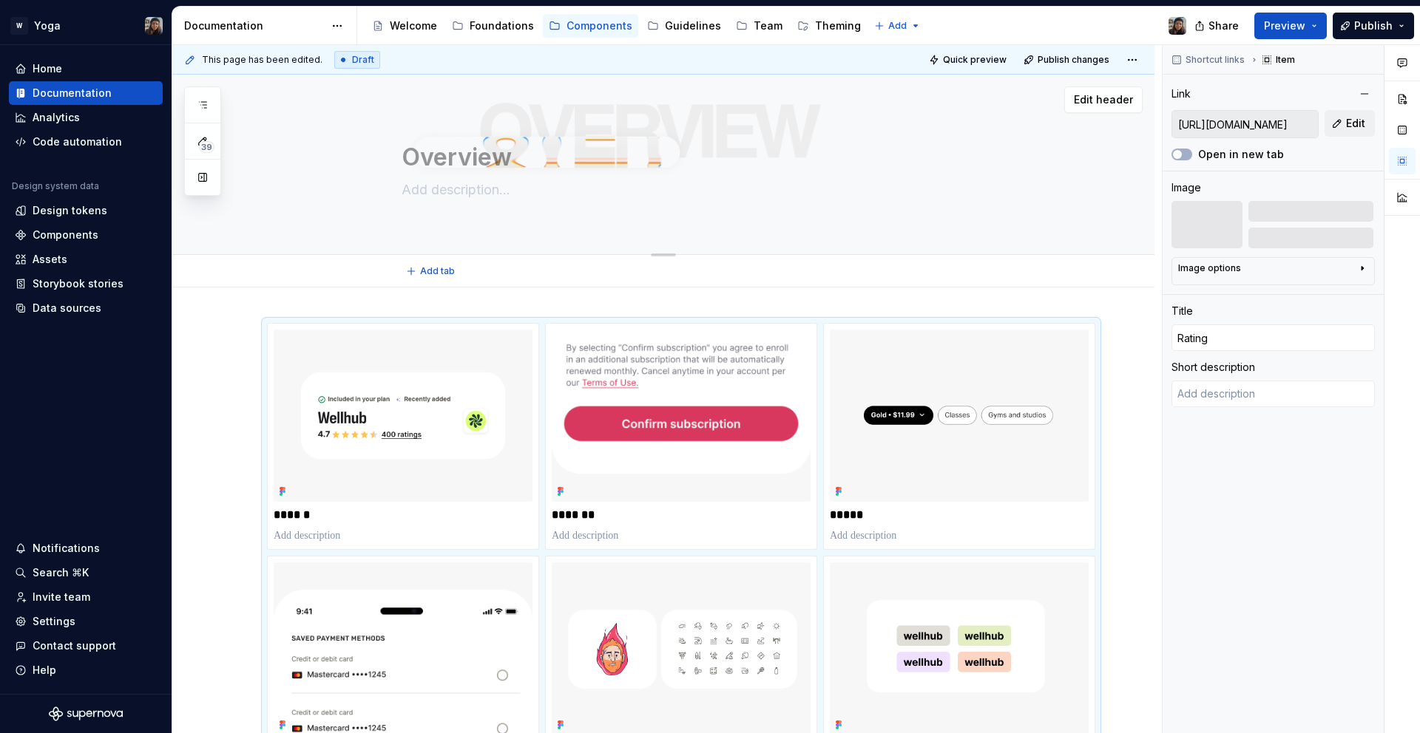
click at [955, 188] on textarea at bounding box center [678, 190] width 559 height 24
click at [1111, 92] on span "Edit header" at bounding box center [1103, 99] width 59 height 15
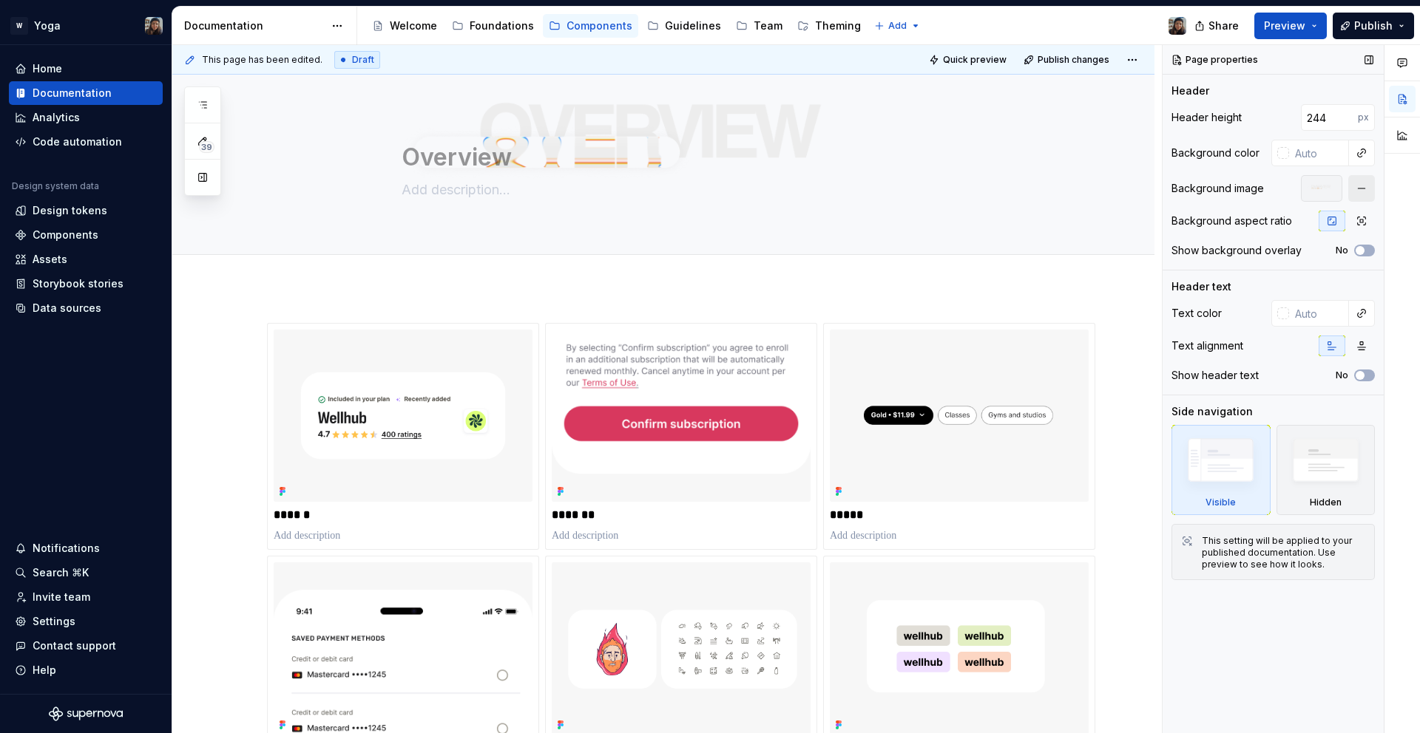
click at [1353, 177] on button "button" at bounding box center [1361, 188] width 27 height 27
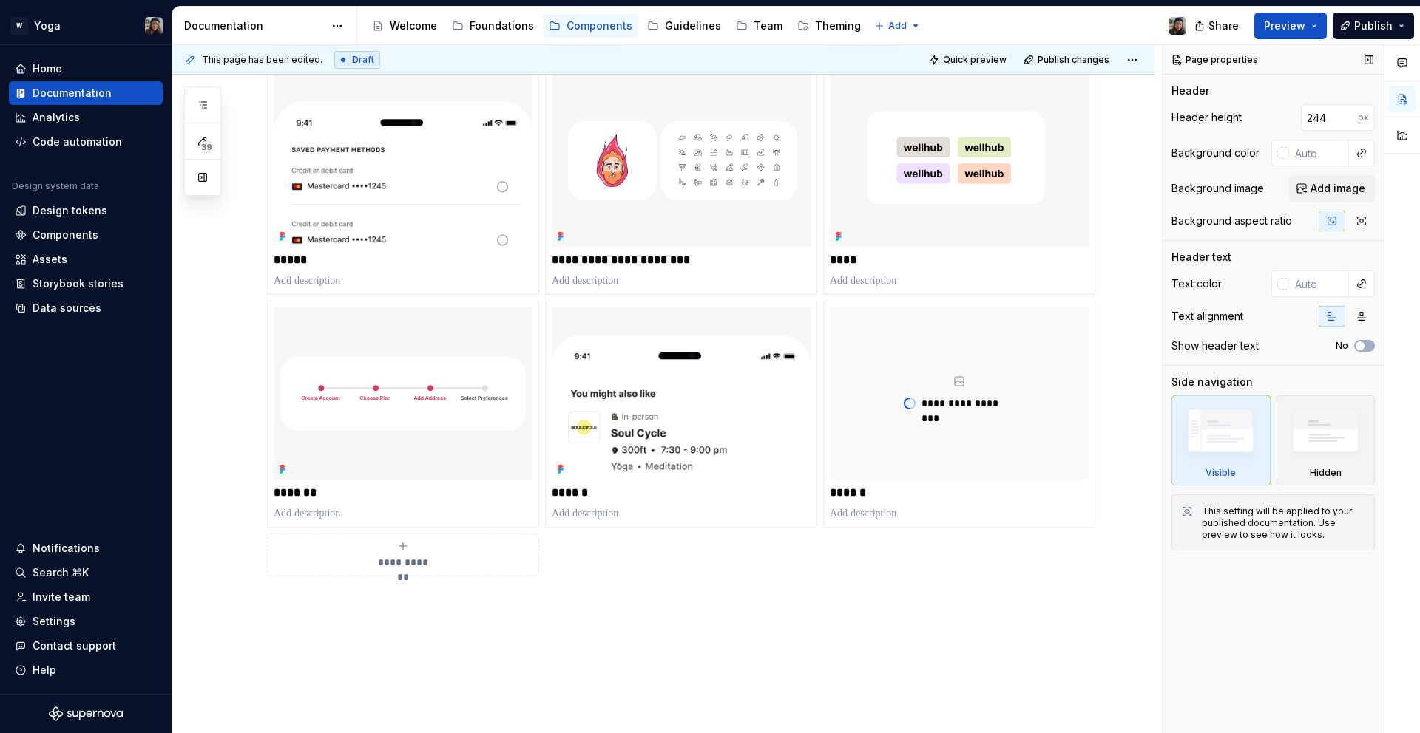
scroll to position [495, 0]
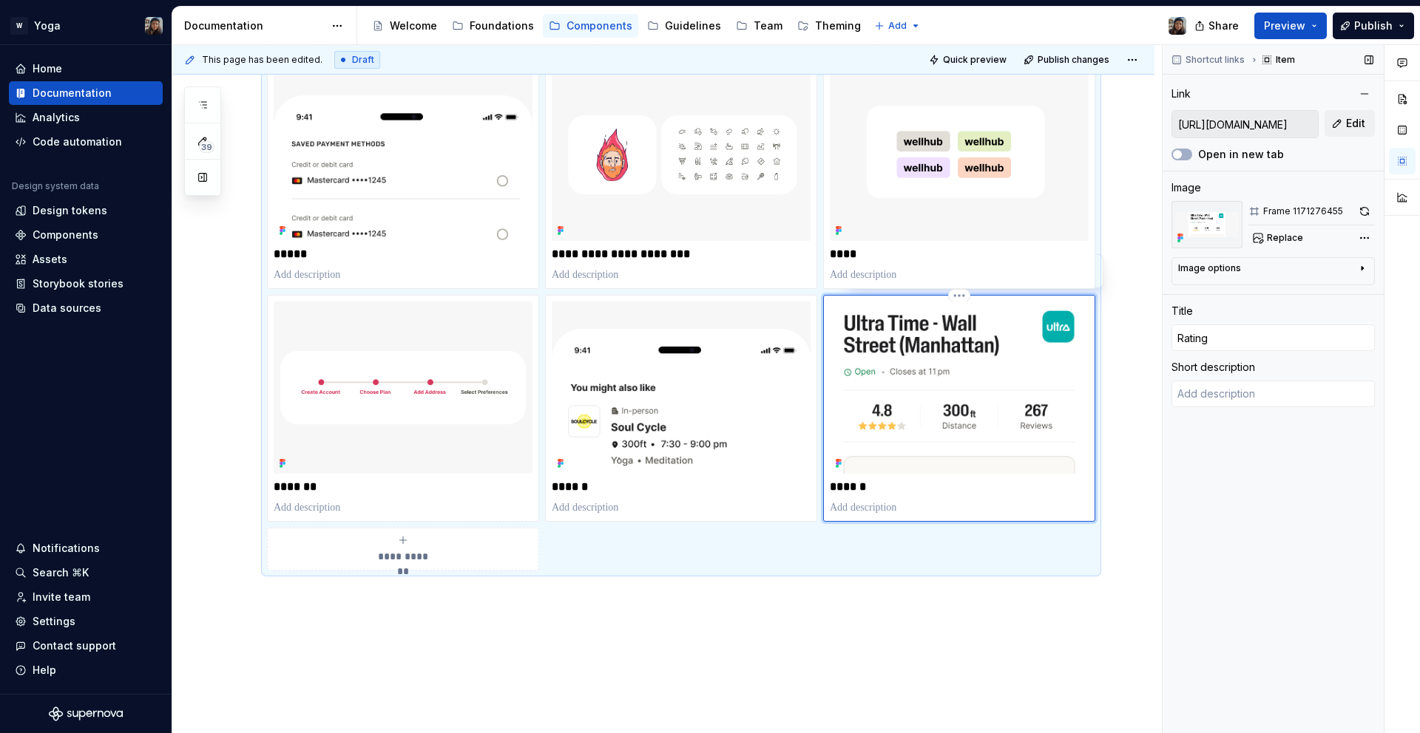
click at [889, 445] on img at bounding box center [959, 388] width 259 height 172
click at [1278, 24] on span "Preview" at bounding box center [1284, 25] width 41 height 15
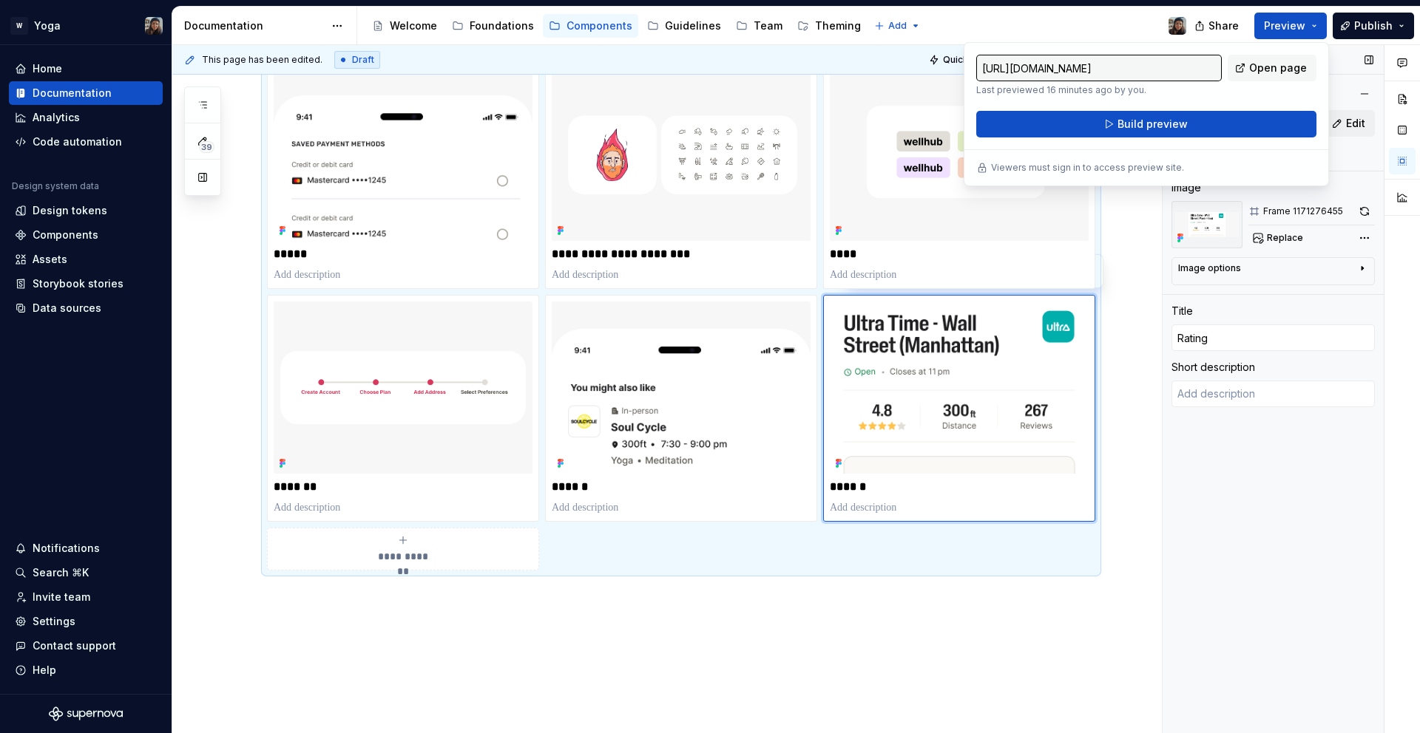
click at [1084, 143] on div "[URL][DOMAIN_NAME] Last previewed 16 minutes ago by you. Open page Build previe…" at bounding box center [1145, 114] width 365 height 144
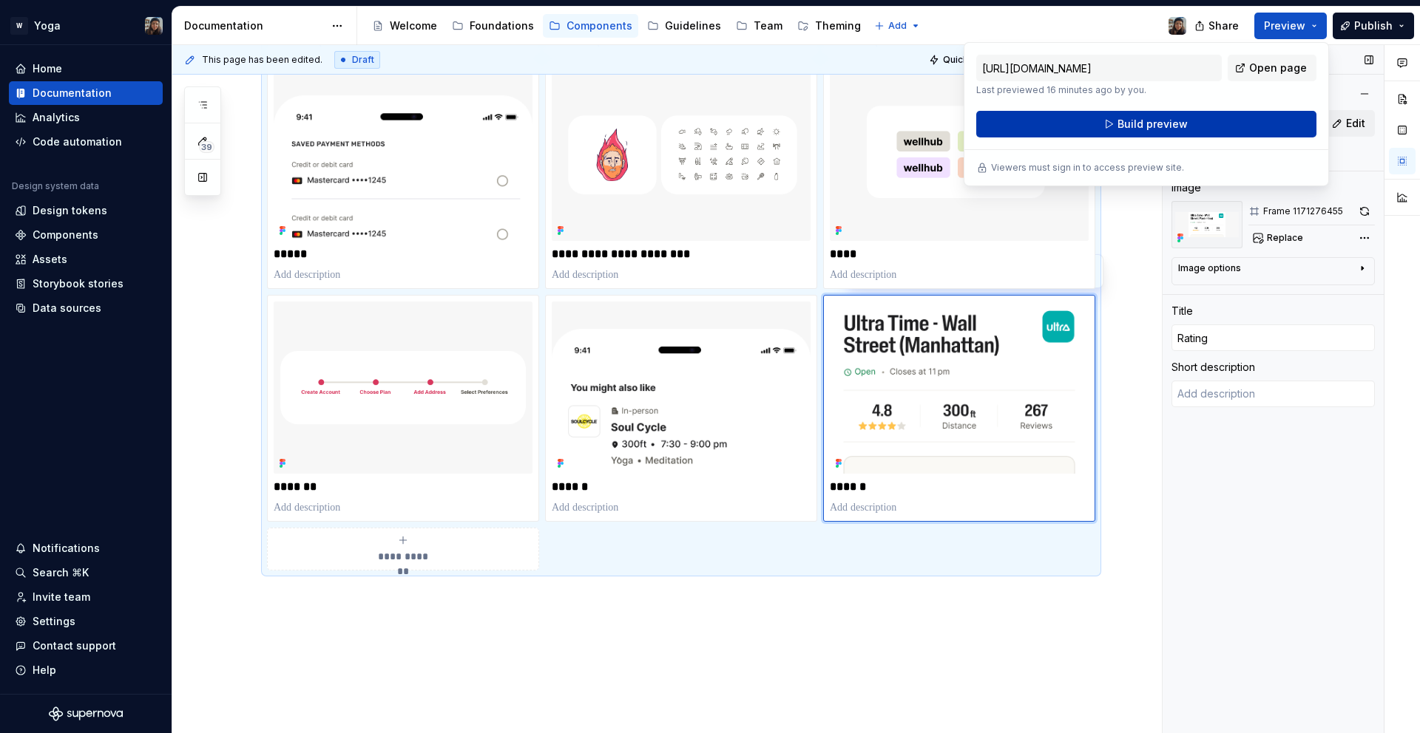
click at [1084, 136] on button "Build preview" at bounding box center [1146, 124] width 340 height 27
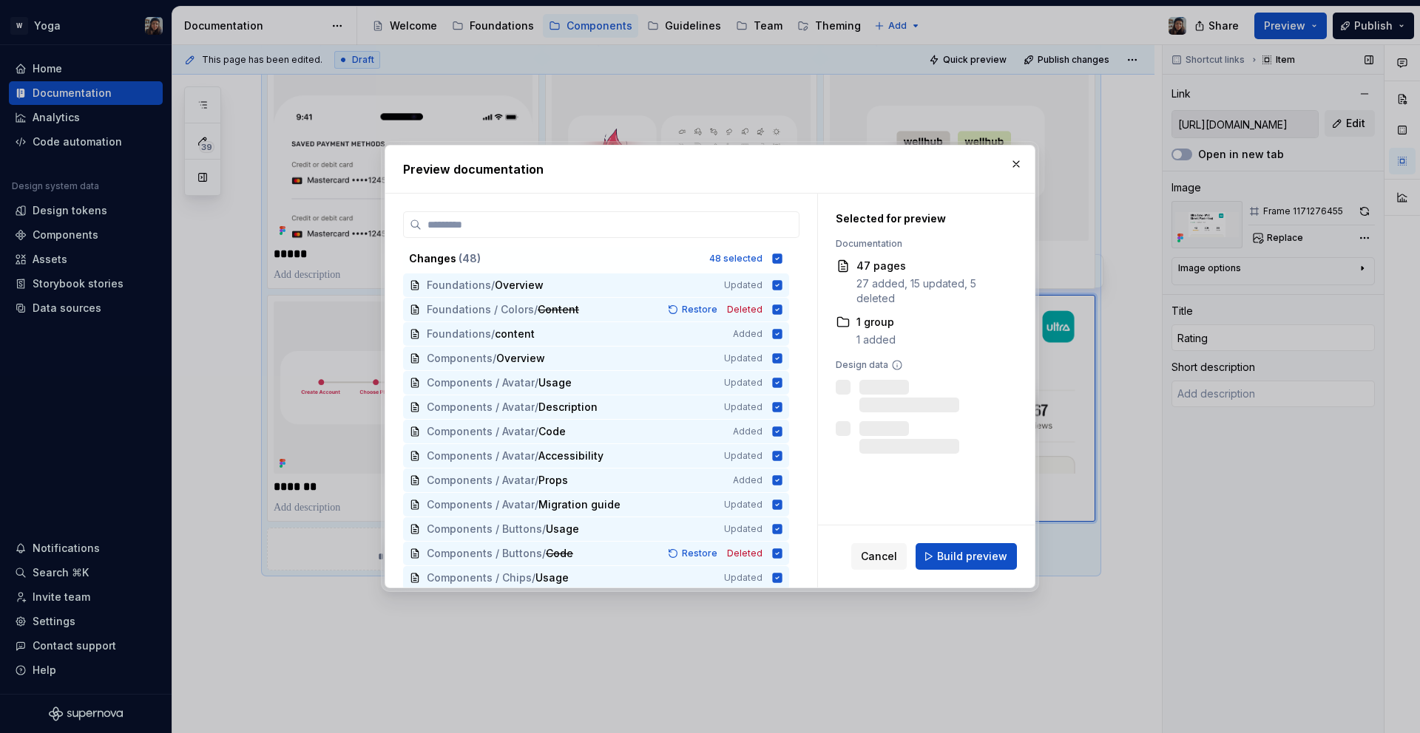
click at [955, 580] on div "Cancel Build preview" at bounding box center [926, 557] width 217 height 62
click at [959, 565] on button "Build preview" at bounding box center [965, 556] width 101 height 27
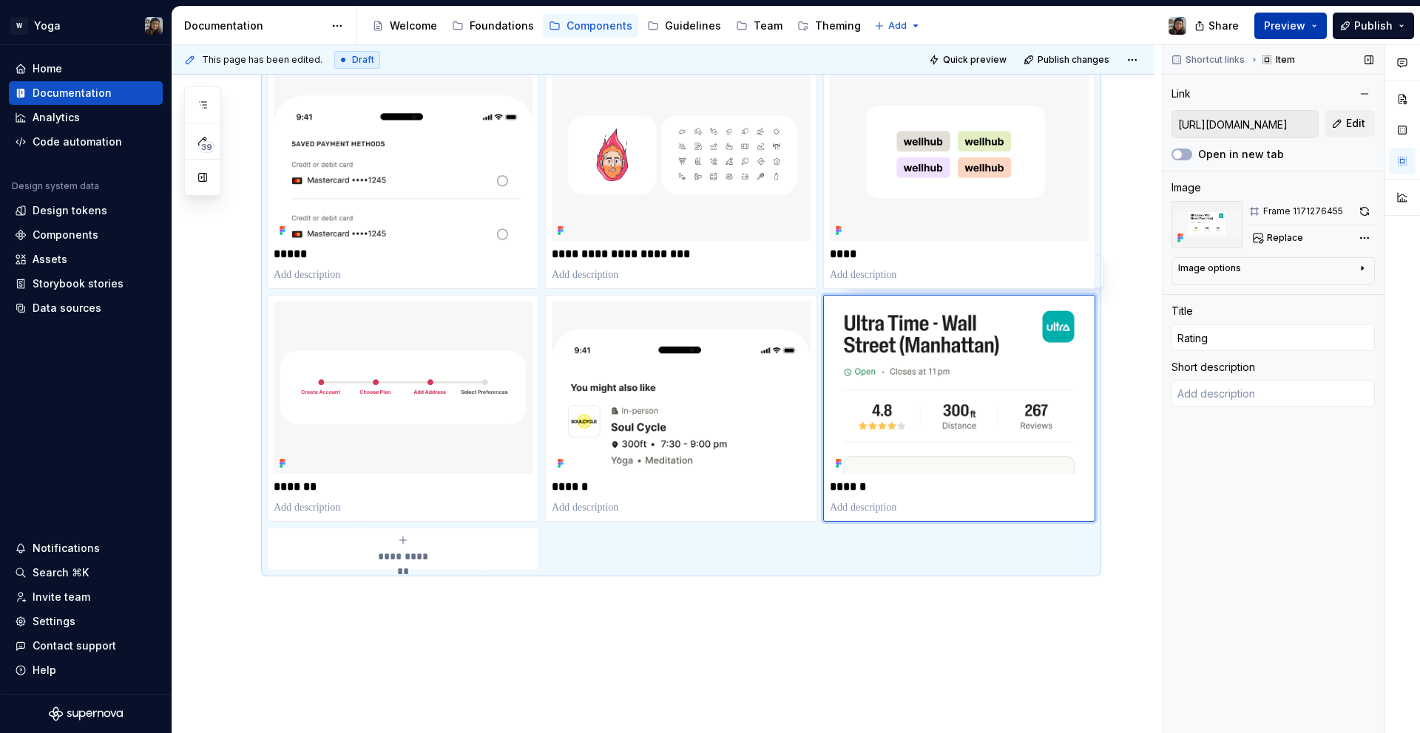
click at [1298, 36] on button "Preview" at bounding box center [1290, 26] width 72 height 27
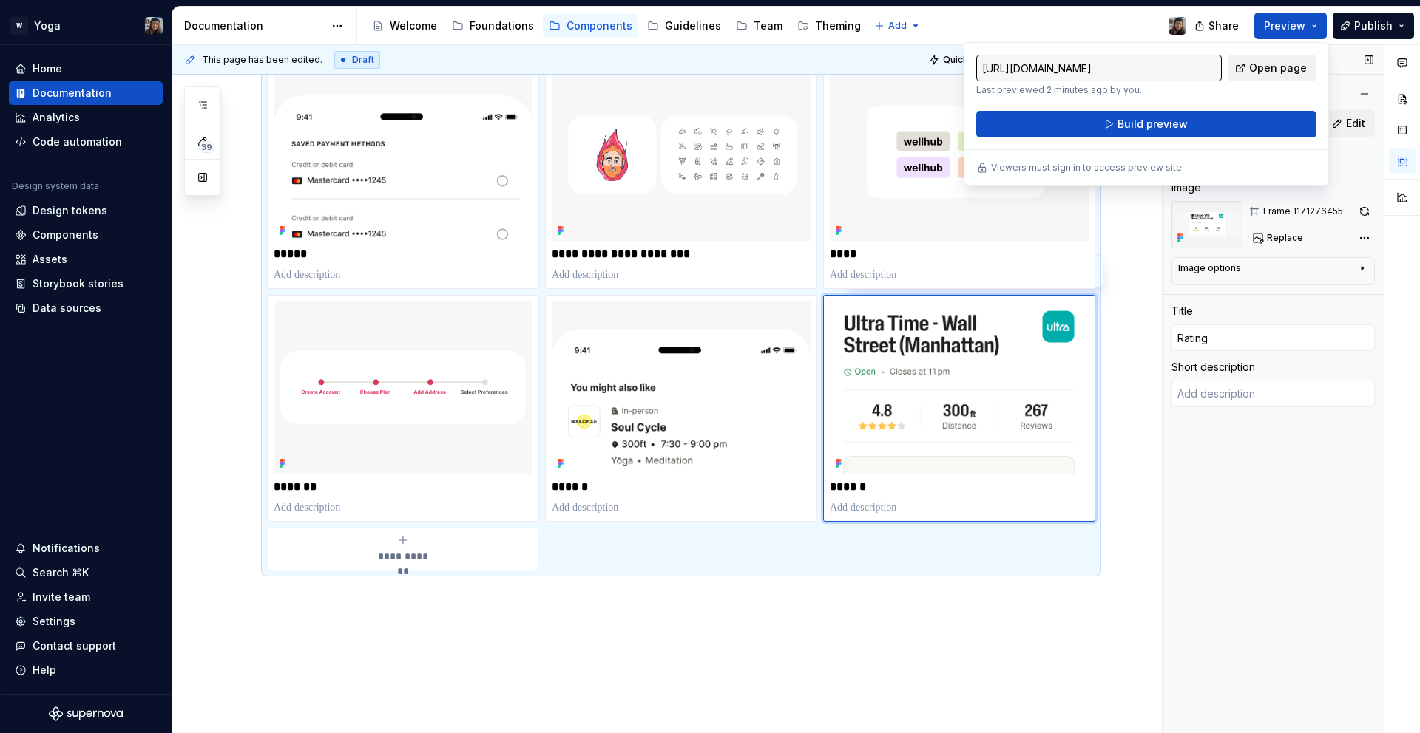
click at [1298, 61] on span "Open page" at bounding box center [1278, 68] width 58 height 15
type textarea "*"
